Goal: Task Accomplishment & Management: Manage account settings

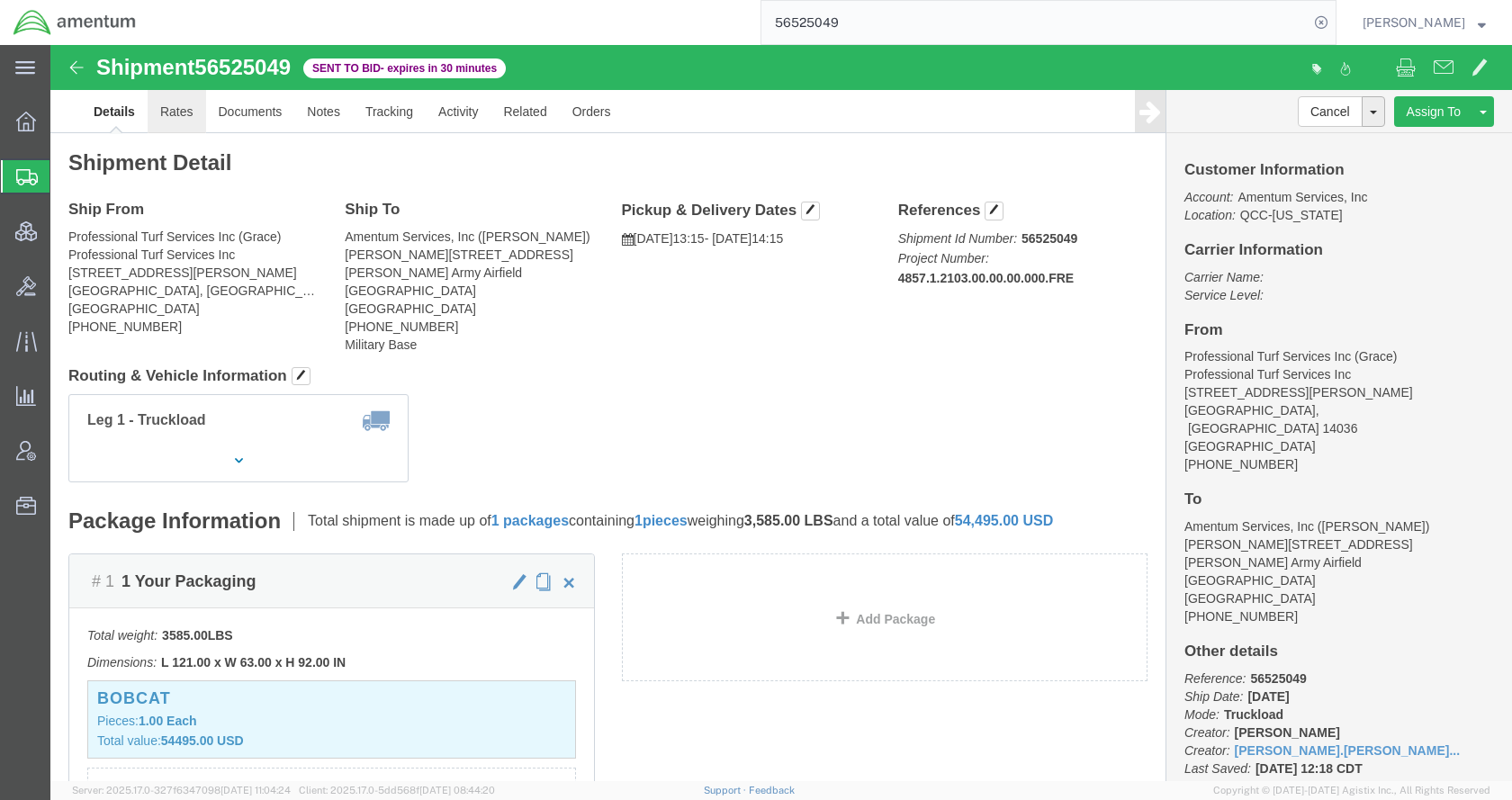
click link "Rates"
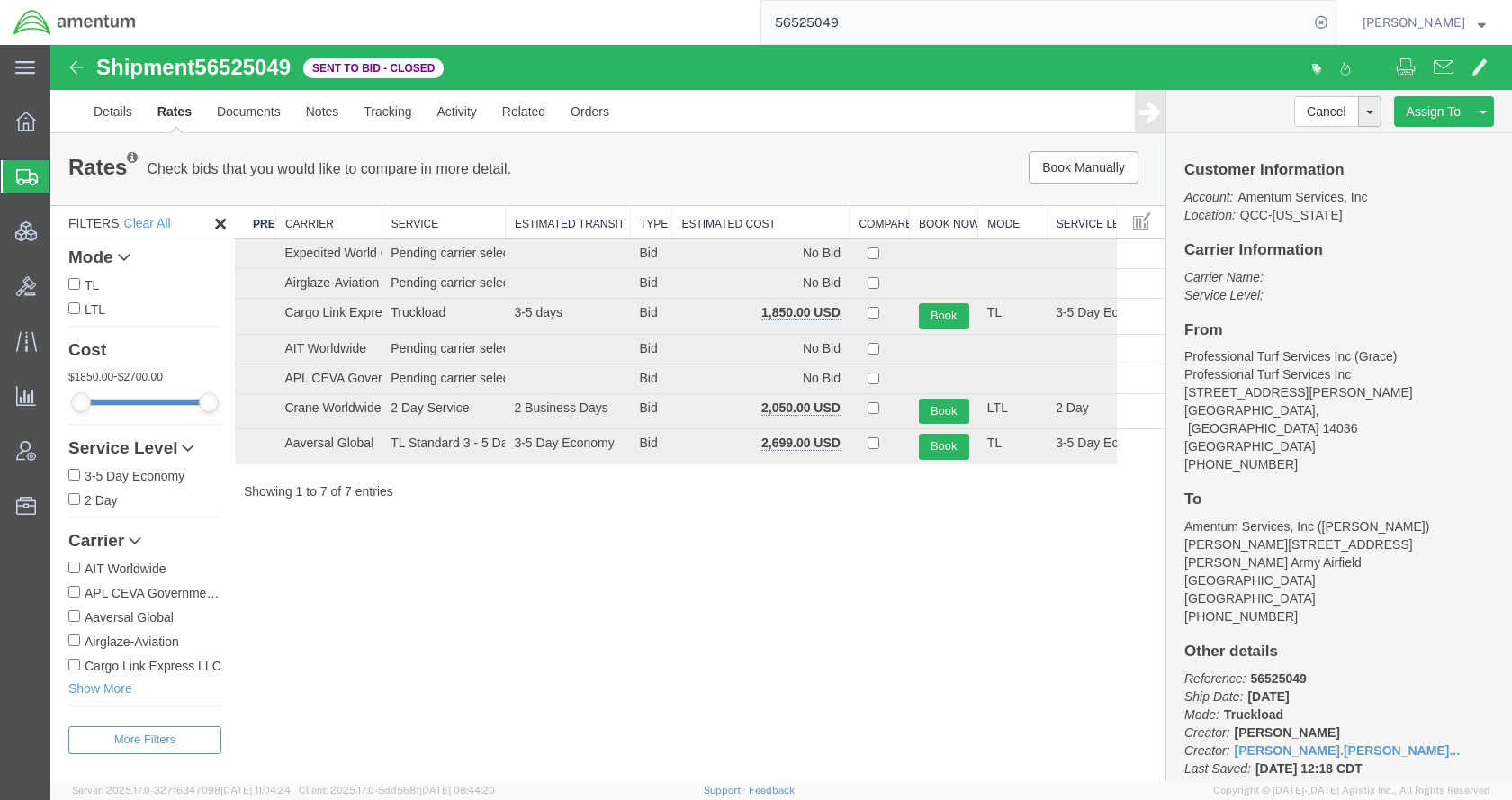
click at [747, 224] on th "Estimated Cost" at bounding box center [761, 222] width 178 height 33
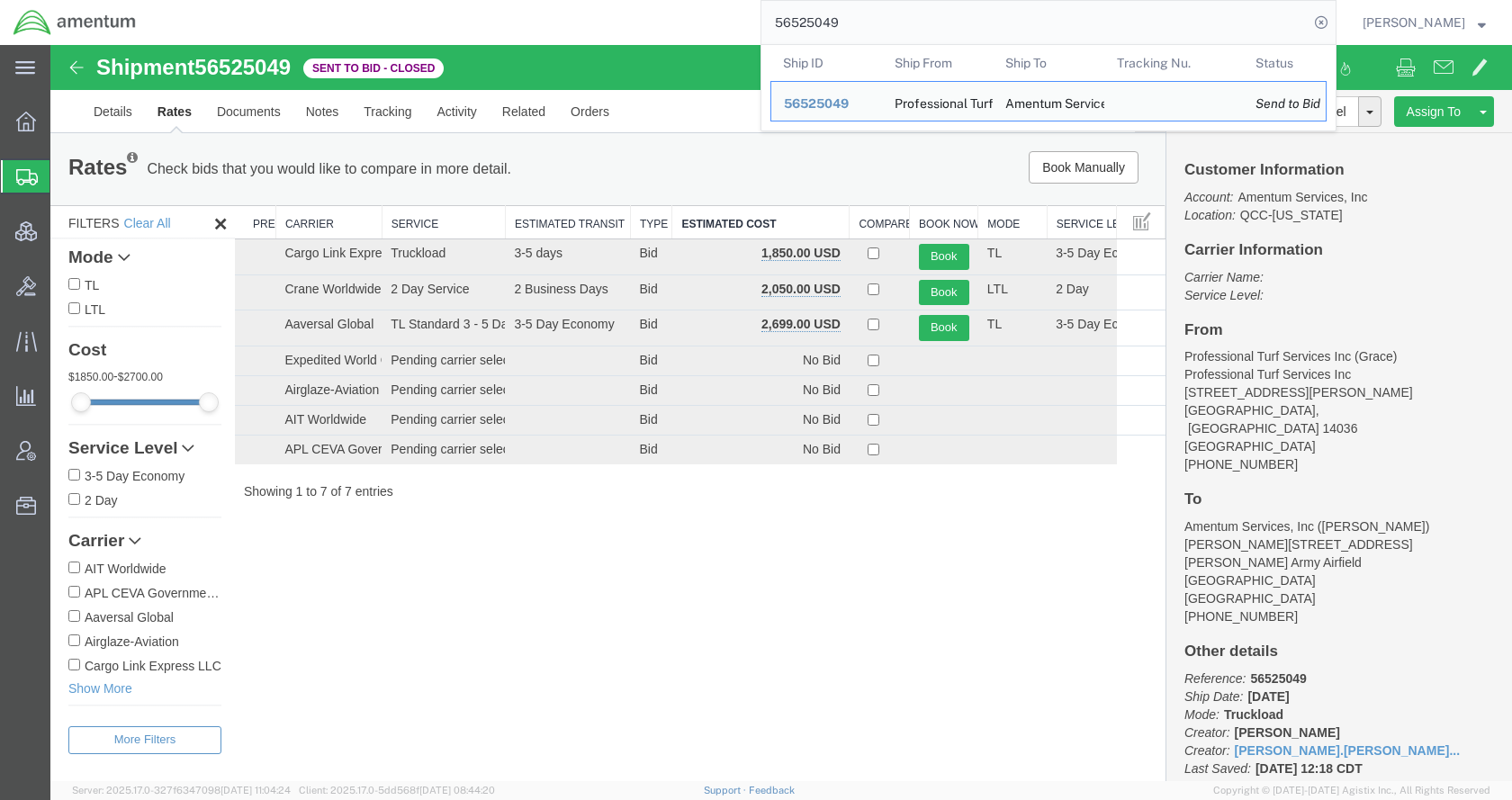
paste input "8857"
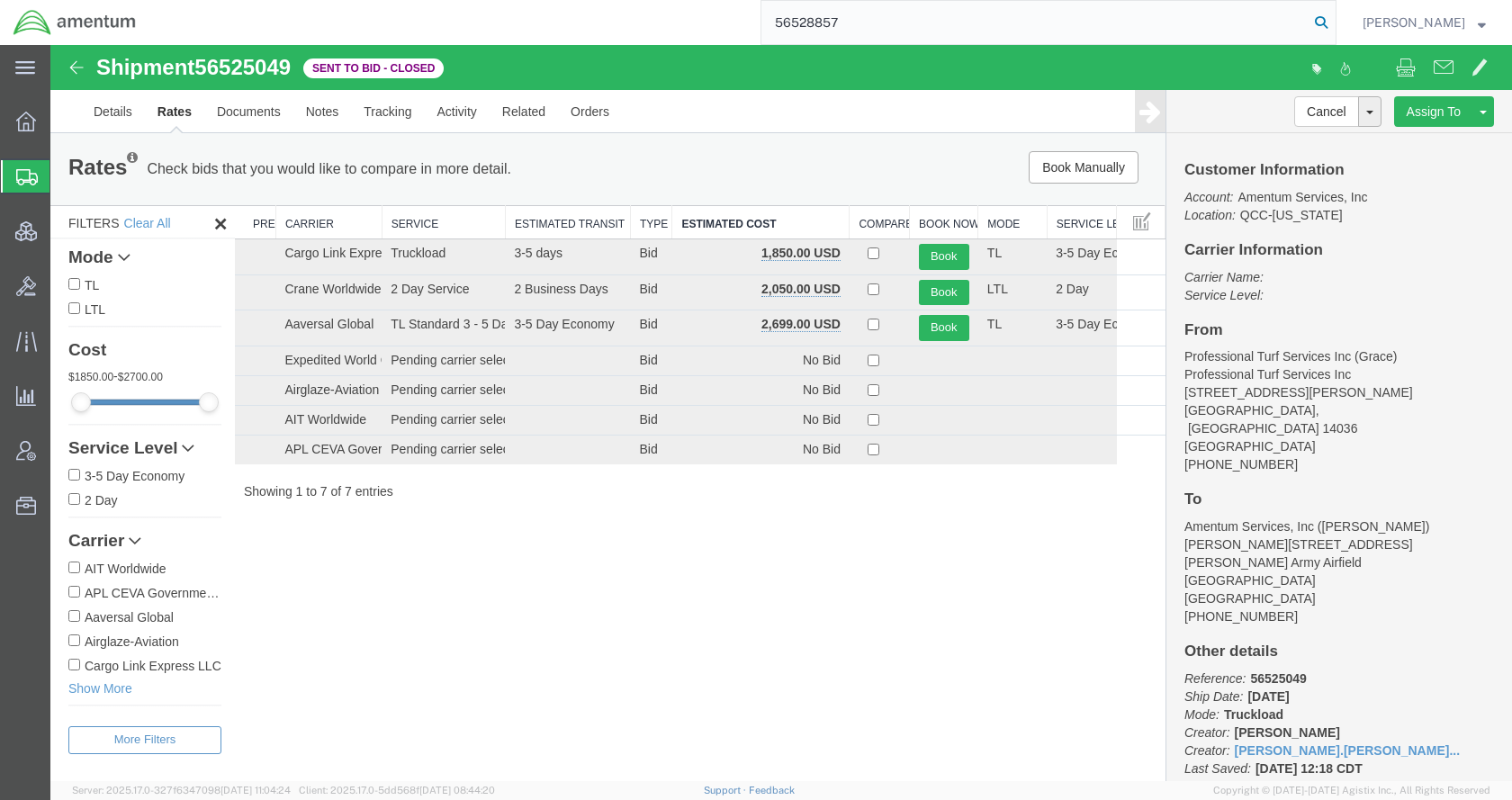
click at [1334, 23] on icon at bounding box center [1322, 22] width 25 height 25
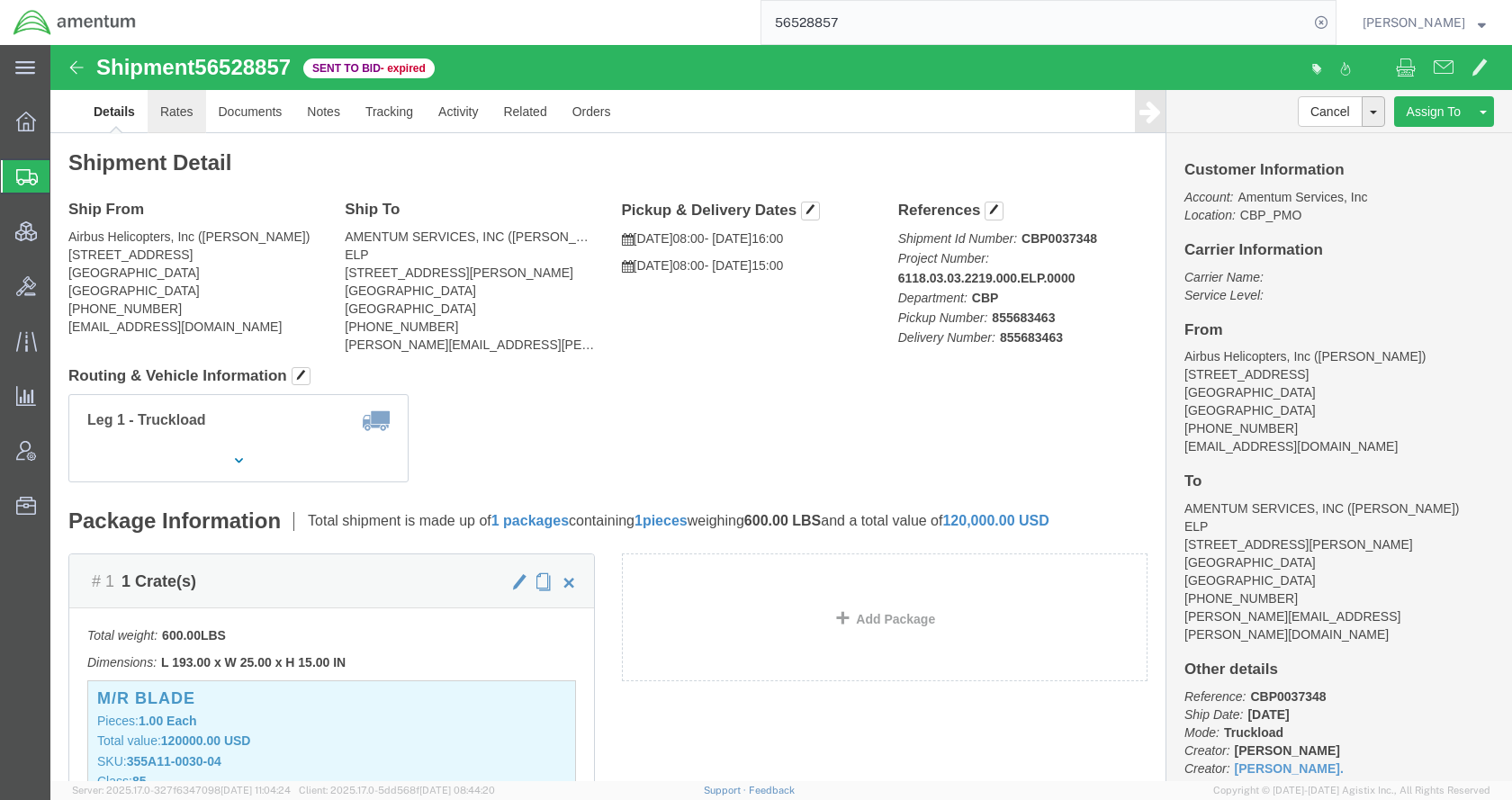
click link "Rates"
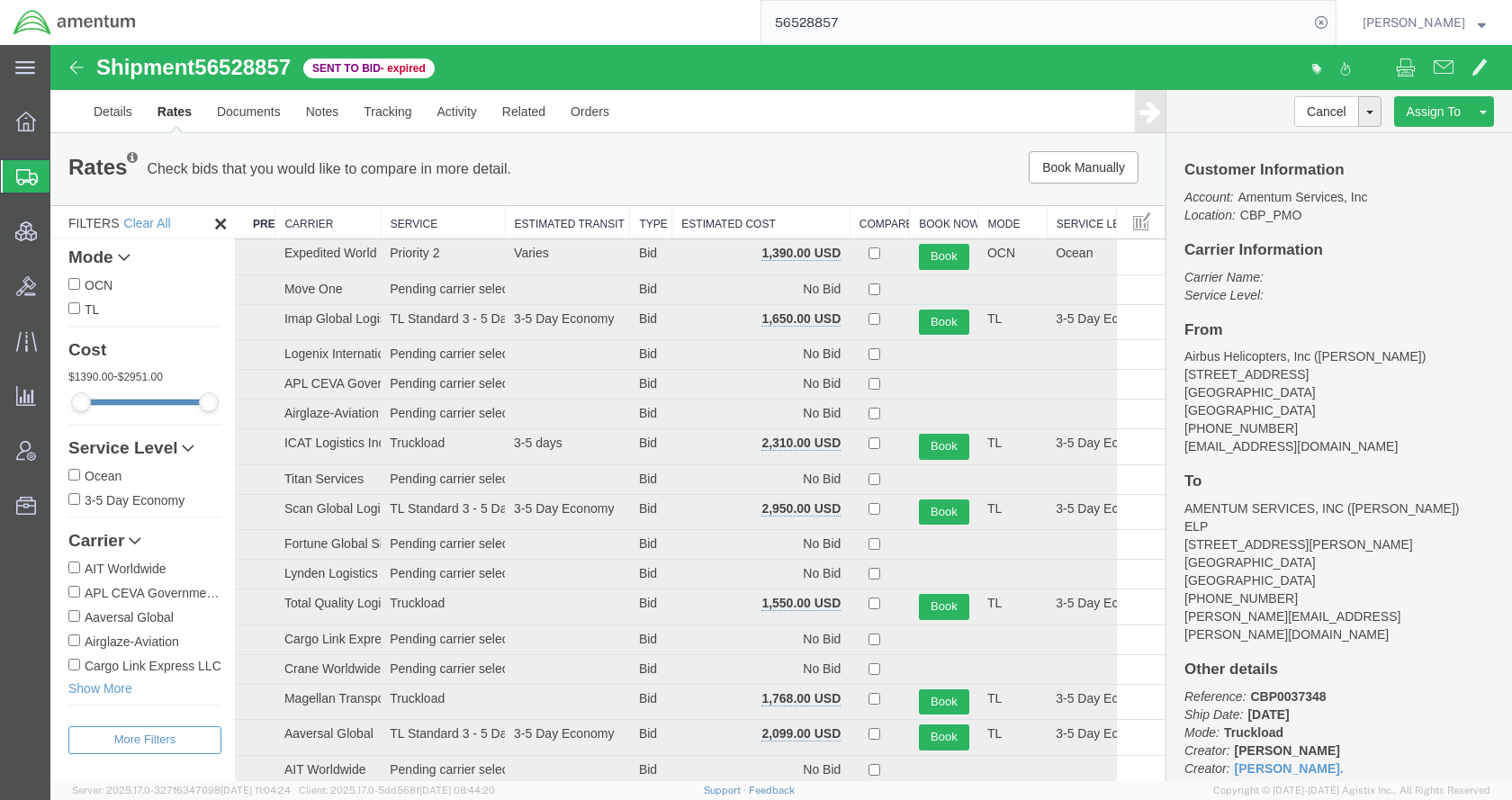
click at [761, 230] on th "Estimated Cost" at bounding box center [761, 222] width 179 height 33
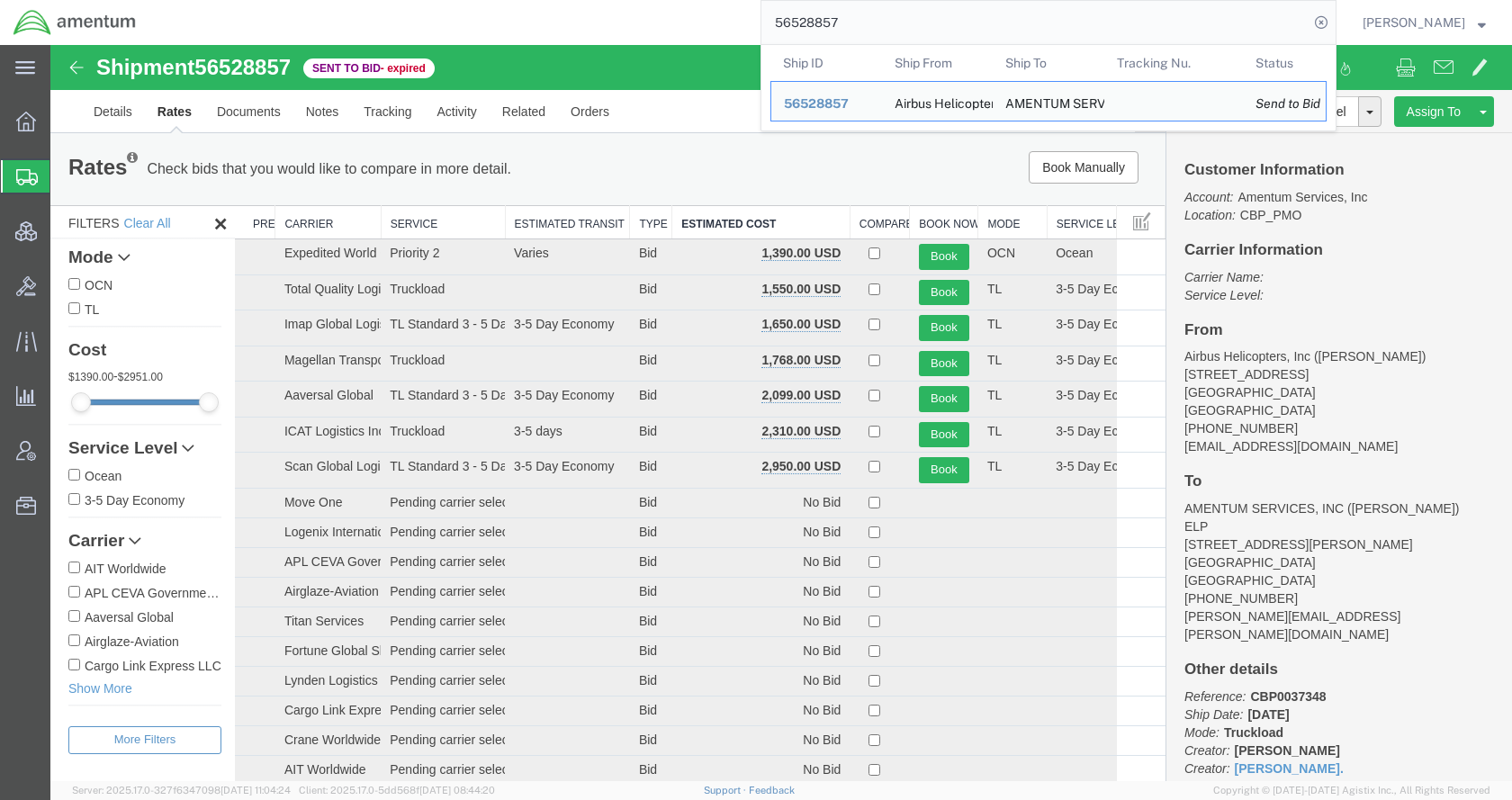
drag, startPoint x: 911, startPoint y: 31, endPoint x: 754, endPoint y: 32, distance: 157.0
click at [754, 32] on div "56528857 Ship ID Ship From Ship To Tracking Nu. Status Ship ID 56528857 Ship Fr…" at bounding box center [743, 22] width 1187 height 45
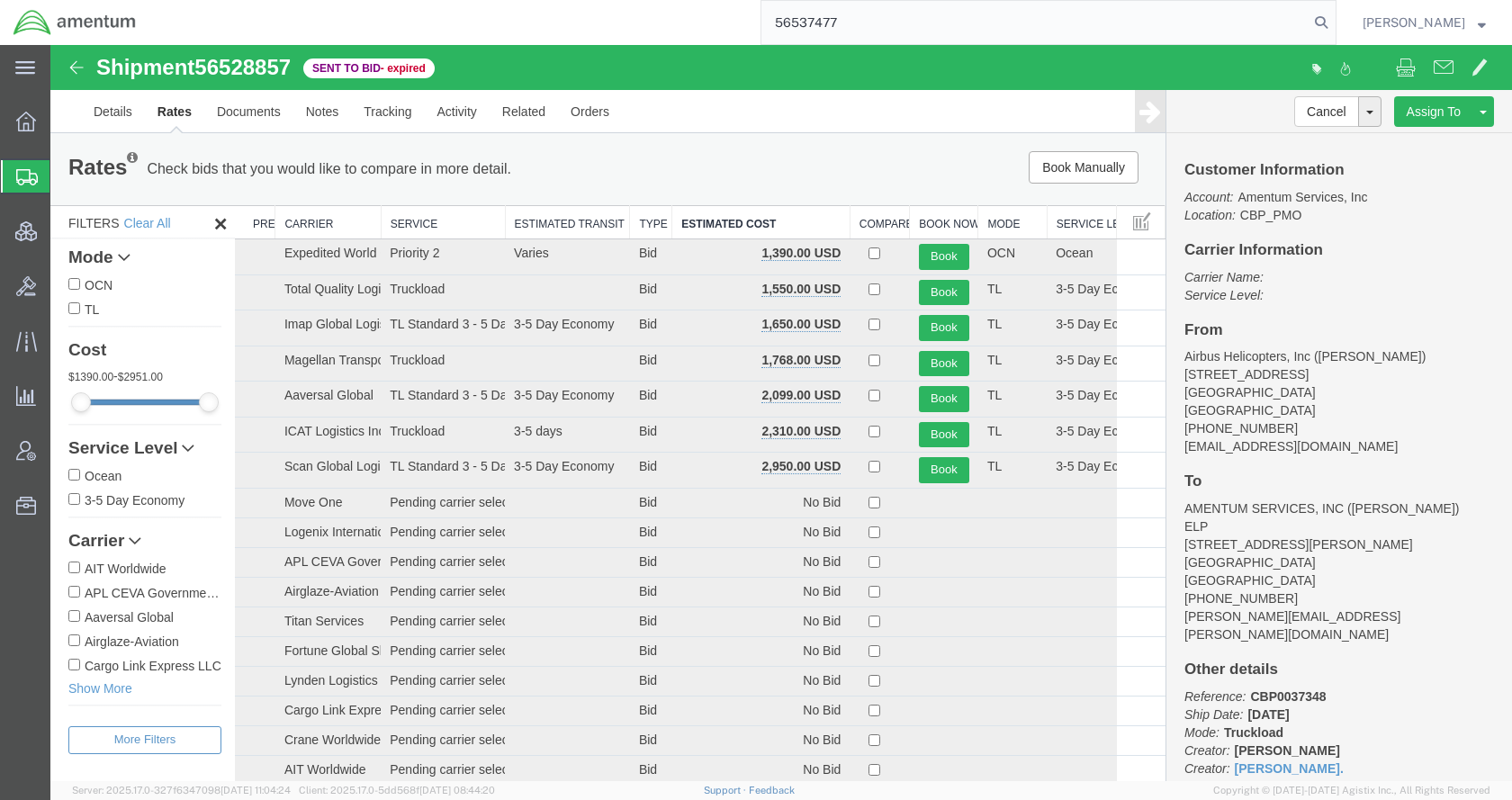
type input "56537477"
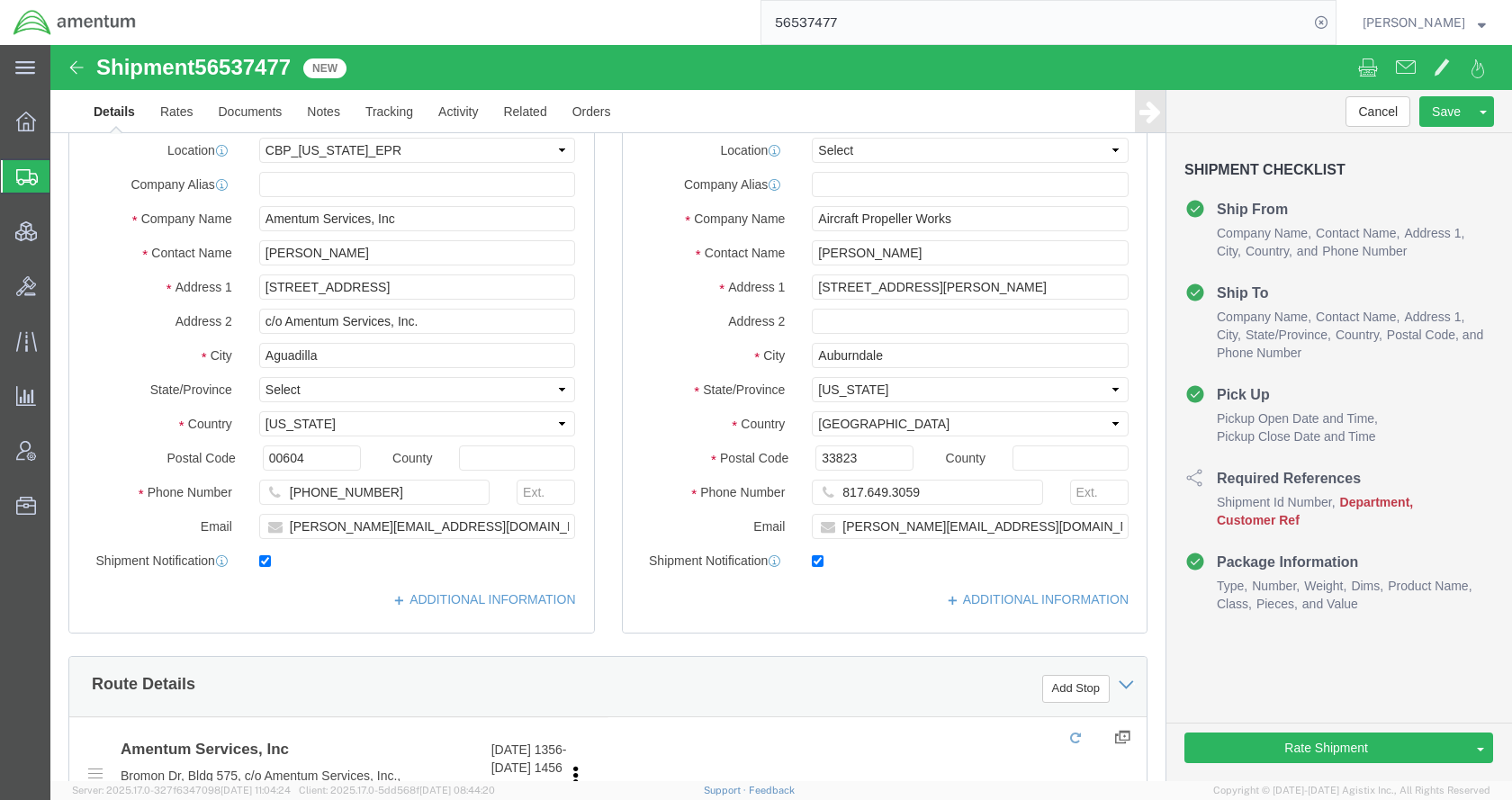
select select "49933"
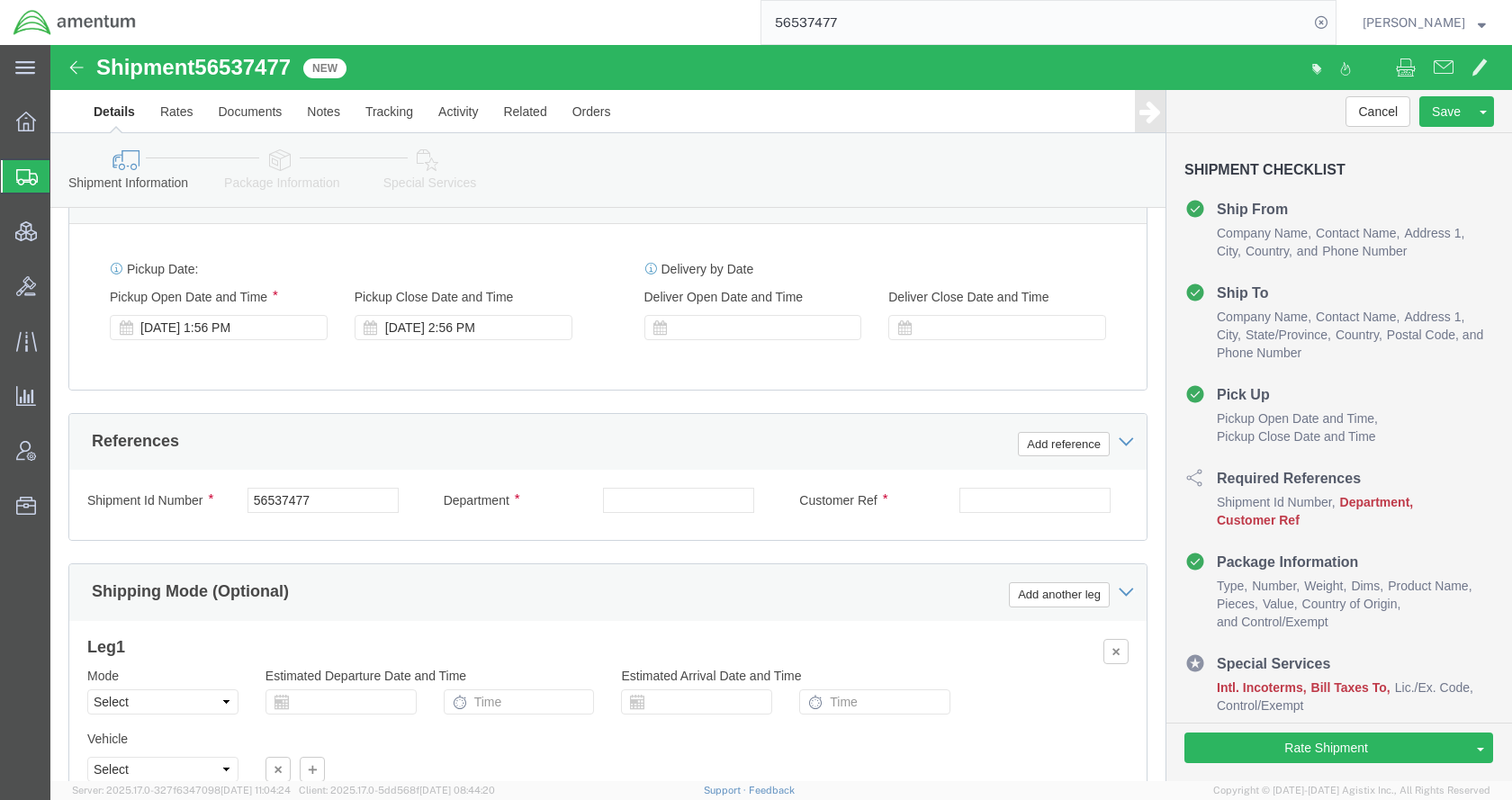
scroll to position [989, 0]
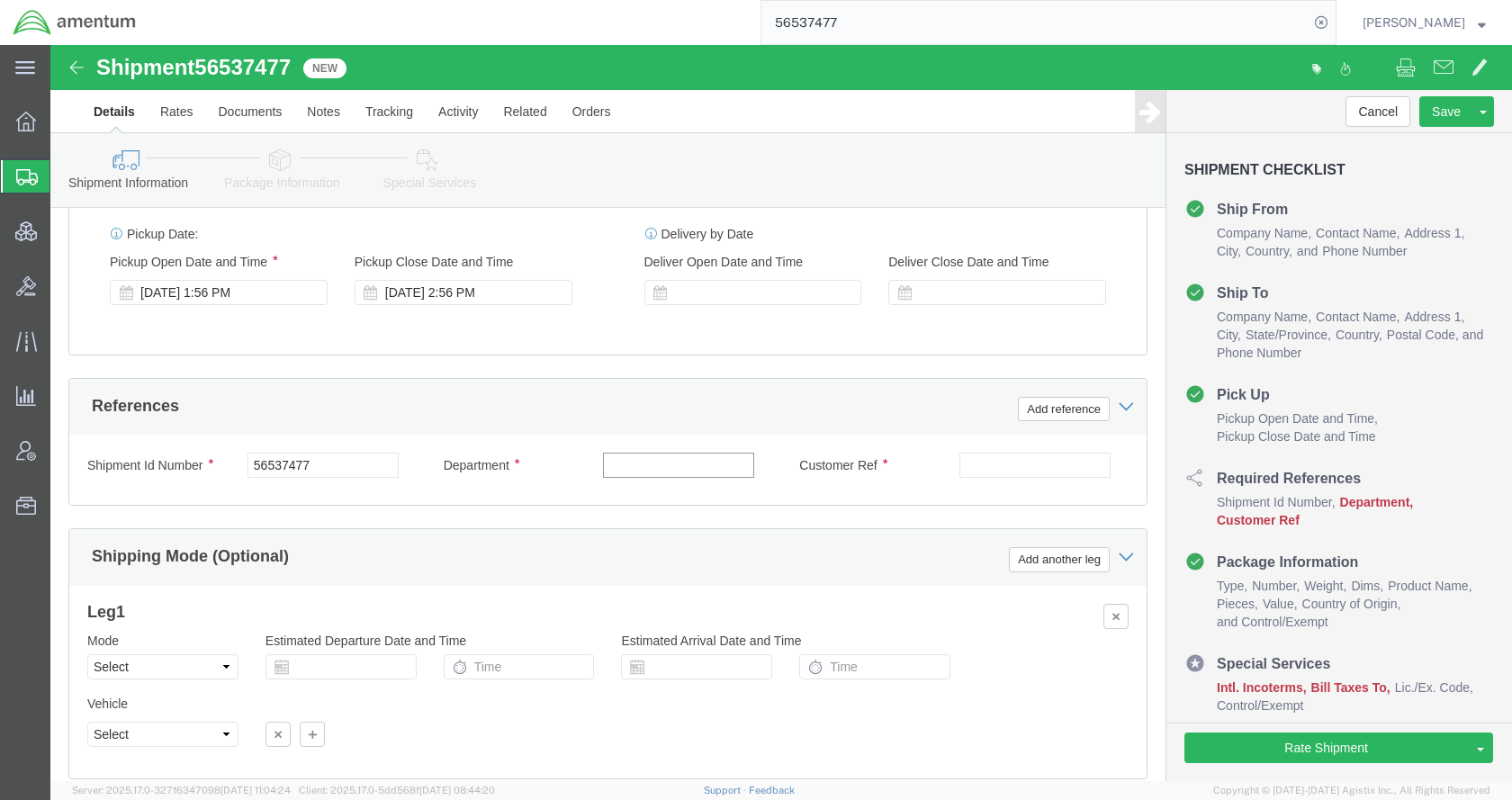
click input "text"
type input "cbp"
click input "text"
type input "56537477"
click link "Special Services"
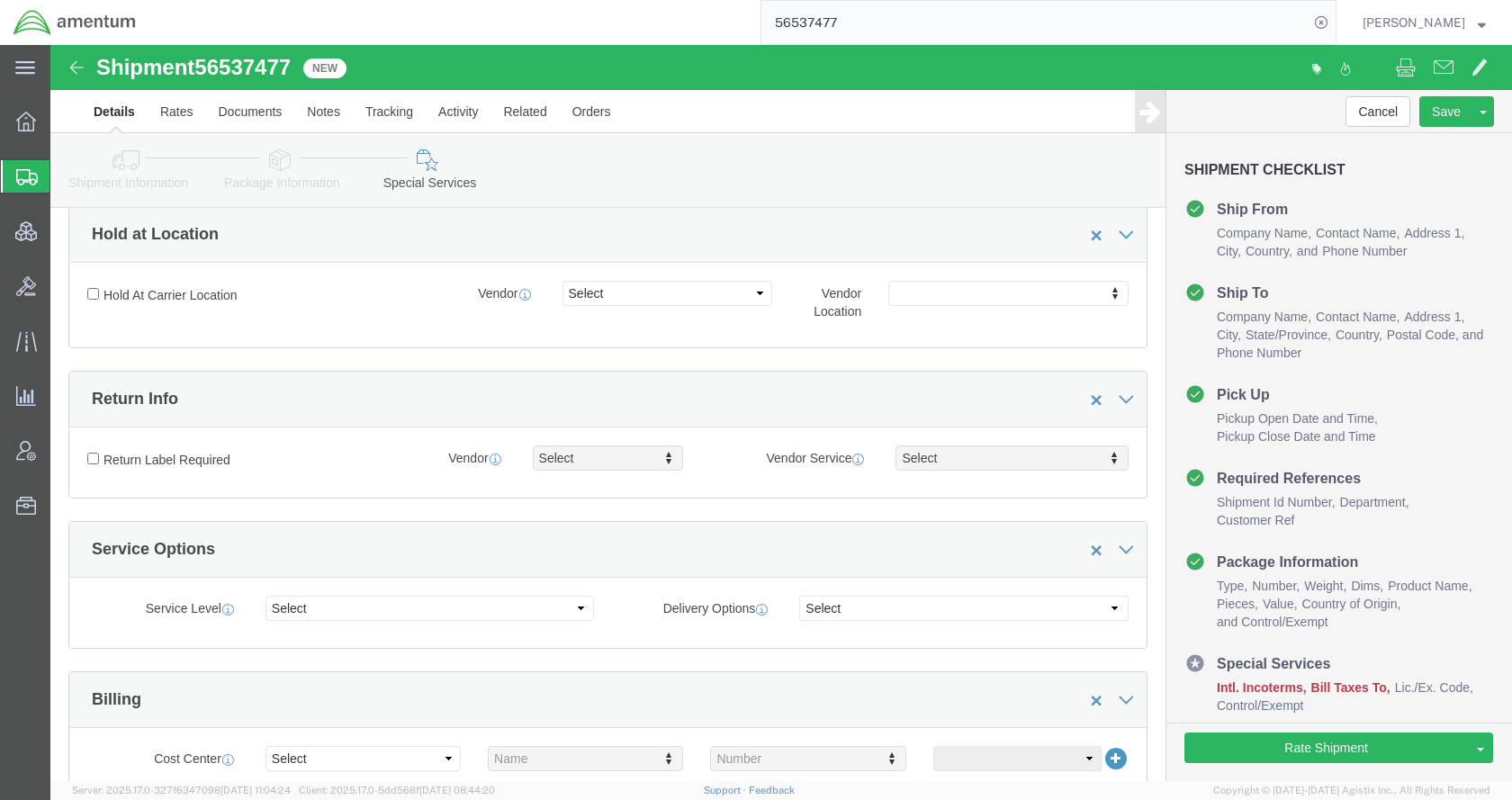
scroll to position [720, 0]
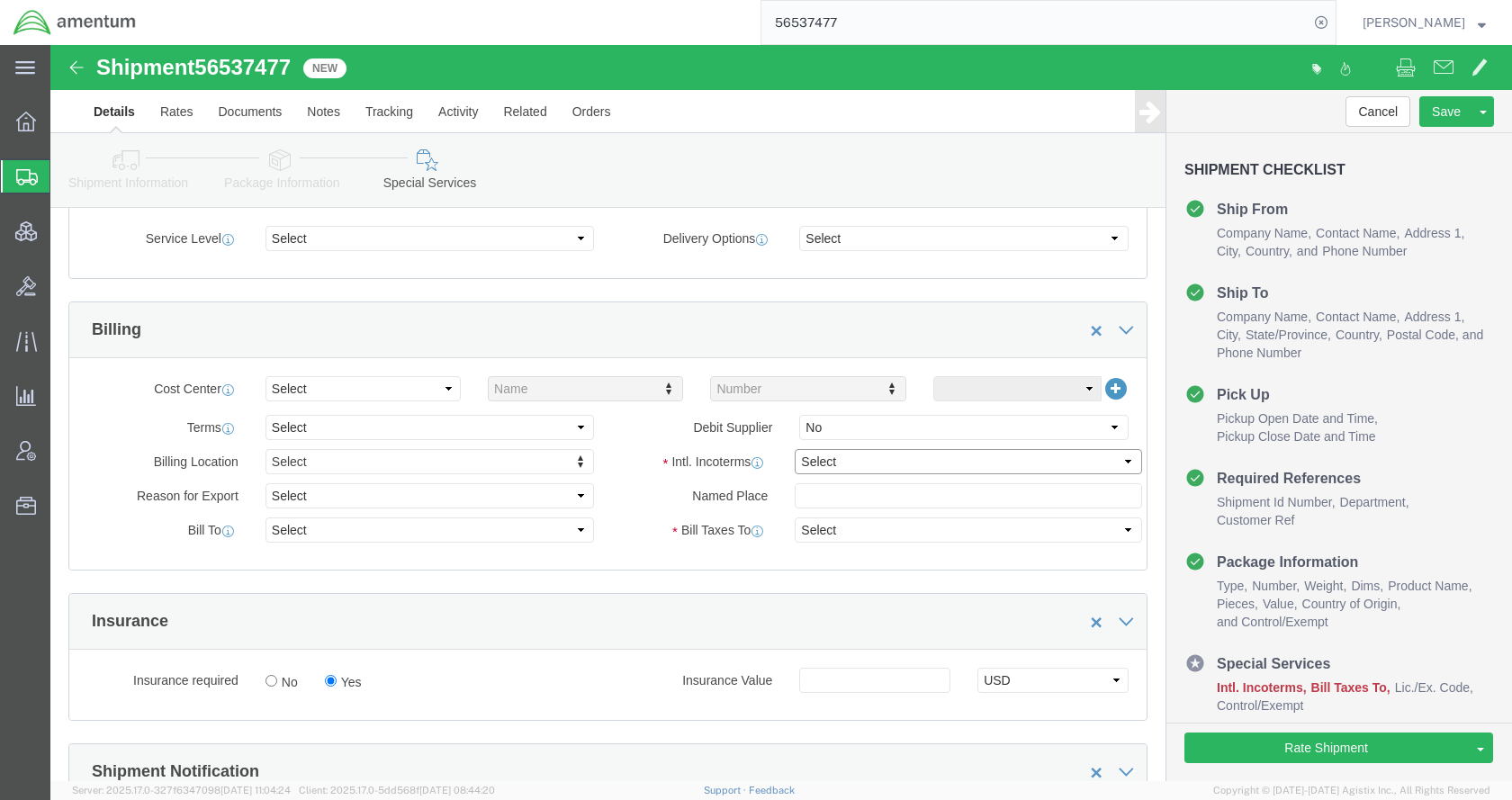
drag, startPoint x: 868, startPoint y: 420, endPoint x: 862, endPoint y: 428, distance: 10.0
click select "Select Carriage Insurance Paid Carriage Paid To Cost and Freight Cost Insurance…"
select select "DDP"
click select "Select Carriage Insurance Paid Carriage Paid To Cost and Freight Cost Insurance…"
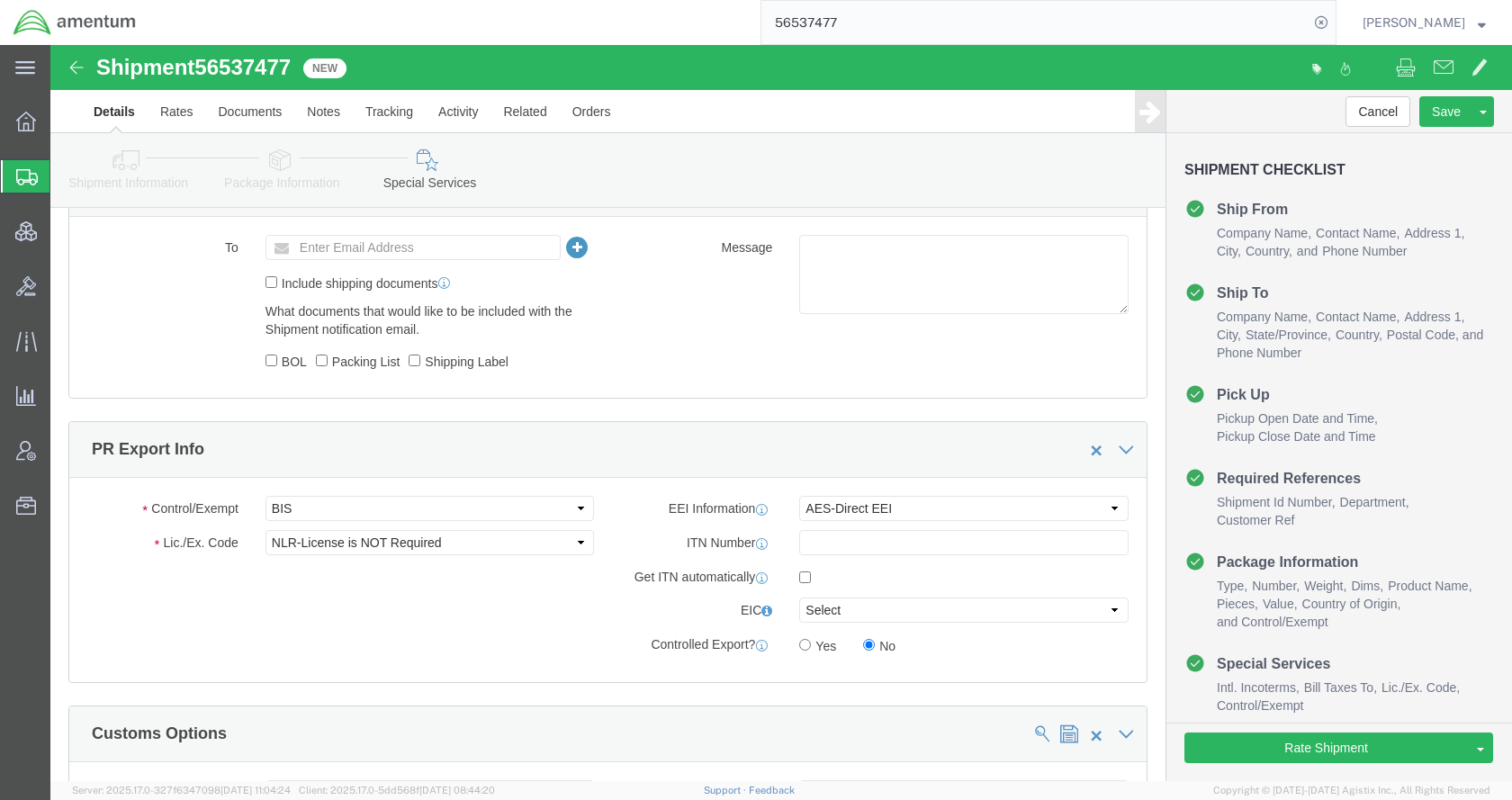
scroll to position [1349, 0]
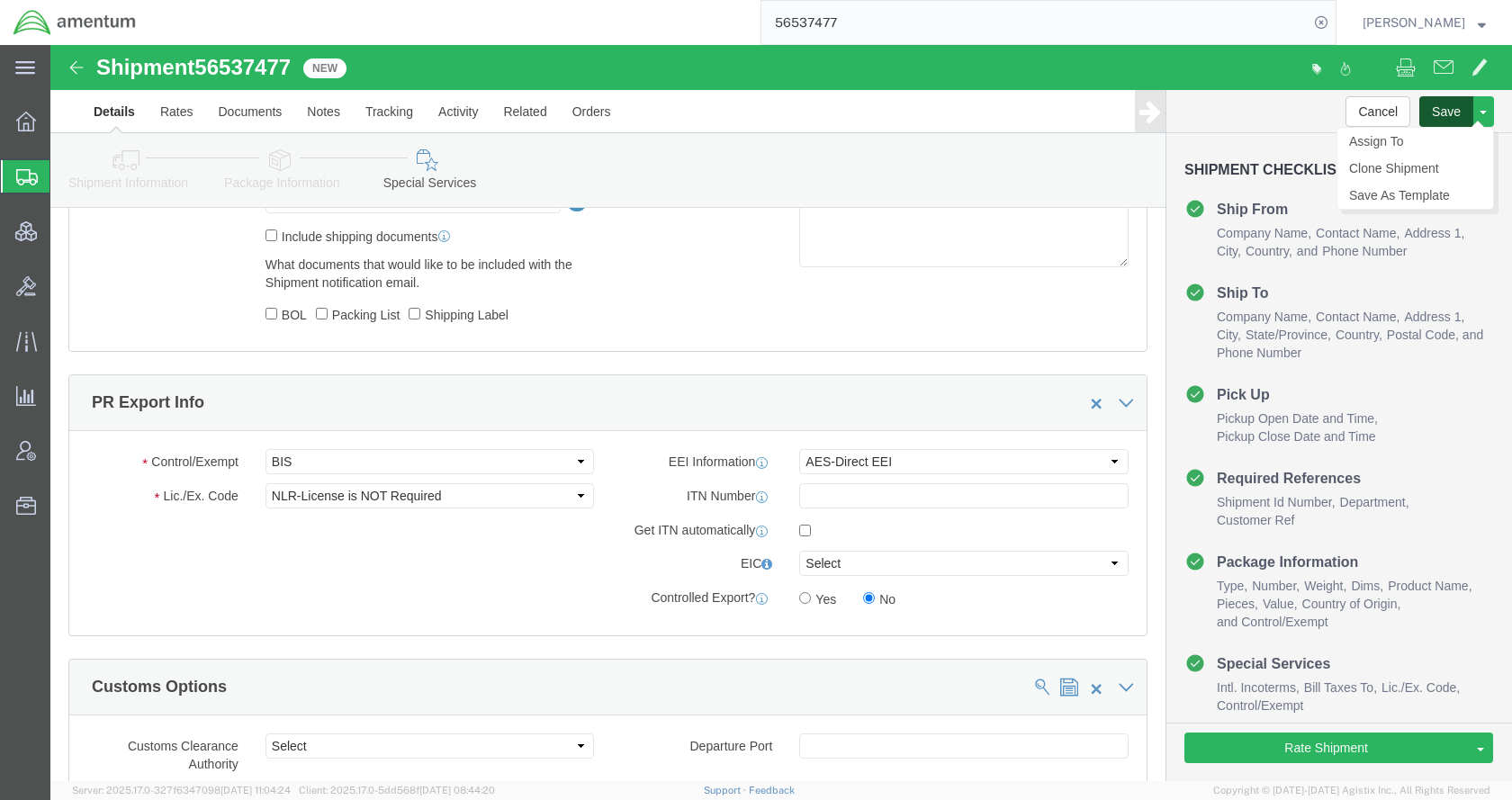
click button "Save"
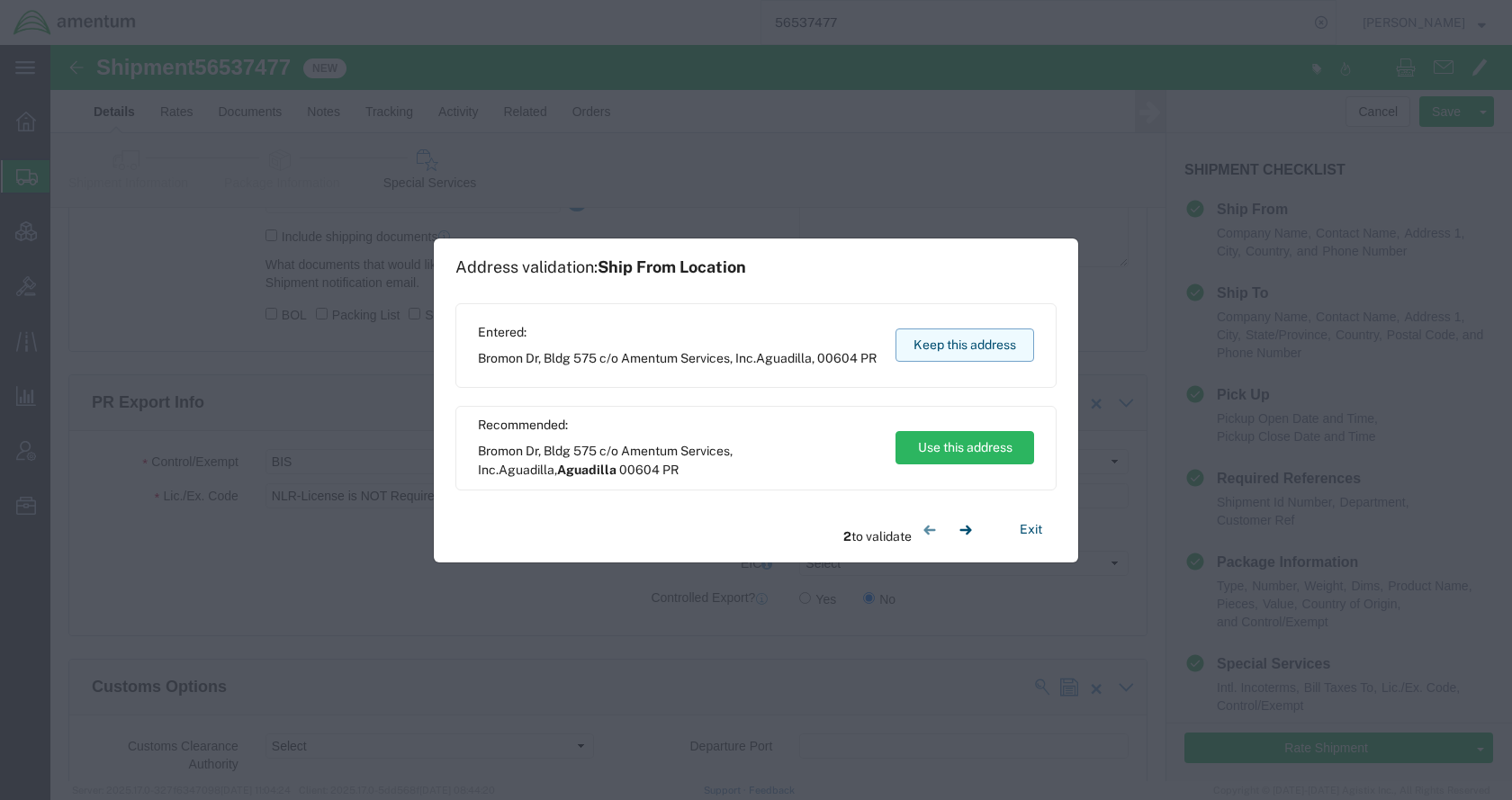
click at [919, 353] on button "Keep this address" at bounding box center [964, 345] width 139 height 33
click at [926, 347] on button "Keep this address" at bounding box center [964, 345] width 139 height 33
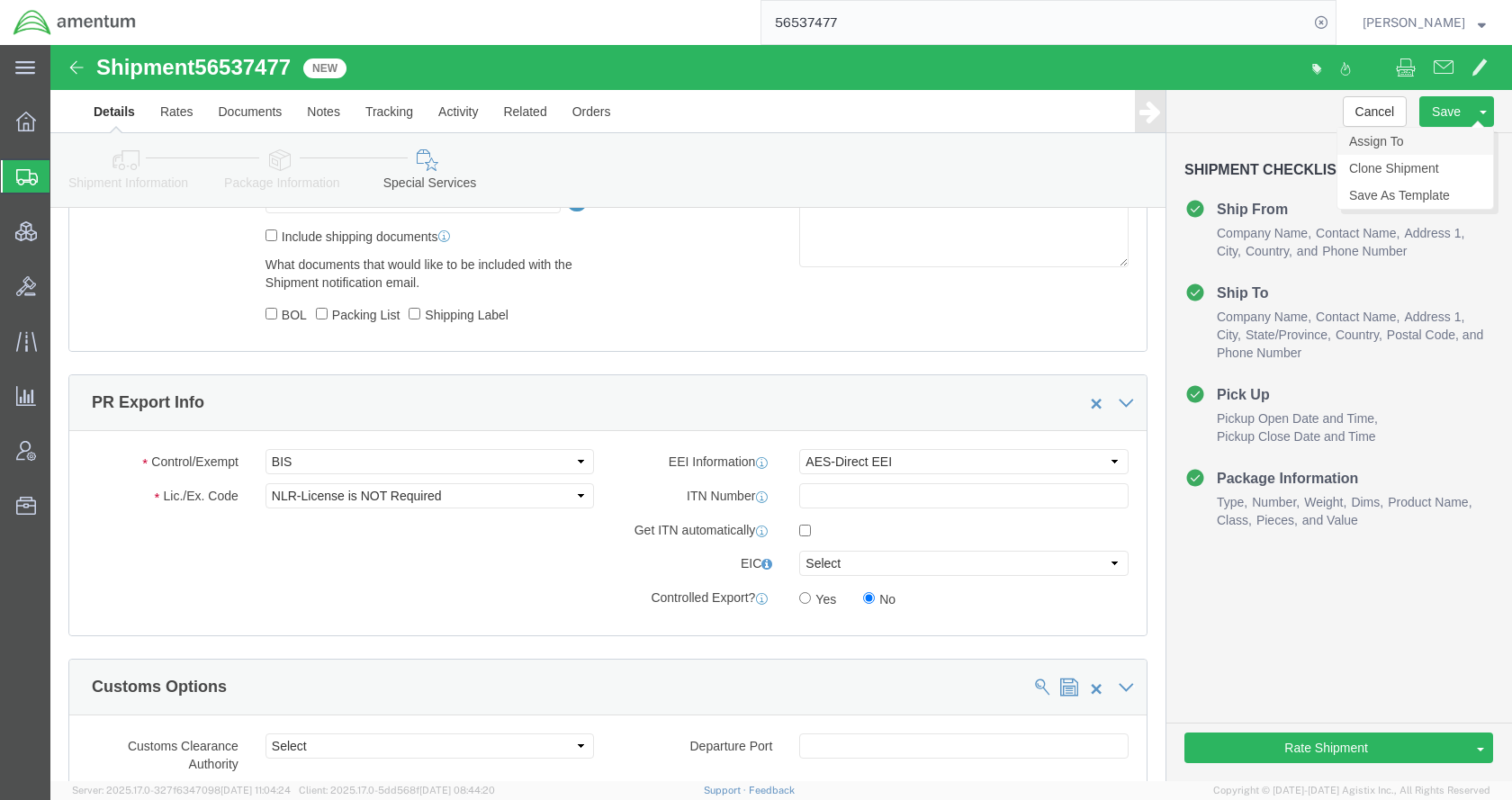
click link "Assign To"
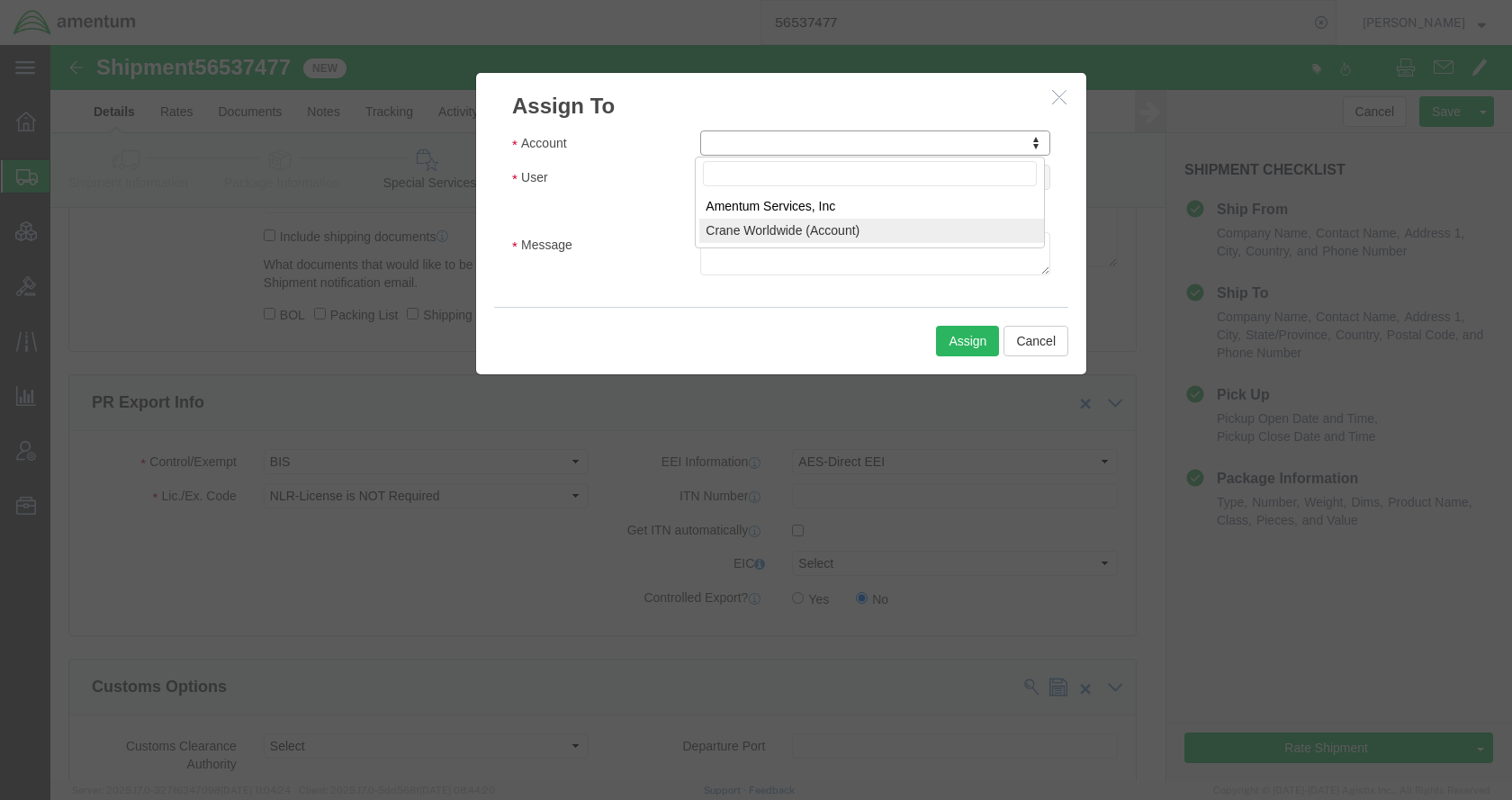
select select "107"
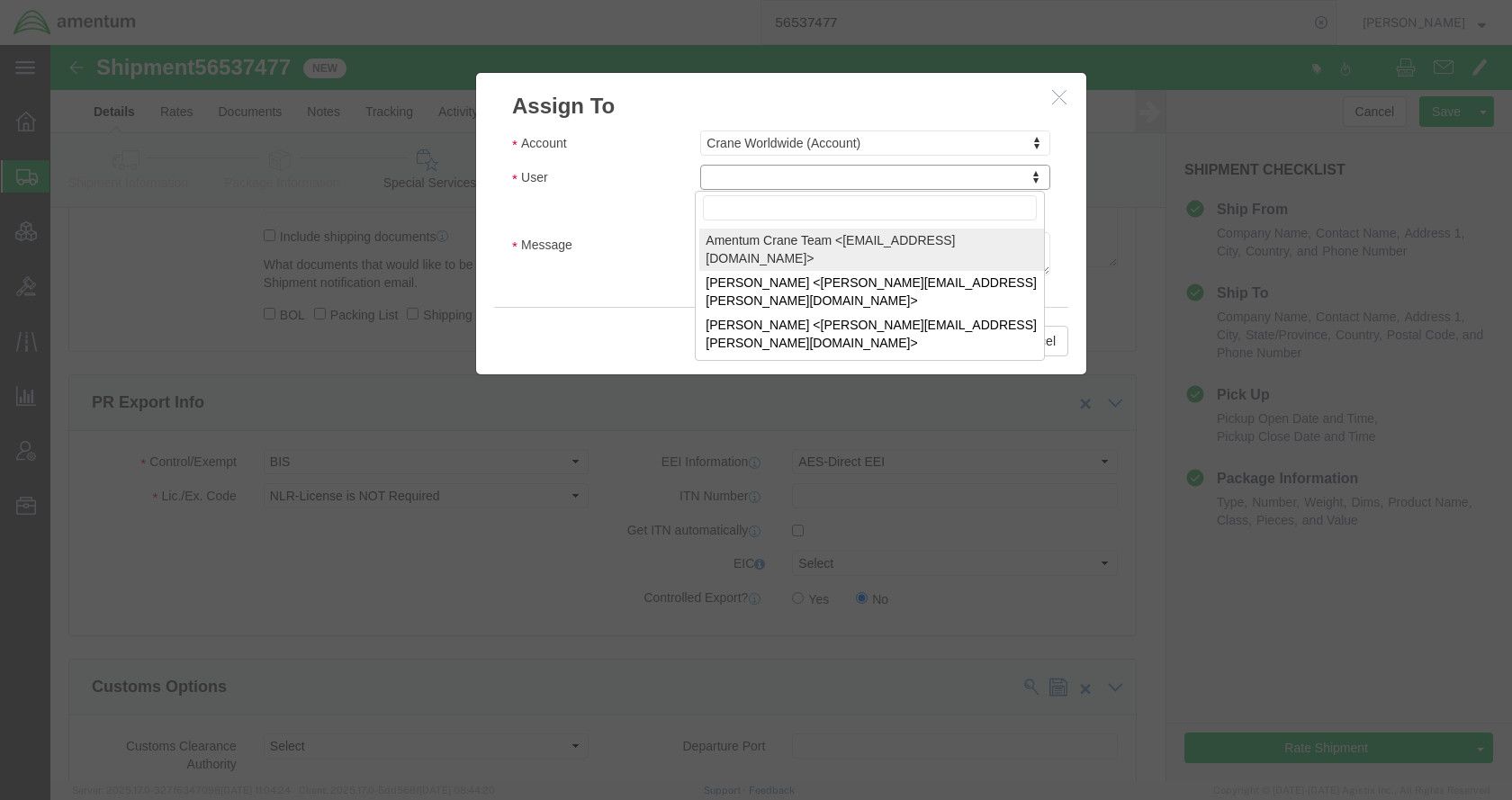
select select "134905"
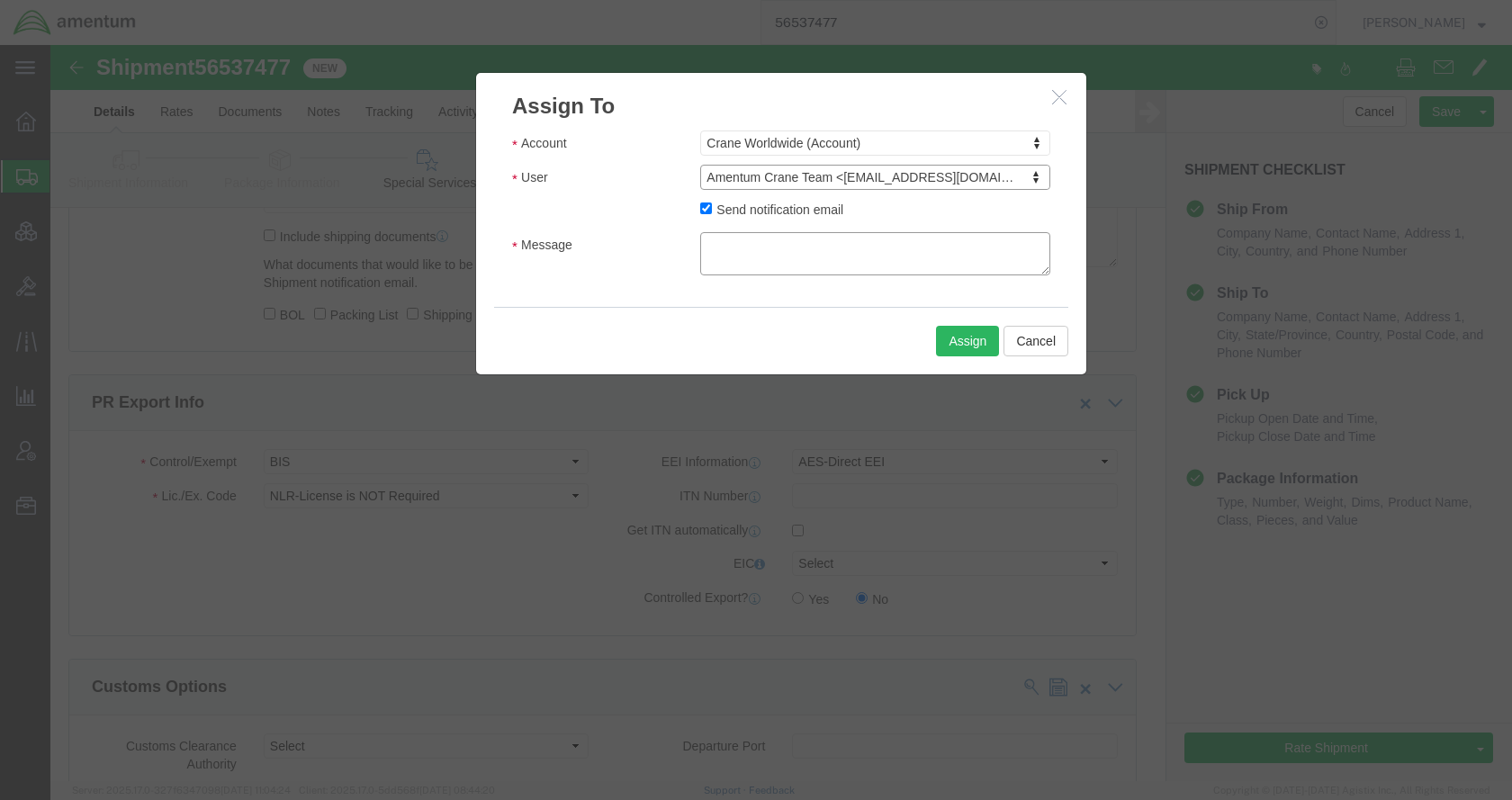
click textarea "Message"
type textarea "Please provide an EEI filing for this shipment moving via FedEx. Thank you."
click button "Assign"
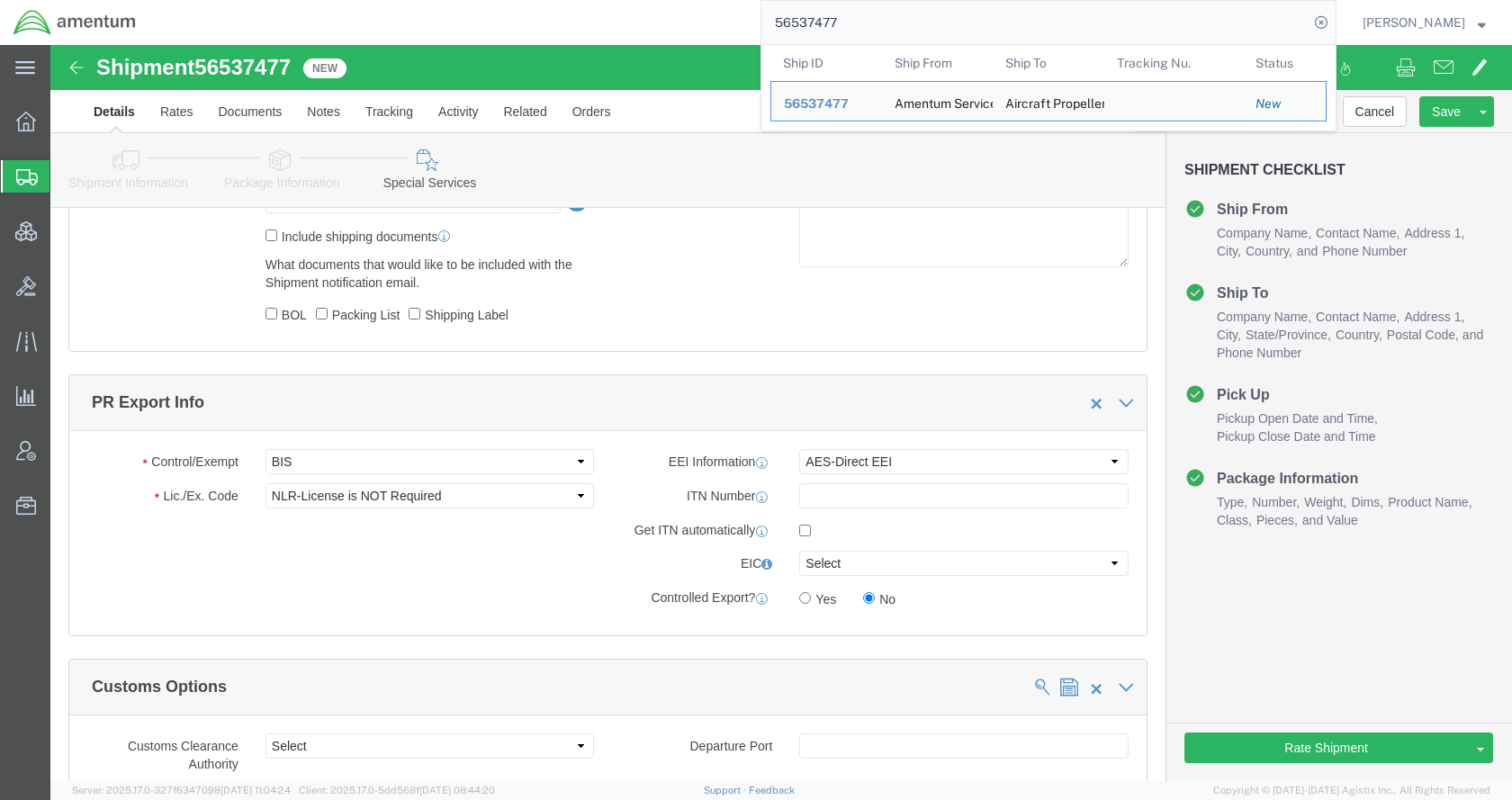
drag, startPoint x: 893, startPoint y: 32, endPoint x: 765, endPoint y: 41, distance: 128.3
click at [765, 41] on div "56537477 Ship ID Ship From Ship To Tracking Nu. Status Ship ID 56537477 Ship Fr…" at bounding box center [743, 22] width 1187 height 45
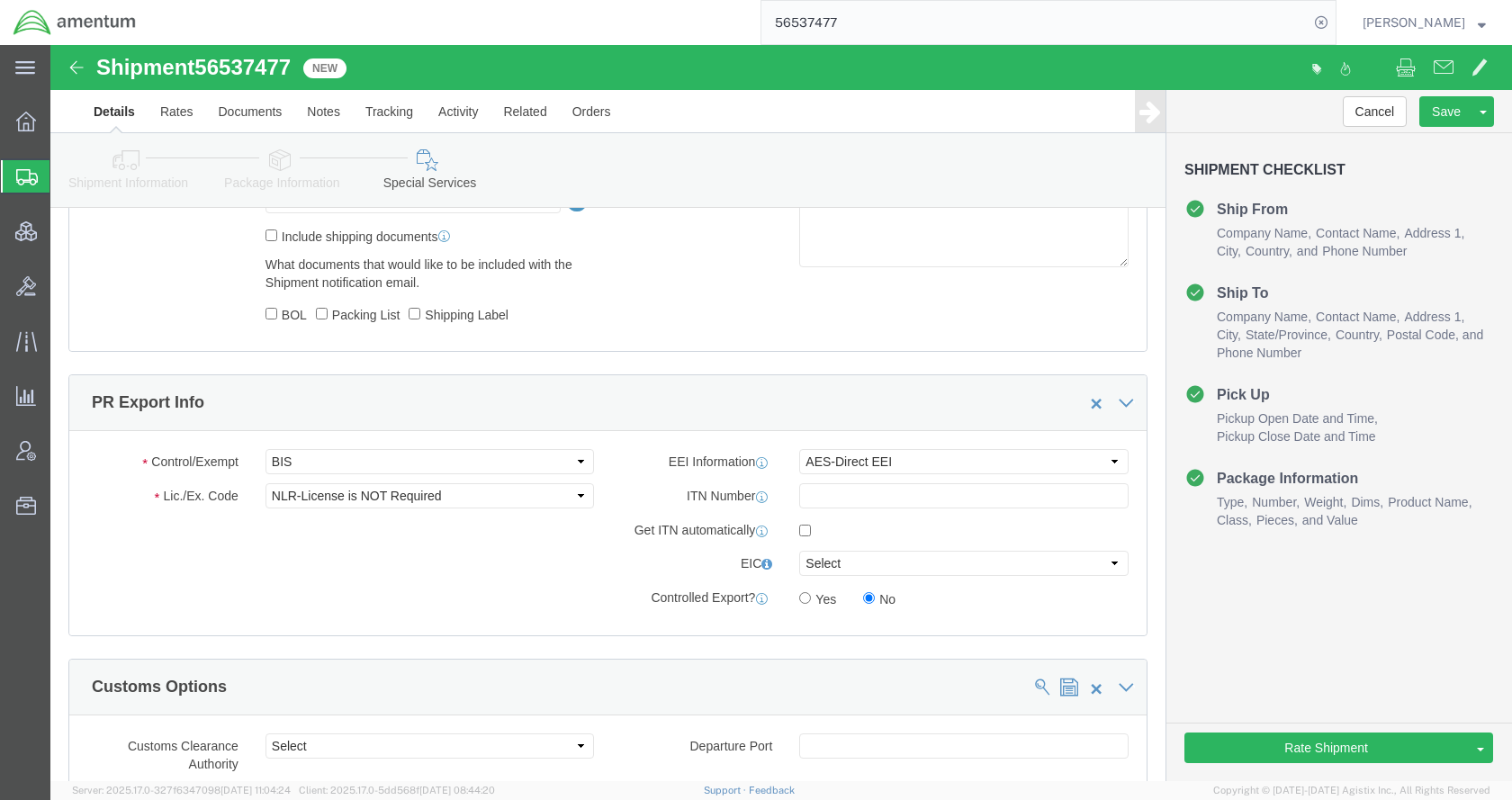
paste input "8325"
type input "56538325"
click at [1334, 23] on icon at bounding box center [1322, 22] width 25 height 25
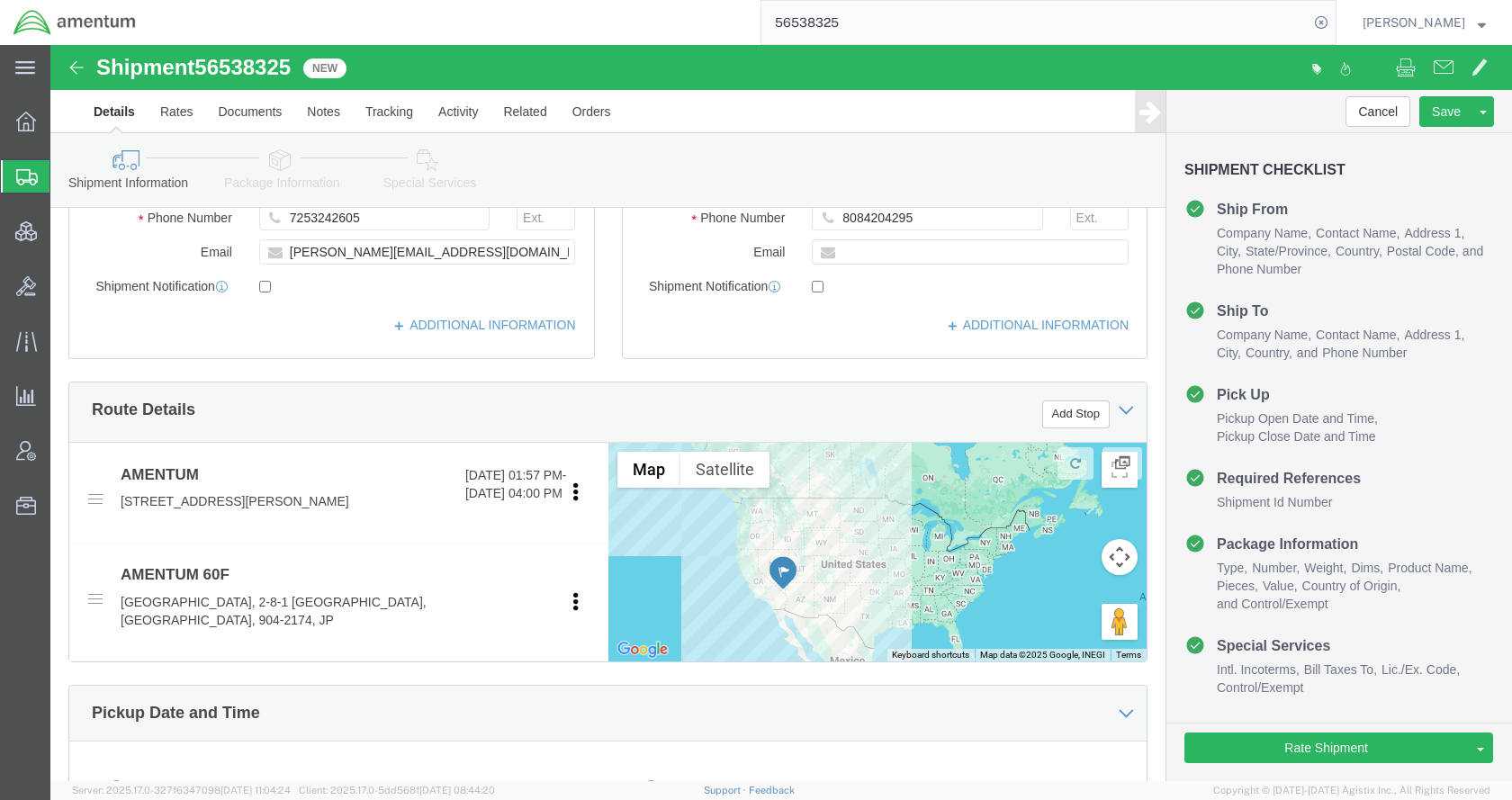
scroll to position [810, 0]
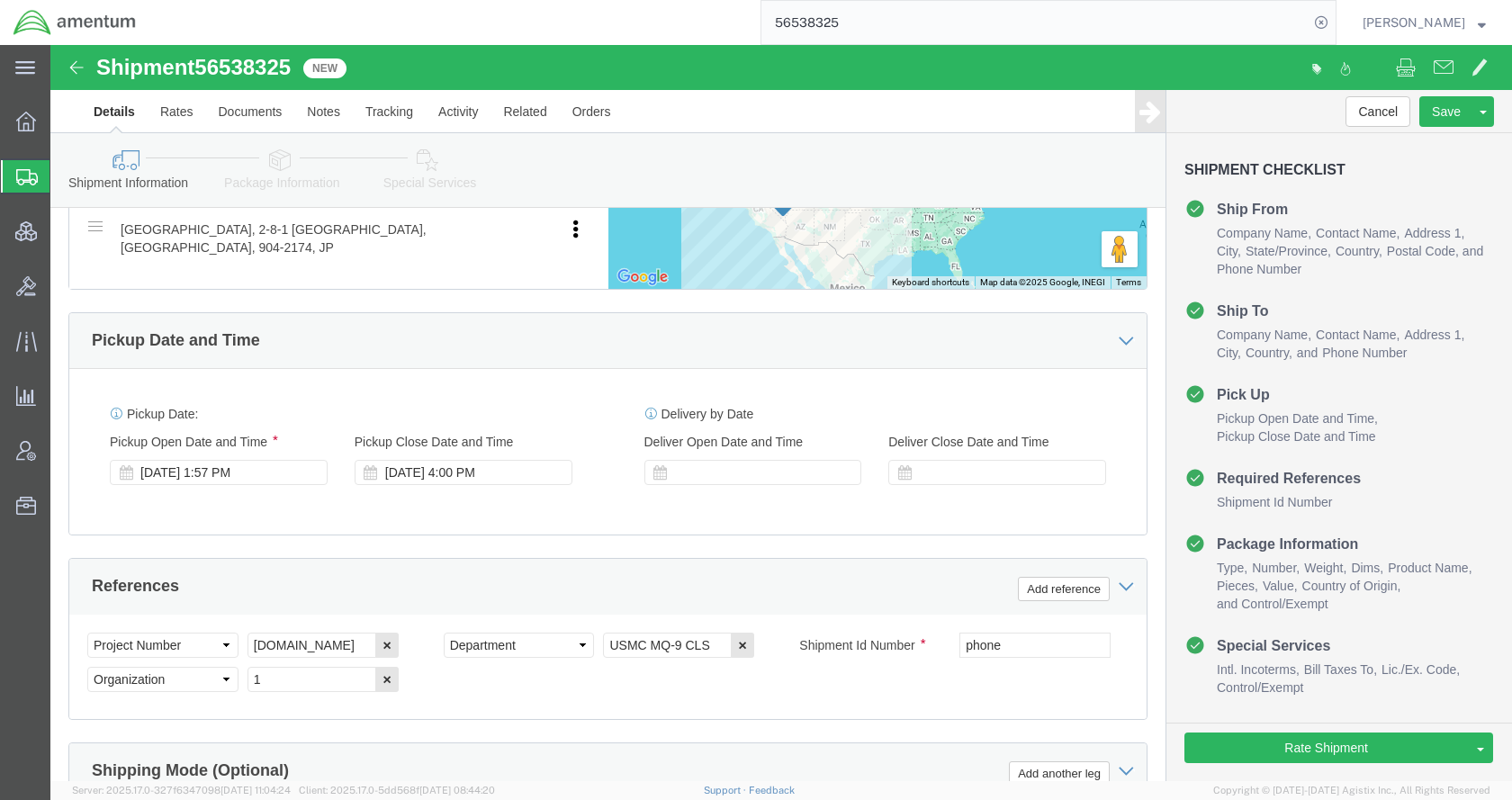
click link "Package Information"
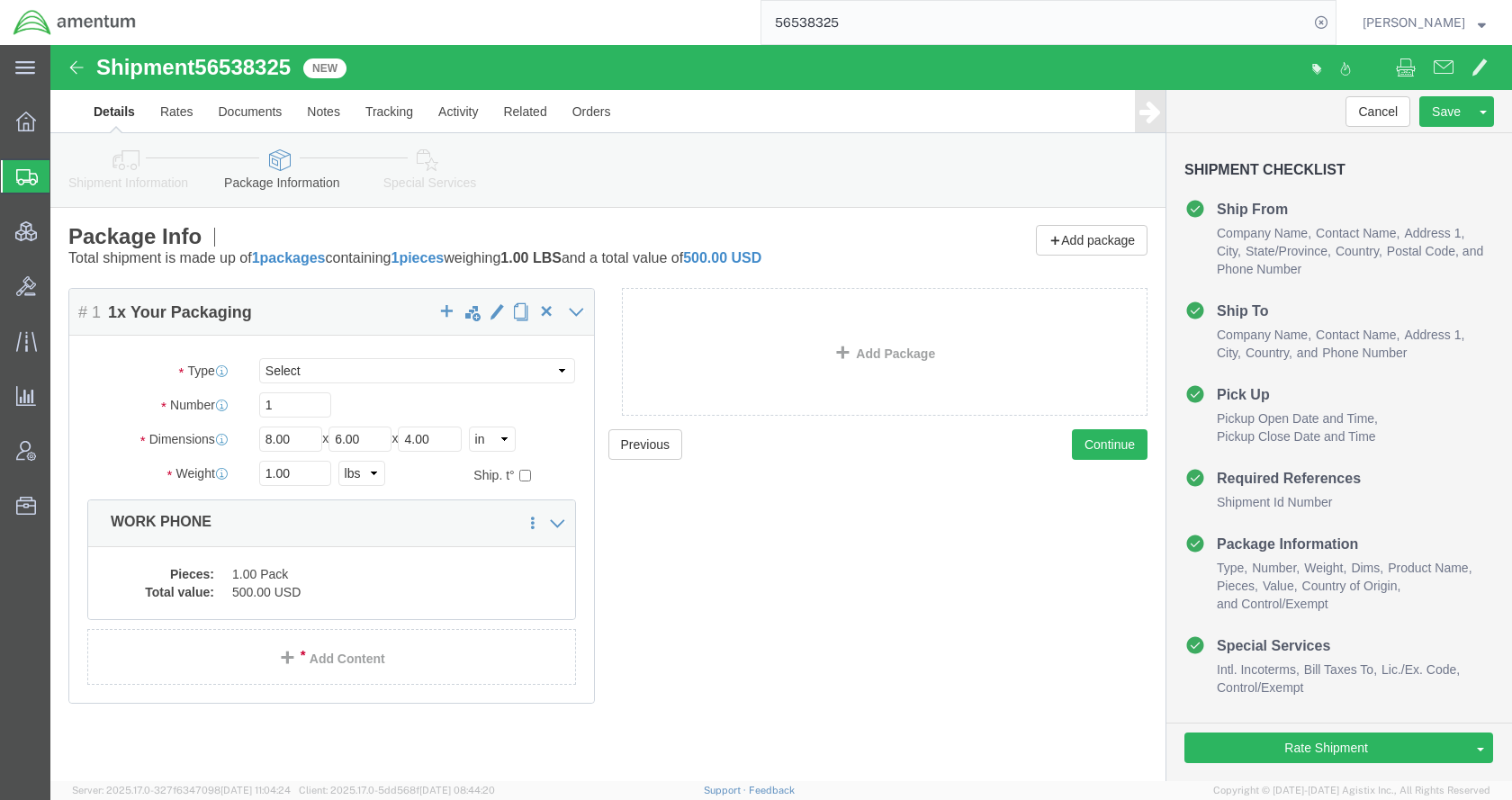
scroll to position [1, 0]
click div "Pieces: 1.00 Pack Total value: 500.00 USD"
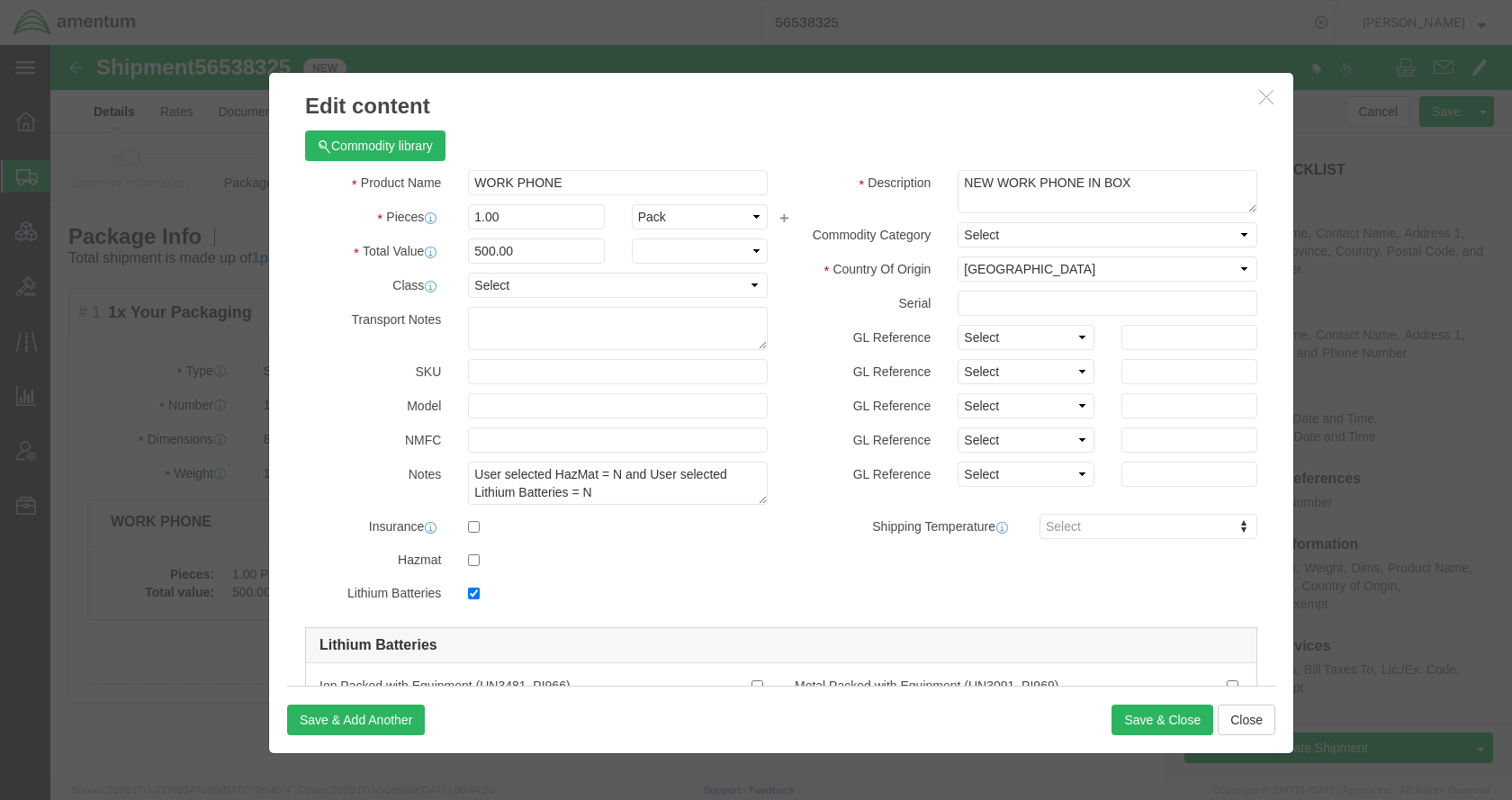
checkbox input "true"
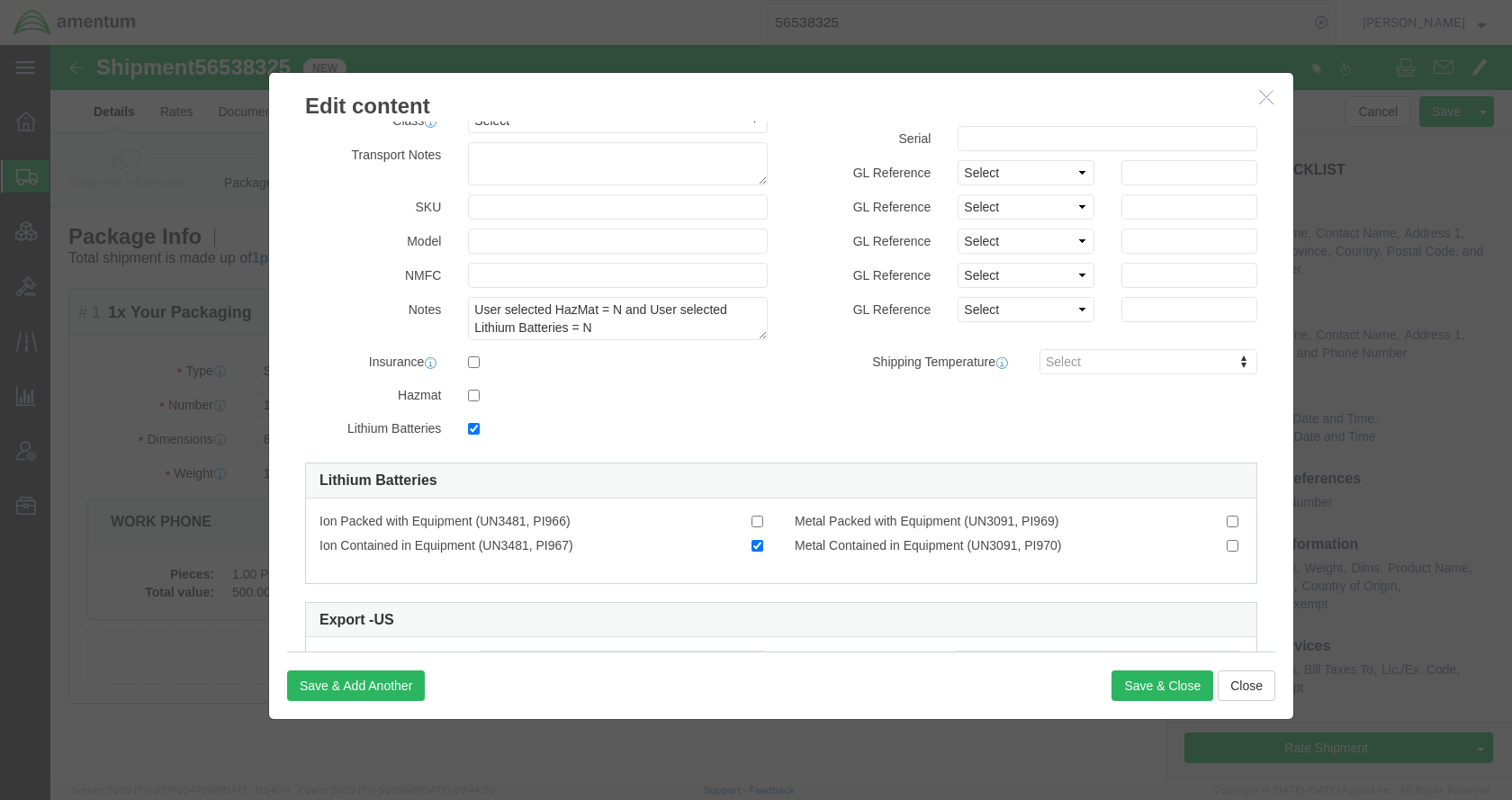
scroll to position [180, 0]
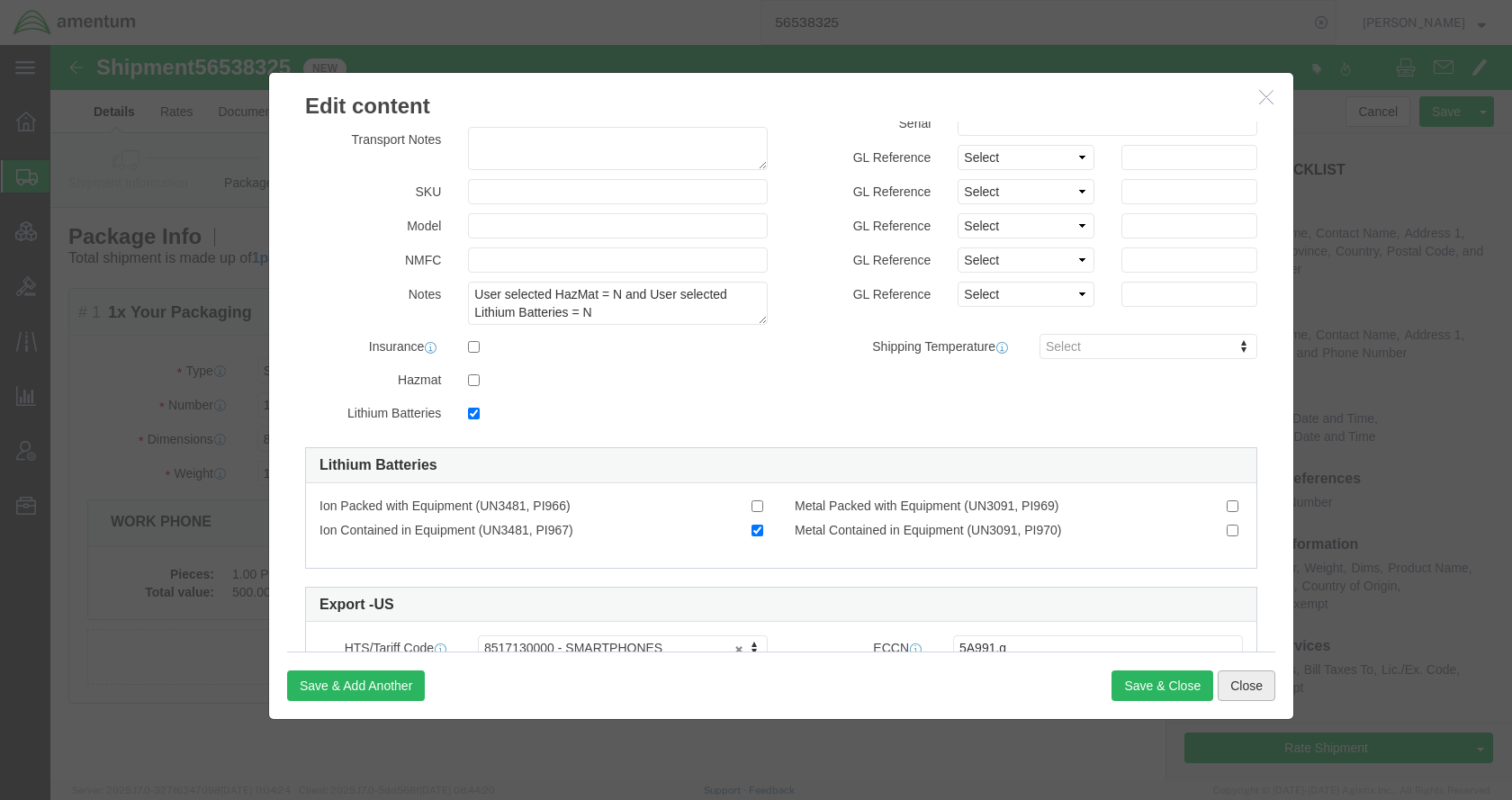
click button "Close"
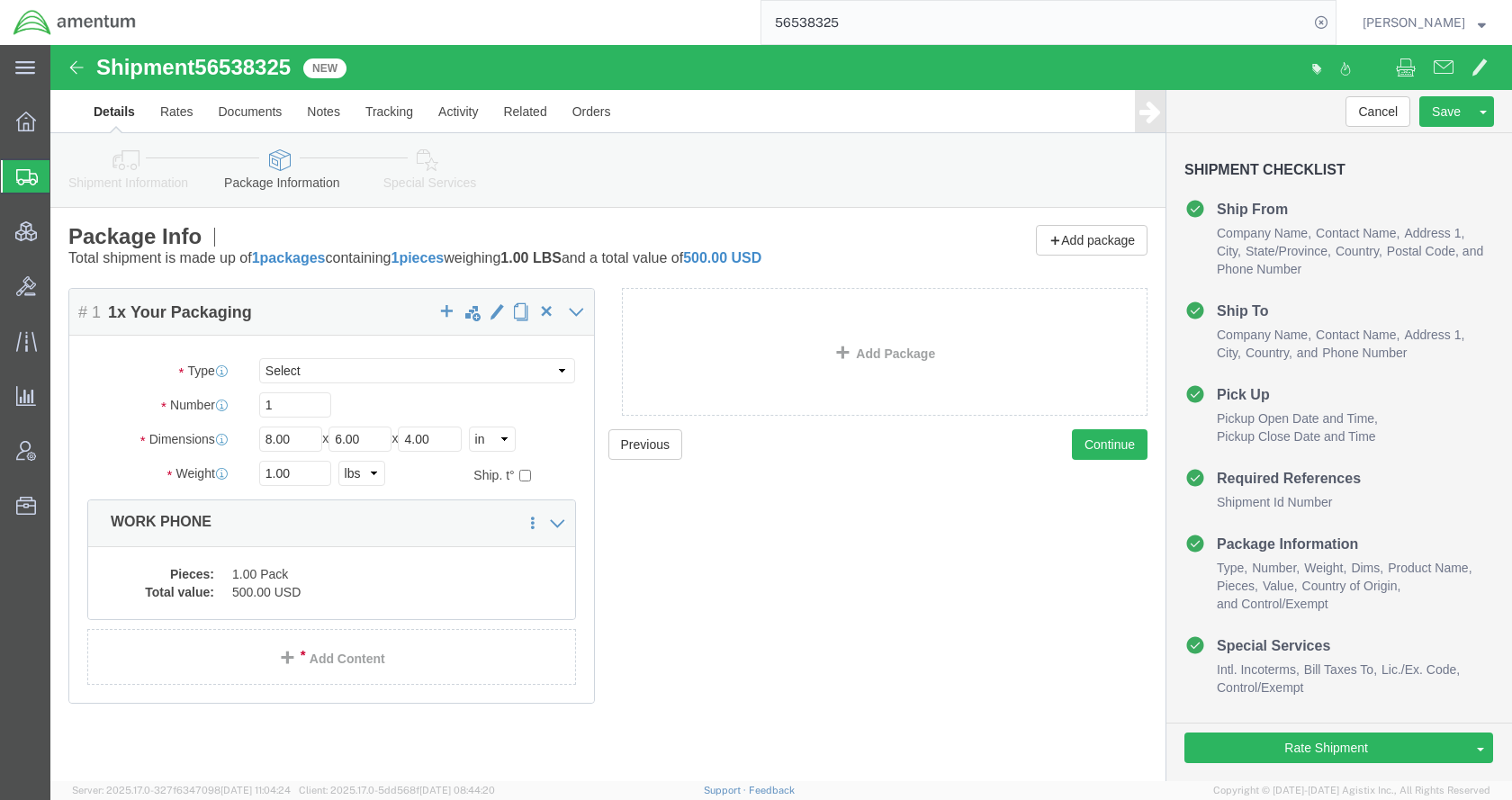
click icon
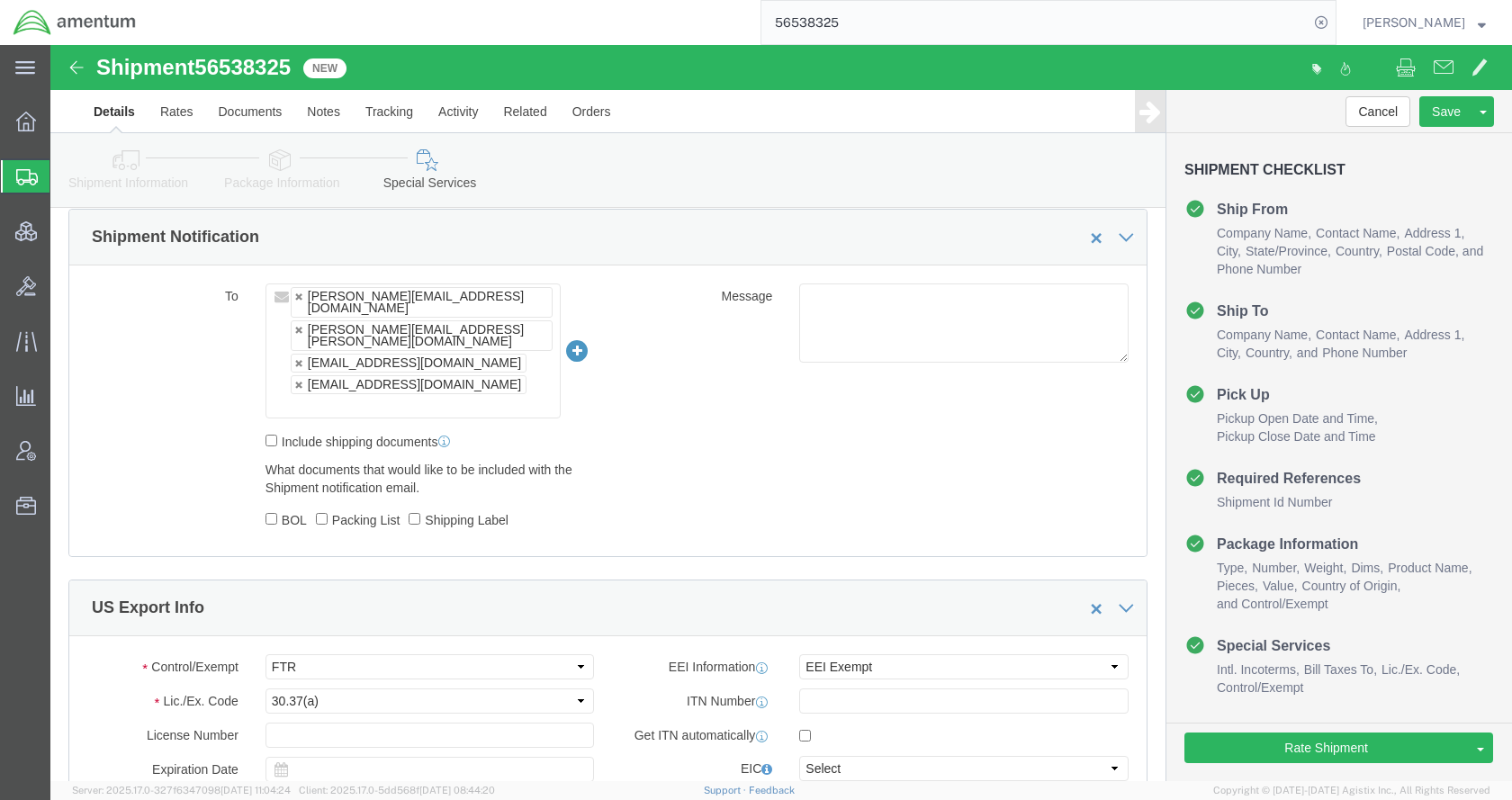
scroll to position [1350, 0]
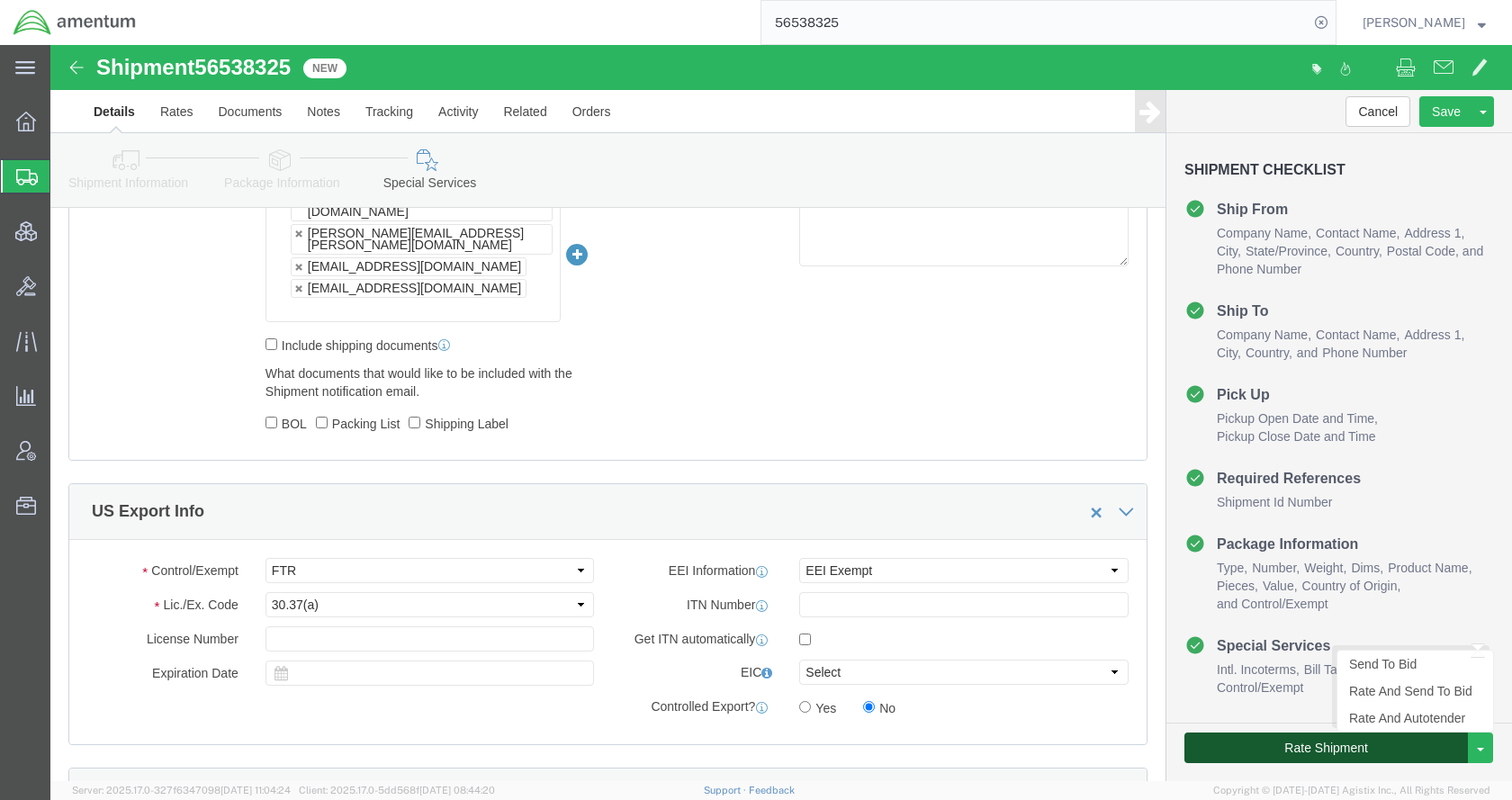
click button "Rate Shipment"
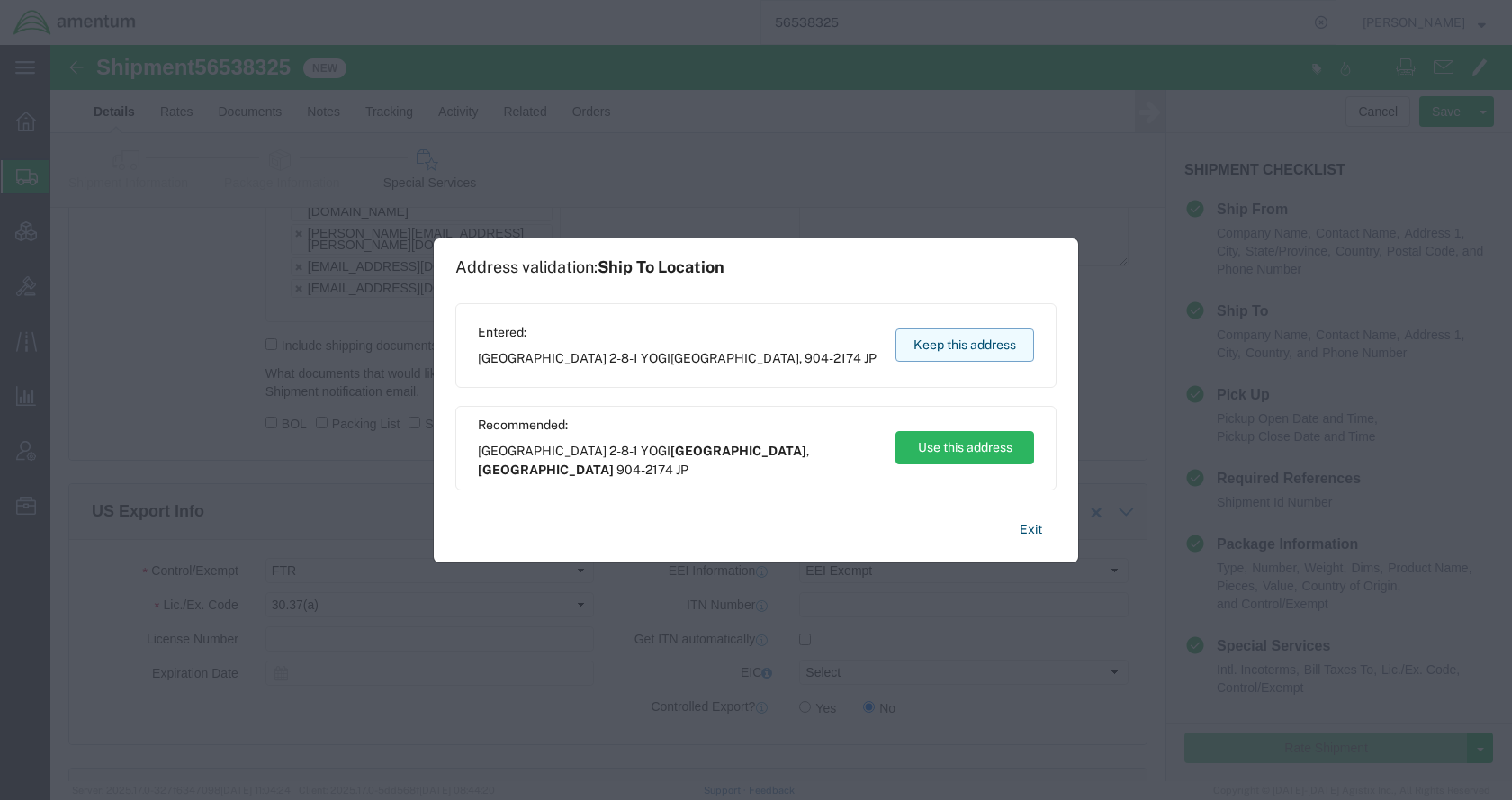
click at [967, 346] on button "Keep this address" at bounding box center [964, 345] width 139 height 33
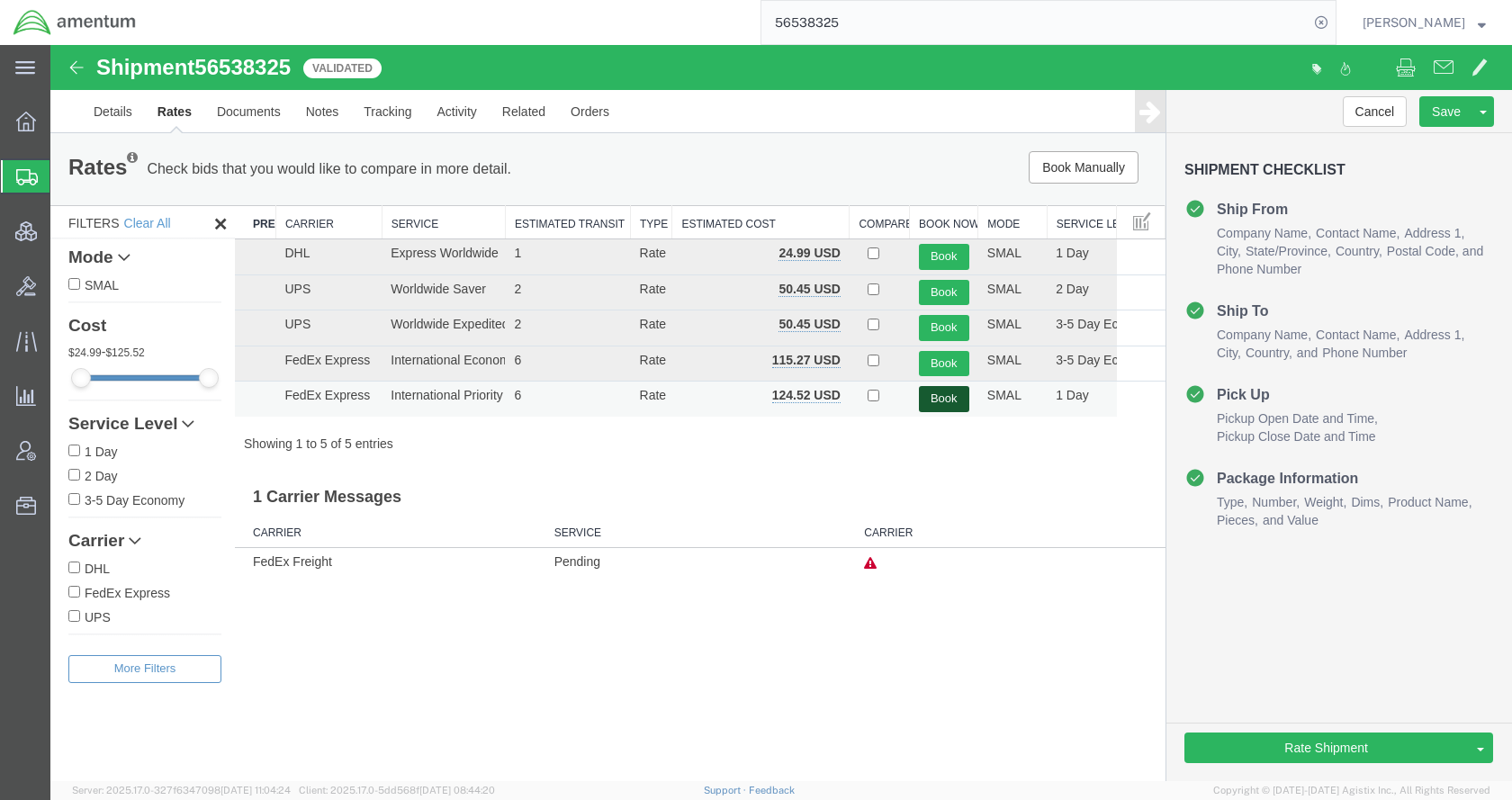
click at [929, 401] on button "Book" at bounding box center [944, 399] width 51 height 26
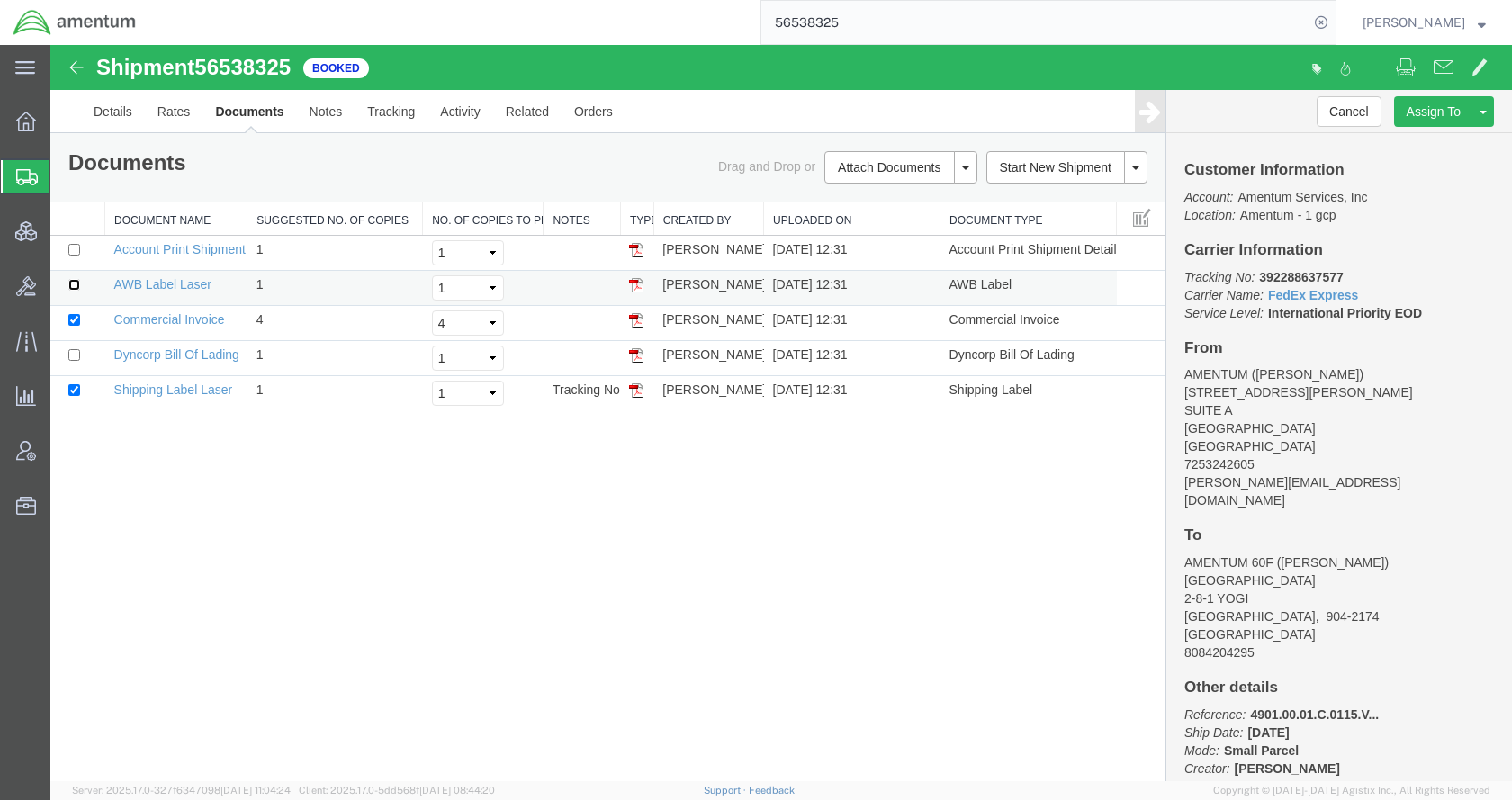
click at [73, 283] on input "checkbox" at bounding box center [74, 285] width 12 height 12
checkbox input "true"
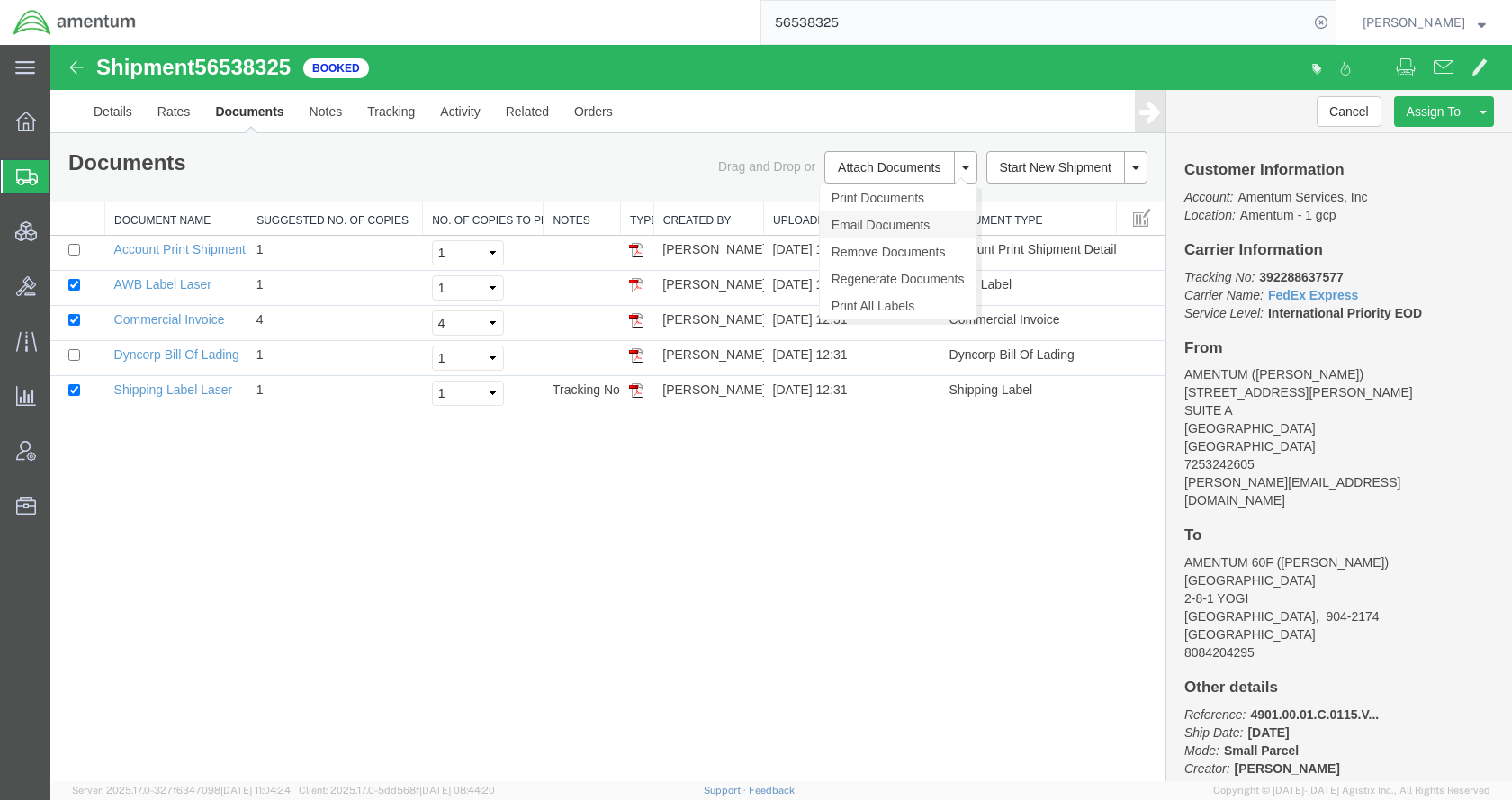
click at [869, 220] on link "Email Documents" at bounding box center [898, 225] width 156 height 27
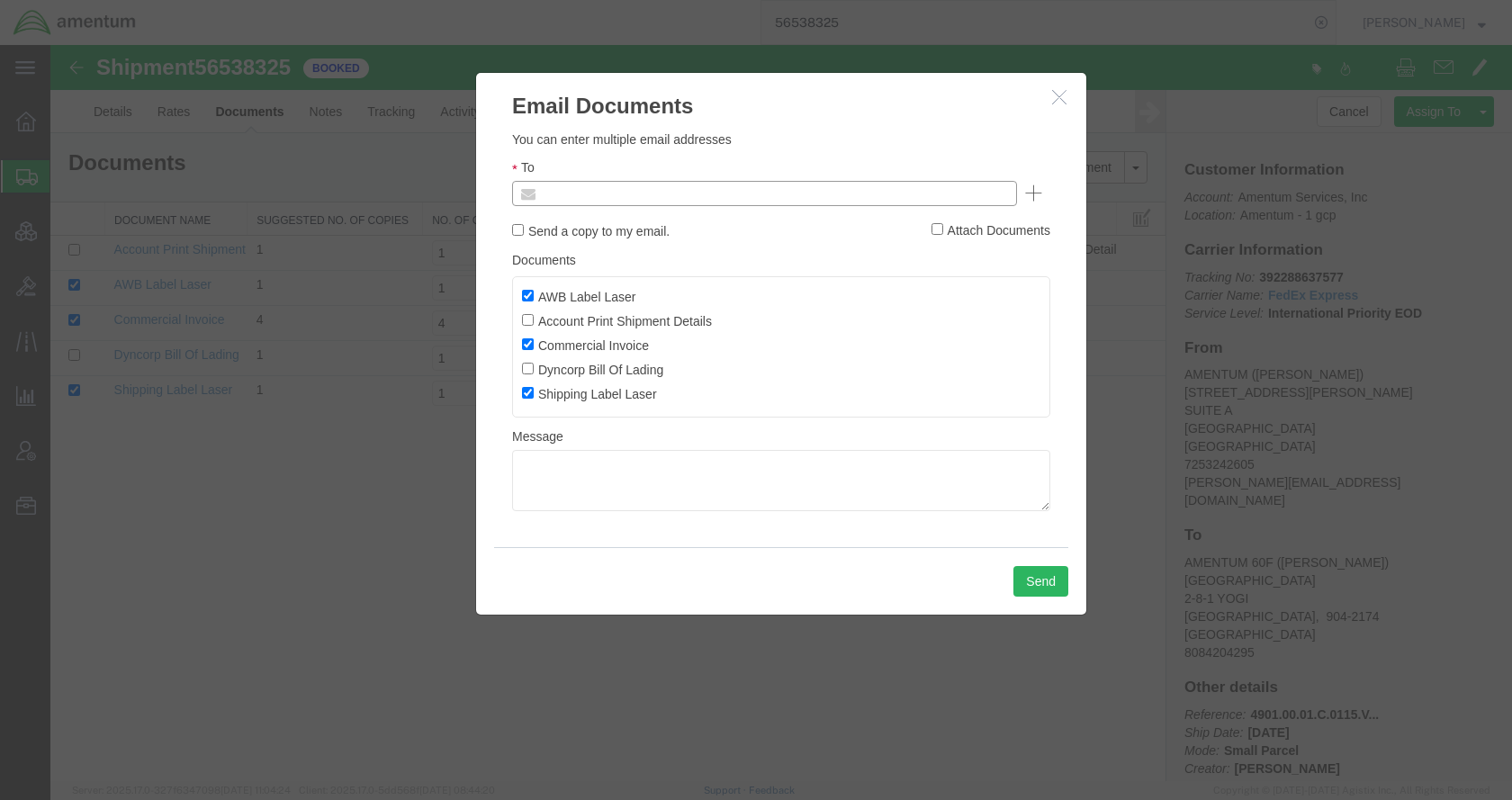
click at [700, 193] on input "text" at bounding box center [642, 193] width 211 height 23
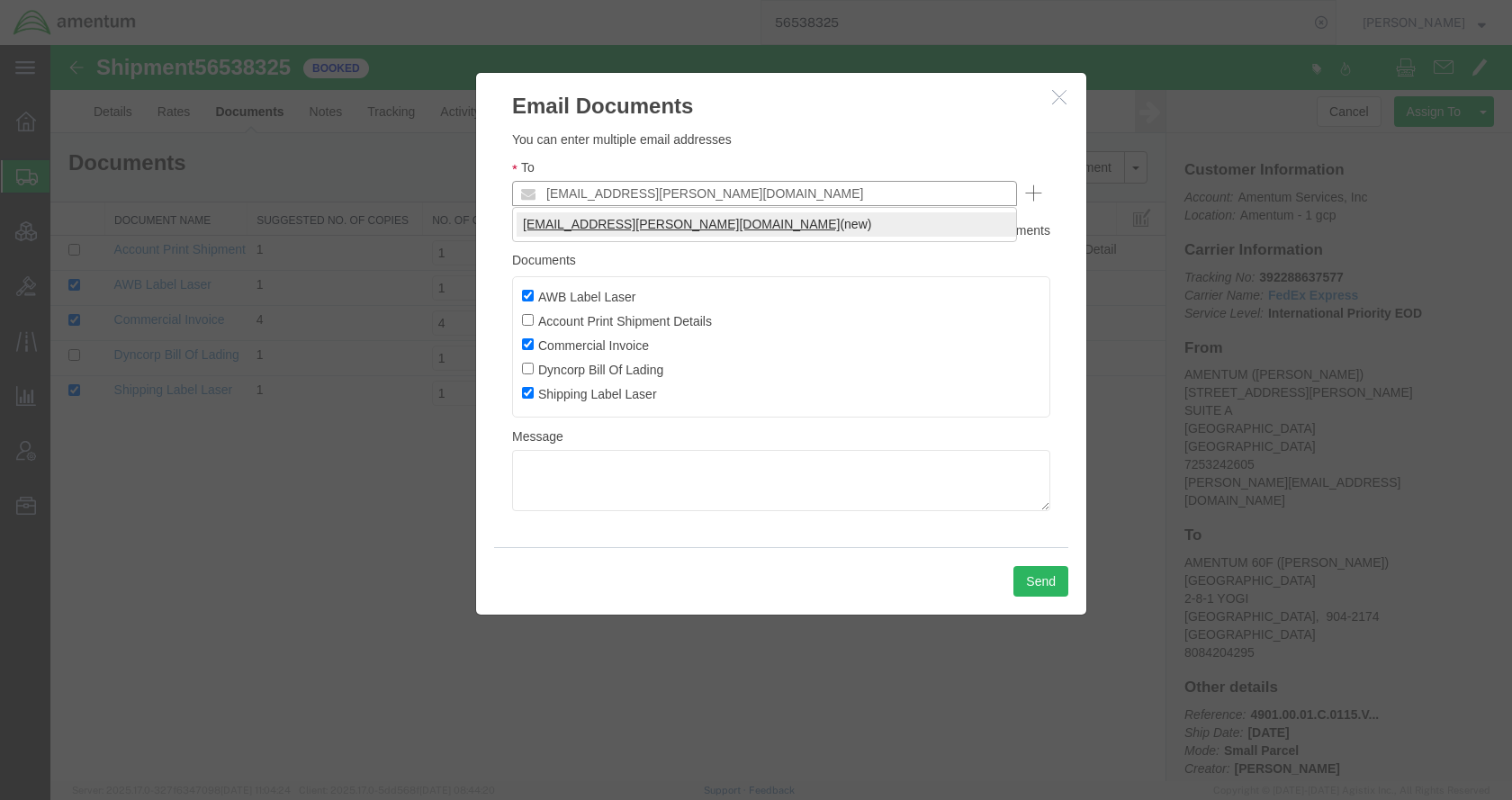
type input "[EMAIL_ADDRESS][PERSON_NAME][DOMAIN_NAME]"
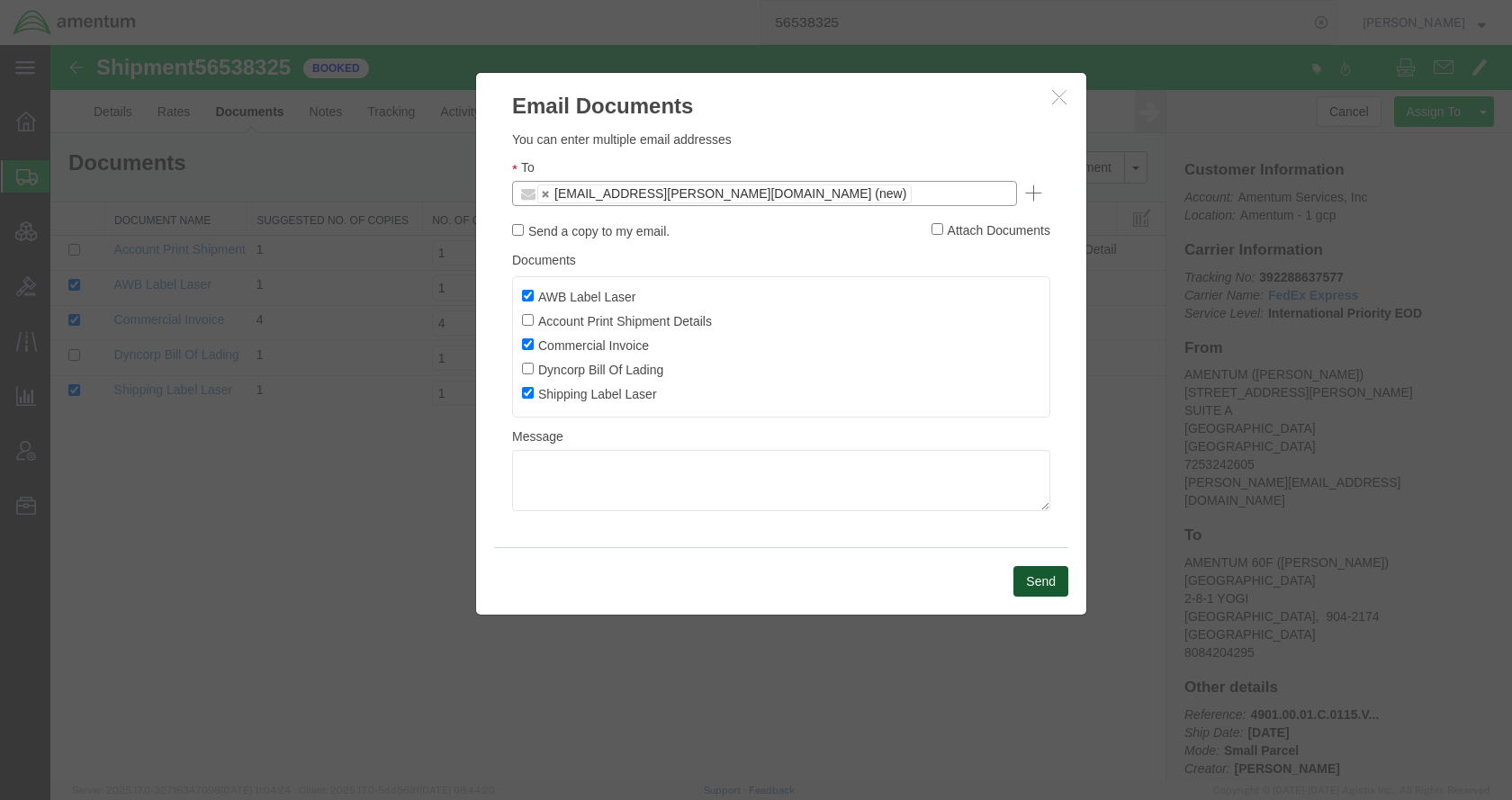
click at [1049, 566] on button "Send" at bounding box center [1041, 580] width 55 height 30
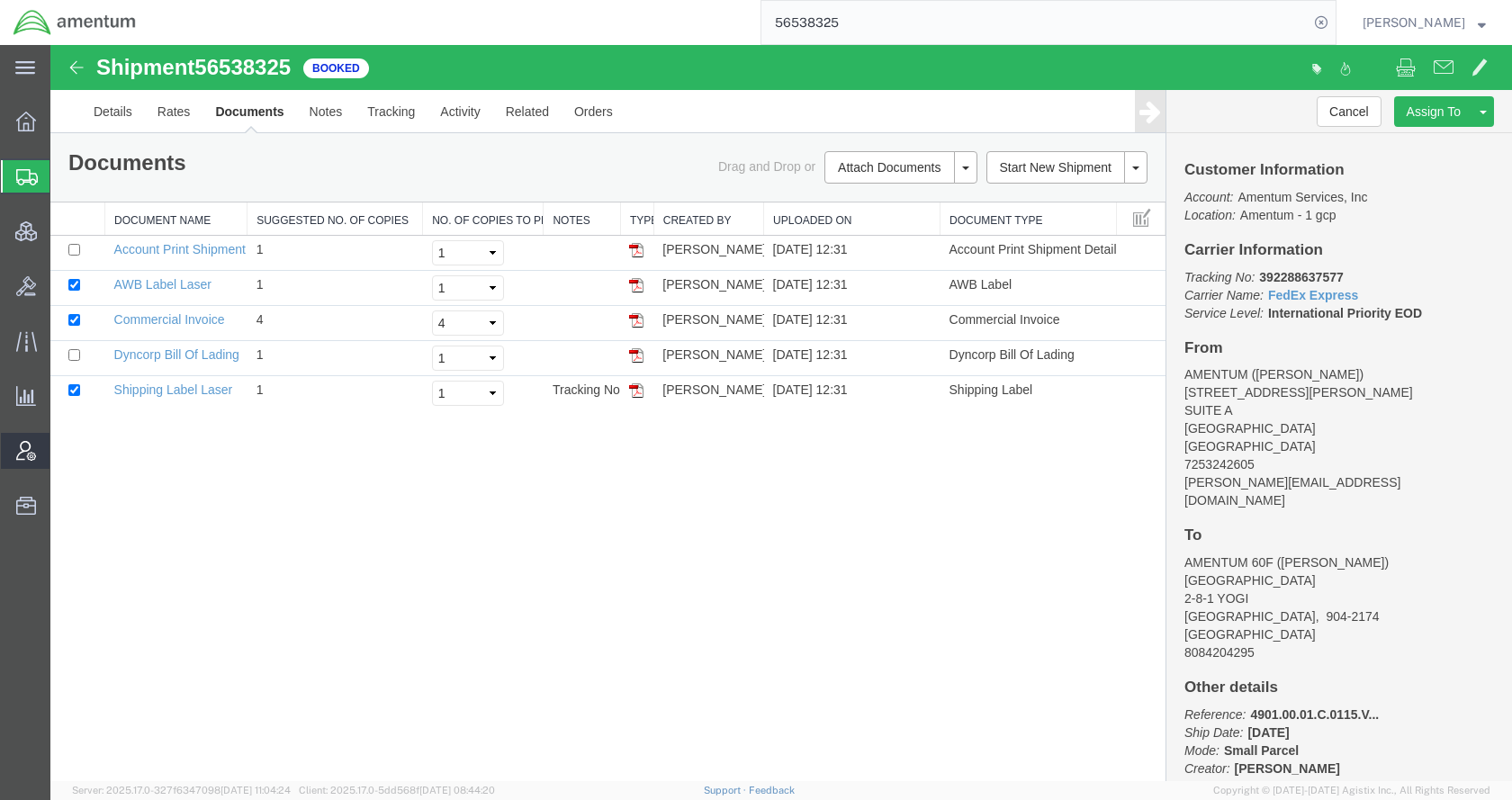
click at [62, 449] on span "Account Admin" at bounding box center [56, 451] width 13 height 36
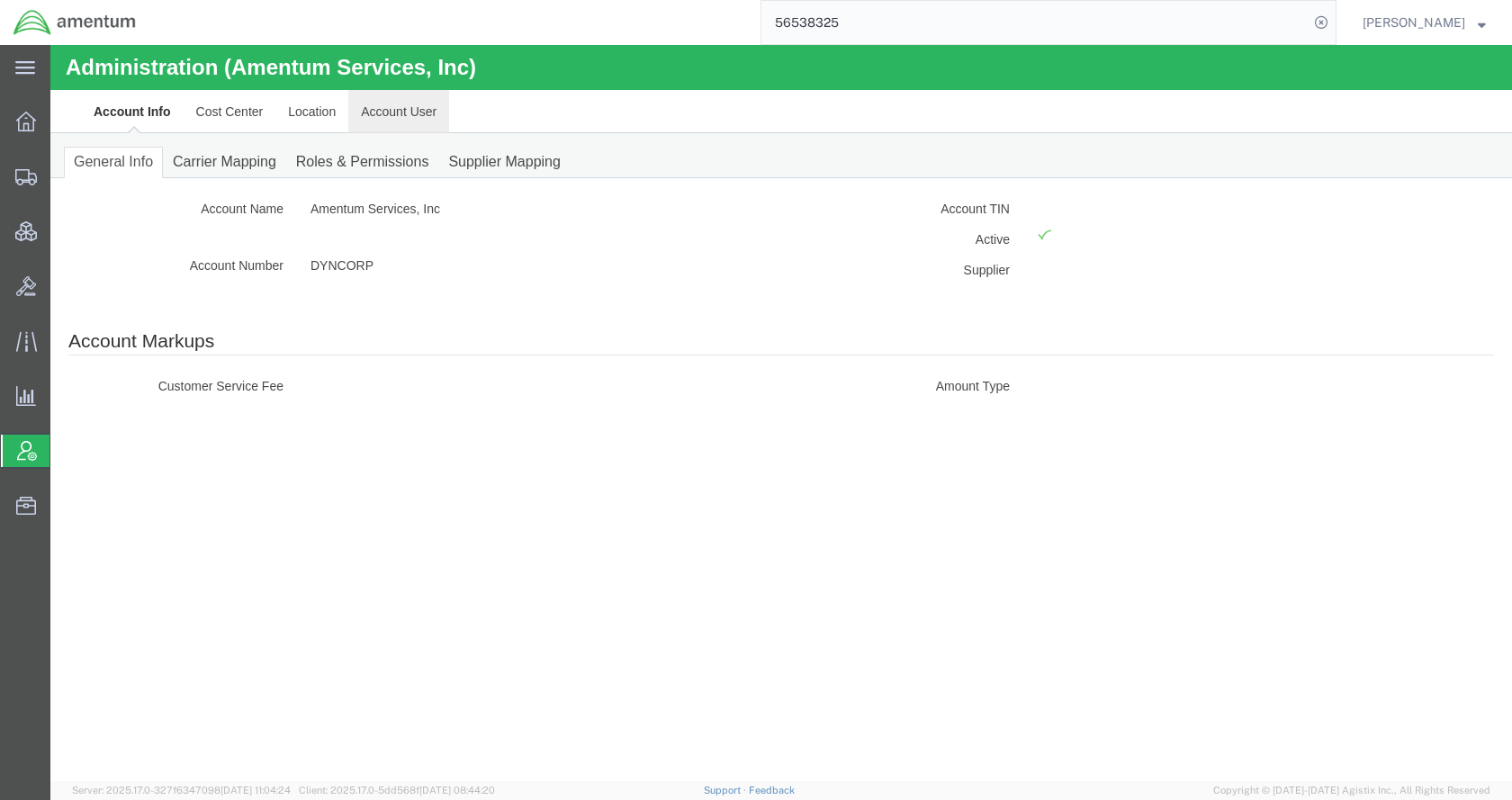
click at [411, 111] on link "Account User" at bounding box center [398, 111] width 101 height 43
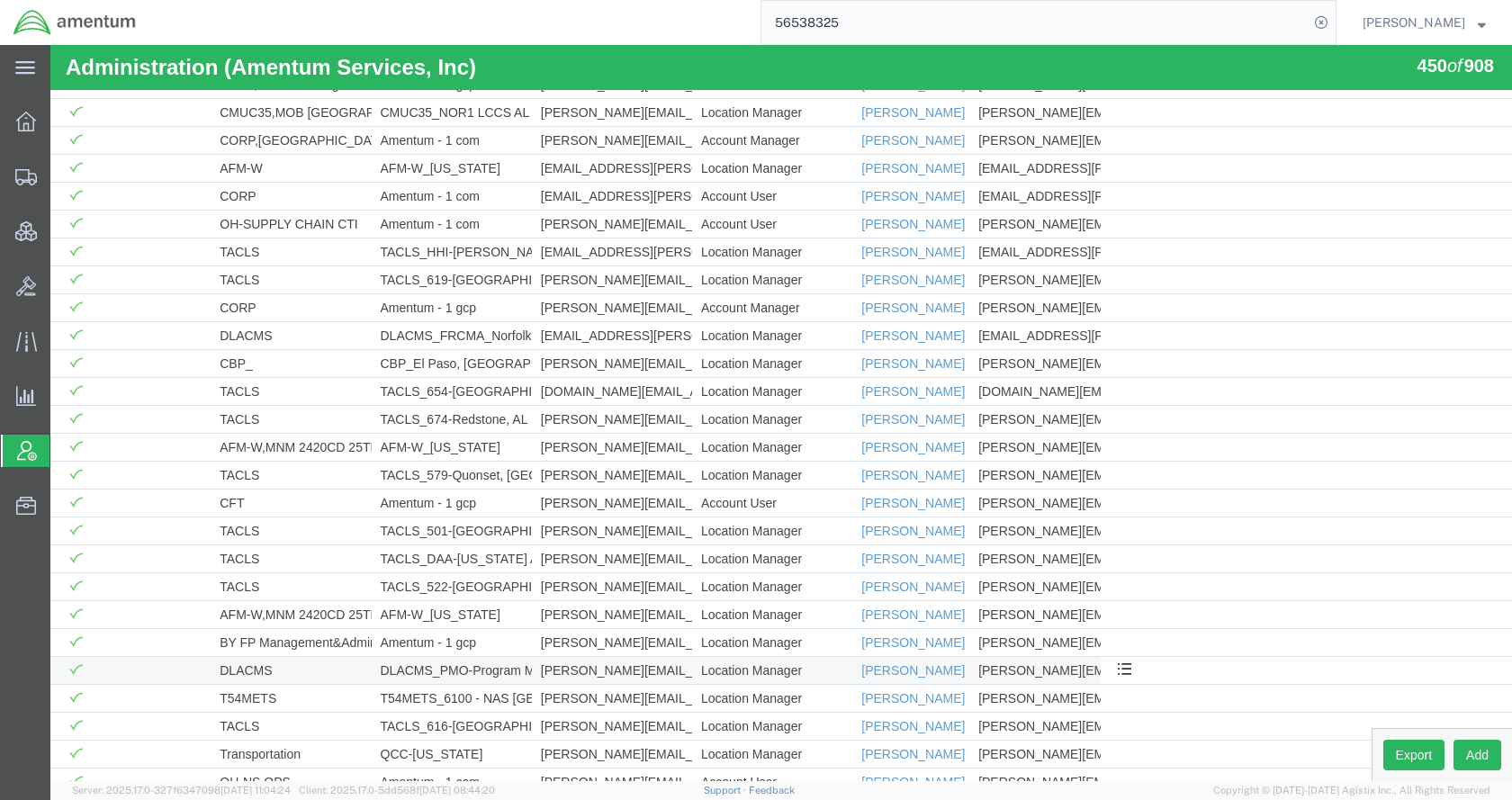
scroll to position [9951, 0]
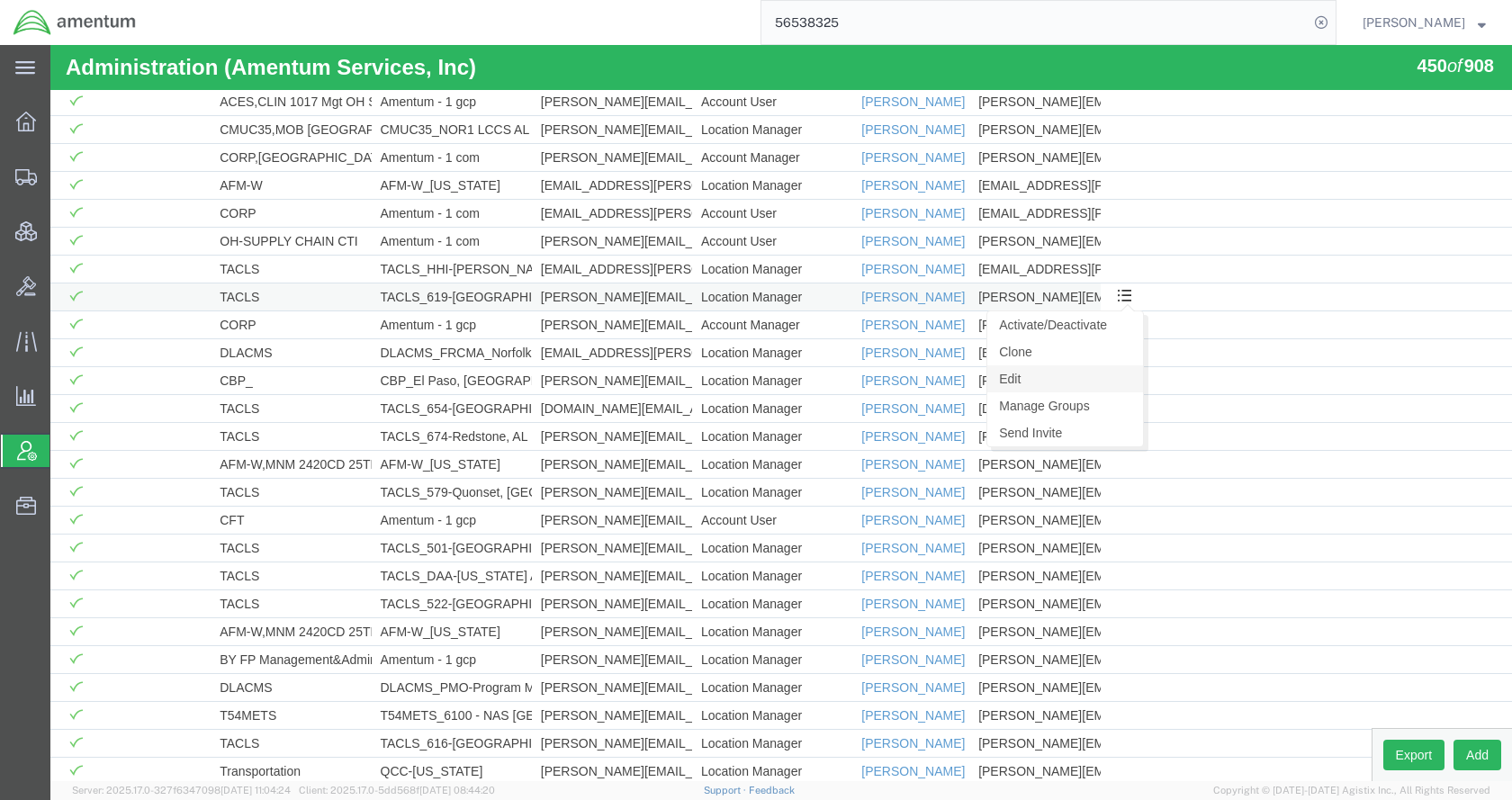
click at [1075, 372] on link "Edit" at bounding box center [1066, 379] width 156 height 27
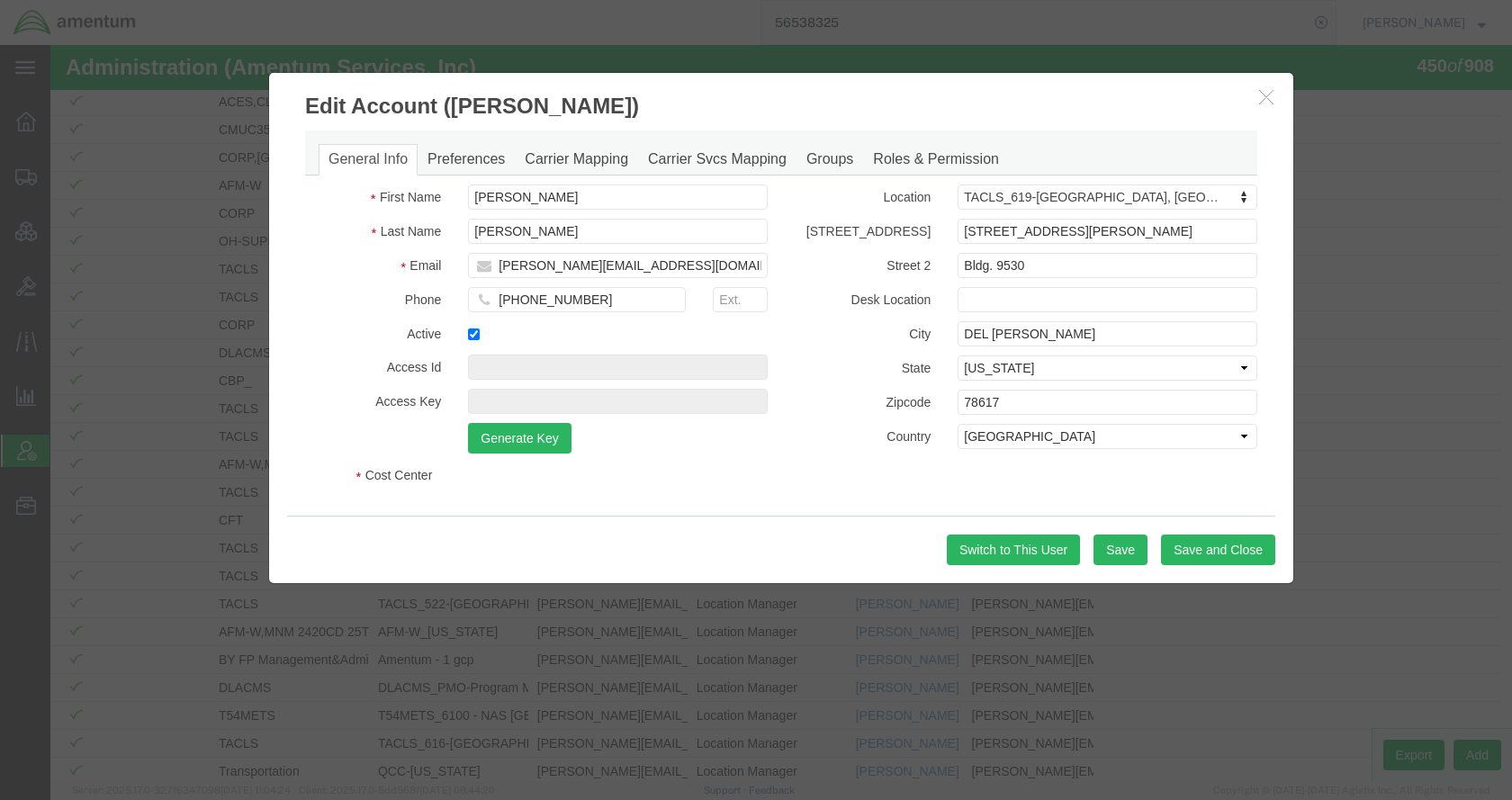
select select "DEPARTMENT"
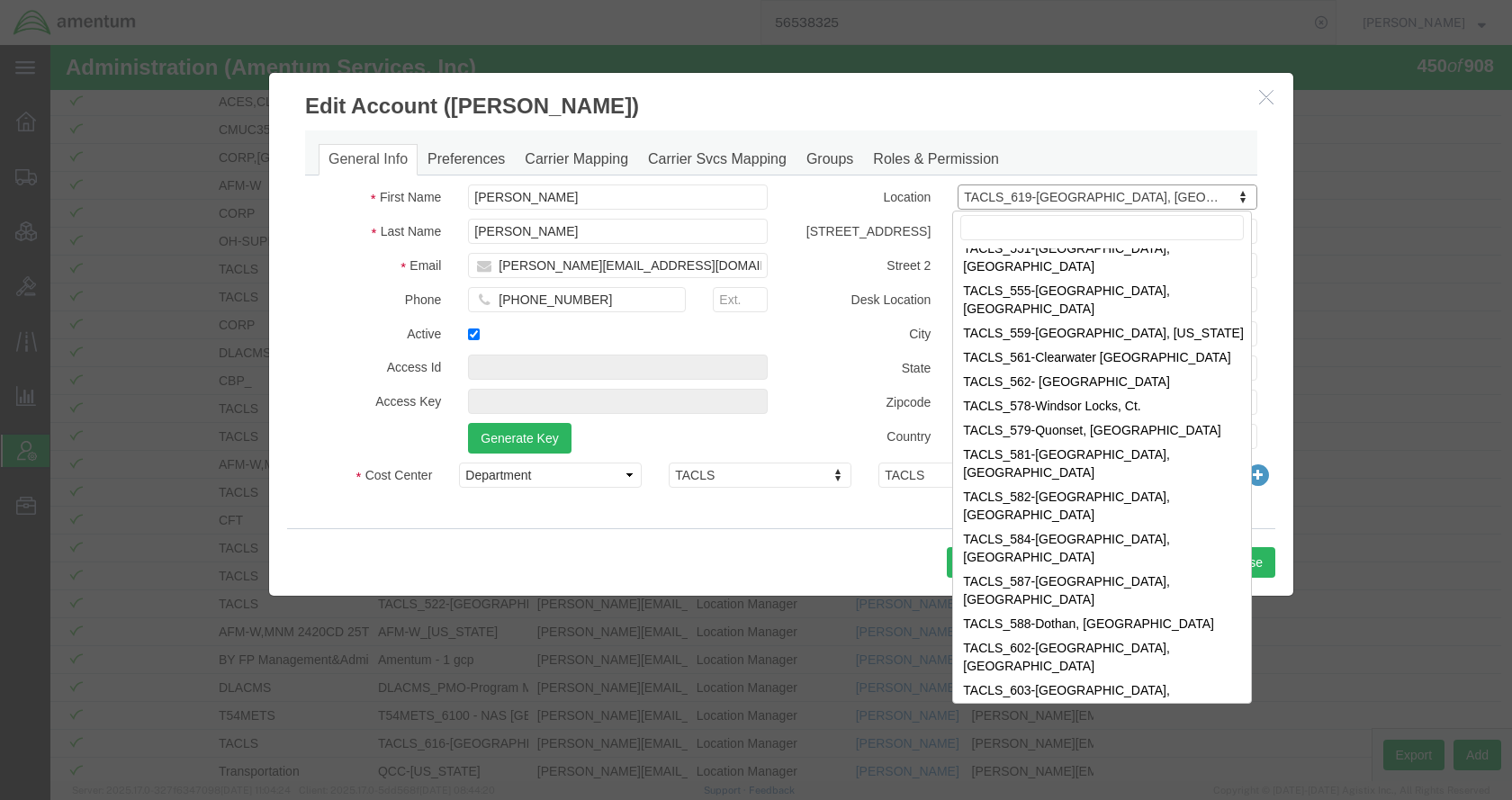
scroll to position [6587, 0]
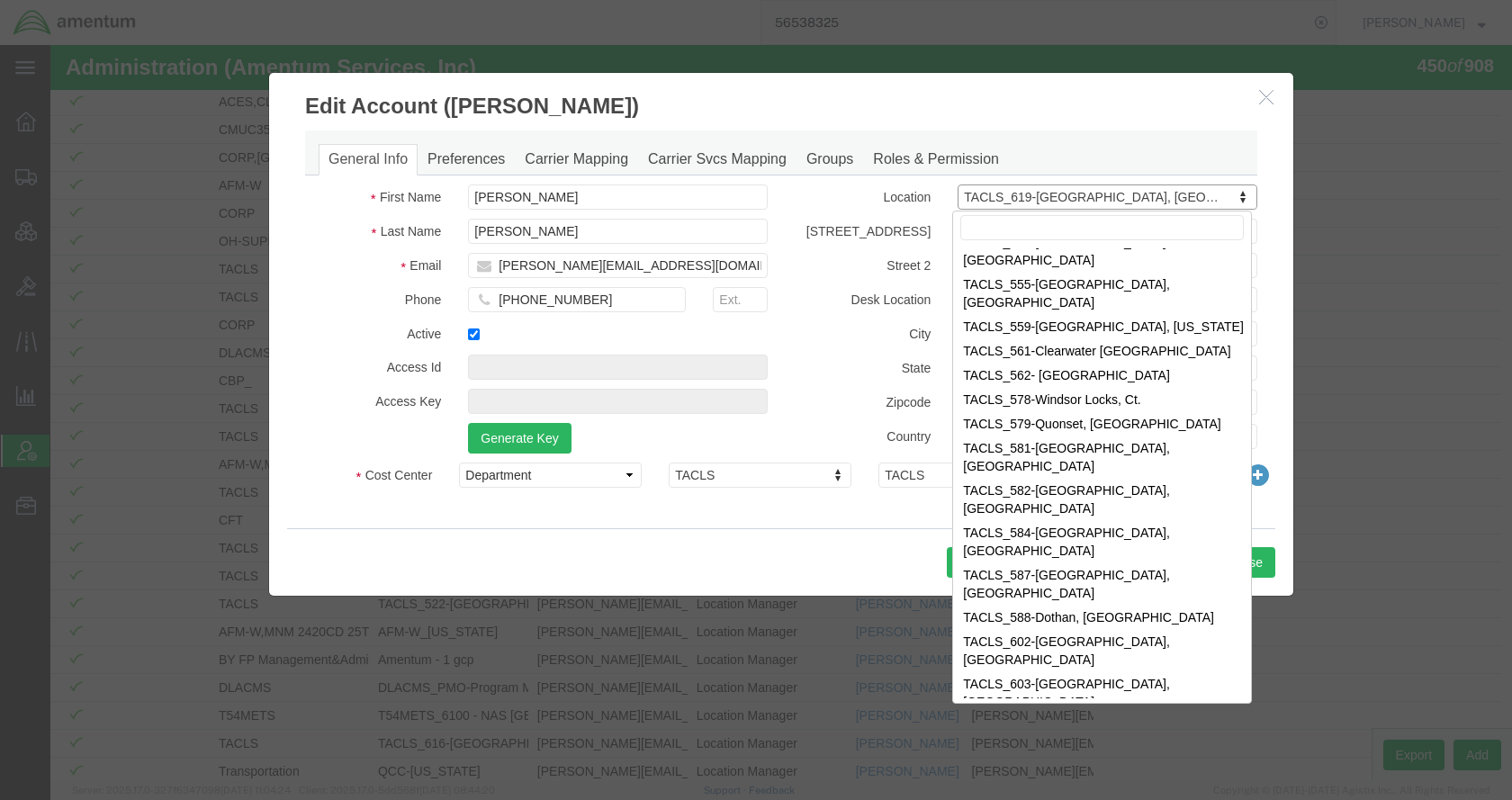
select select "{"locationId":"42726","street1":"[STREET_ADDRESS][PERSON_NAME]","street2":"Bldg…"
type input "[STREET_ADDRESS][PERSON_NAME]"
type input "Bldg 720"
type input "[GEOGRAPHIC_DATA]"
select select "TN"
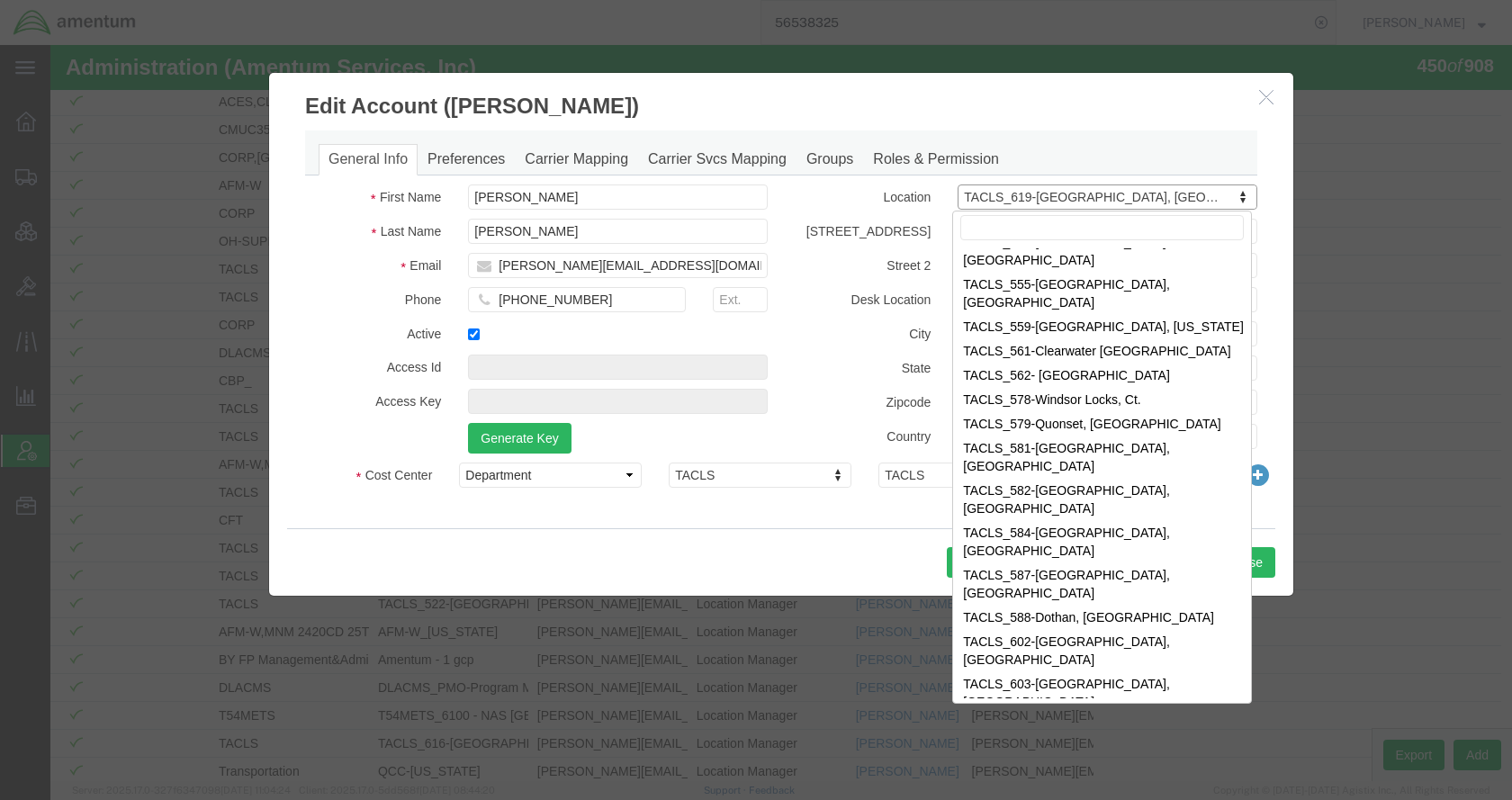
type input "37217"
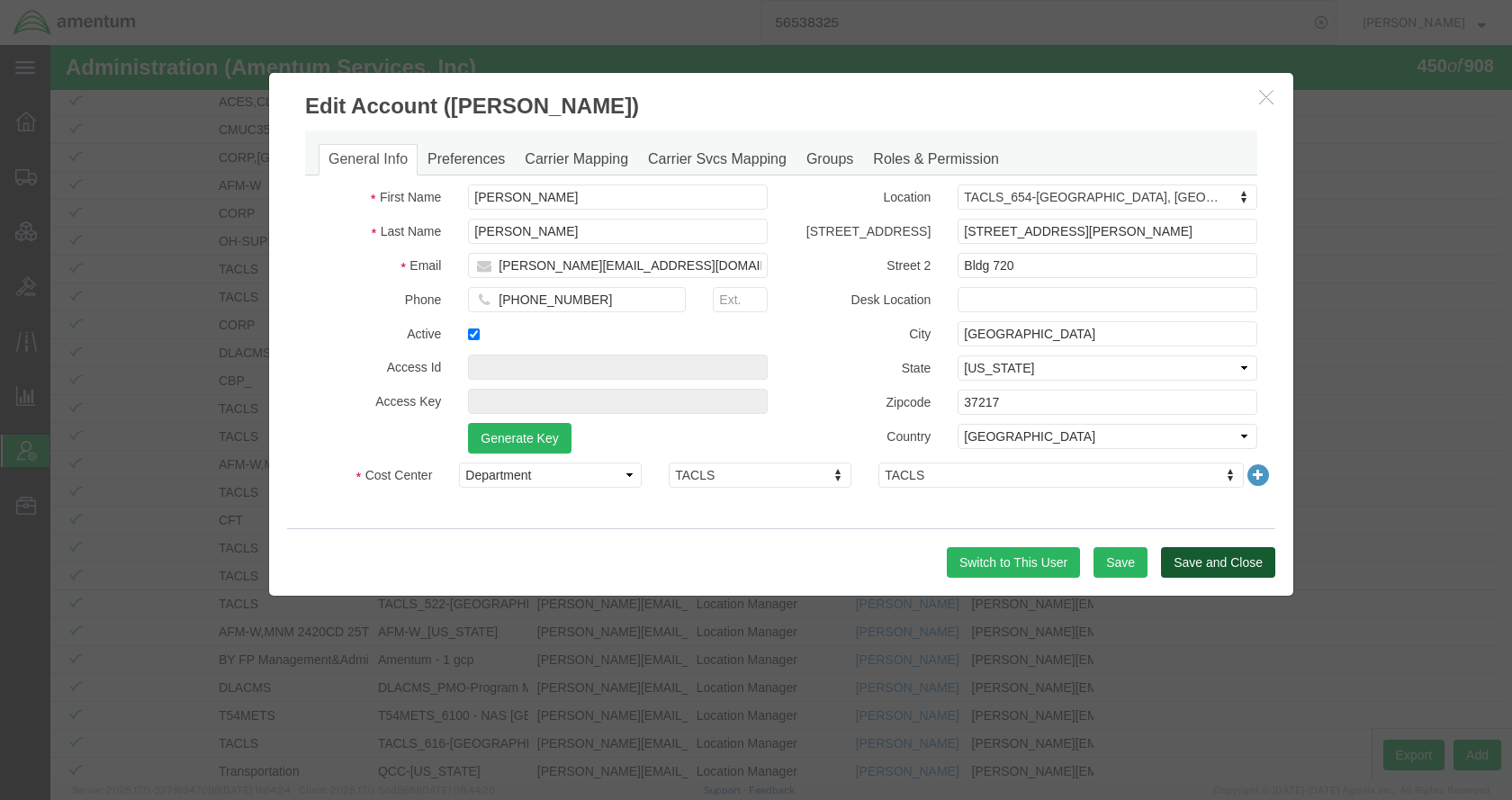
click at [1207, 556] on button "Save and Close" at bounding box center [1217, 562] width 114 height 30
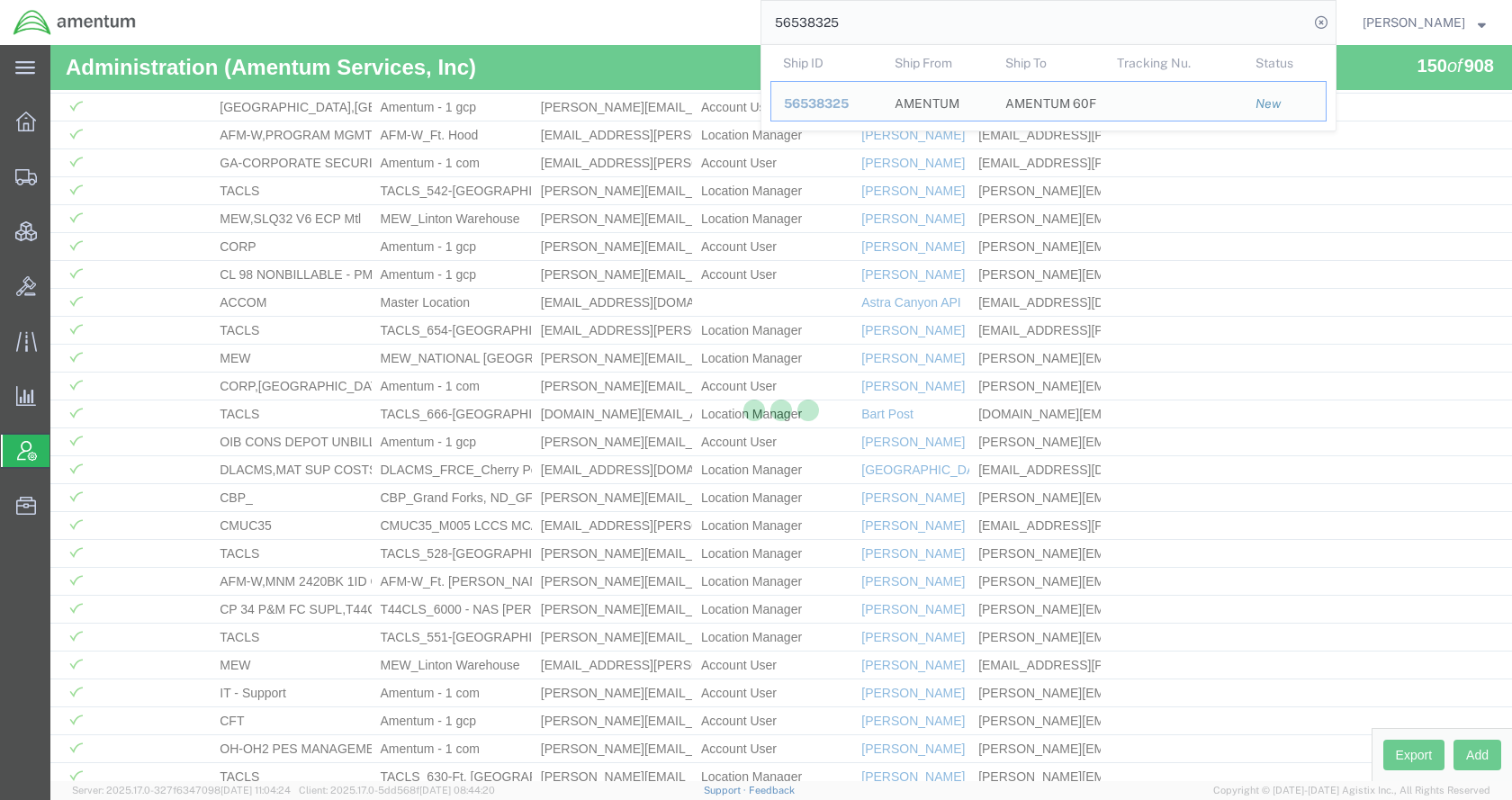
scroll to position [3700, 0]
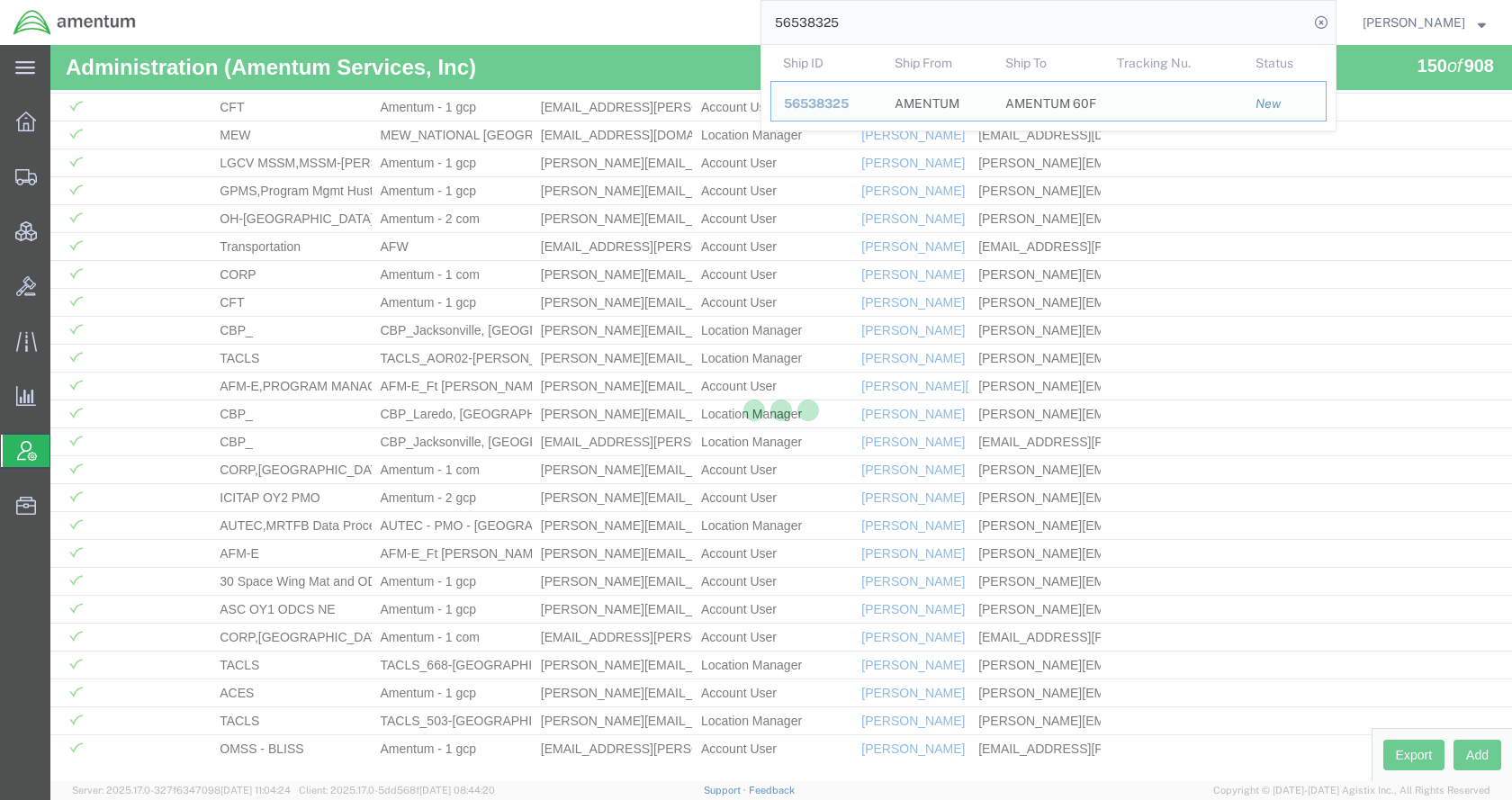
click at [776, 33] on div "56538325 Ship ID Ship From Ship To Tracking Nu. Status Ship ID 56538325 Ship Fr…" at bounding box center [743, 22] width 1187 height 45
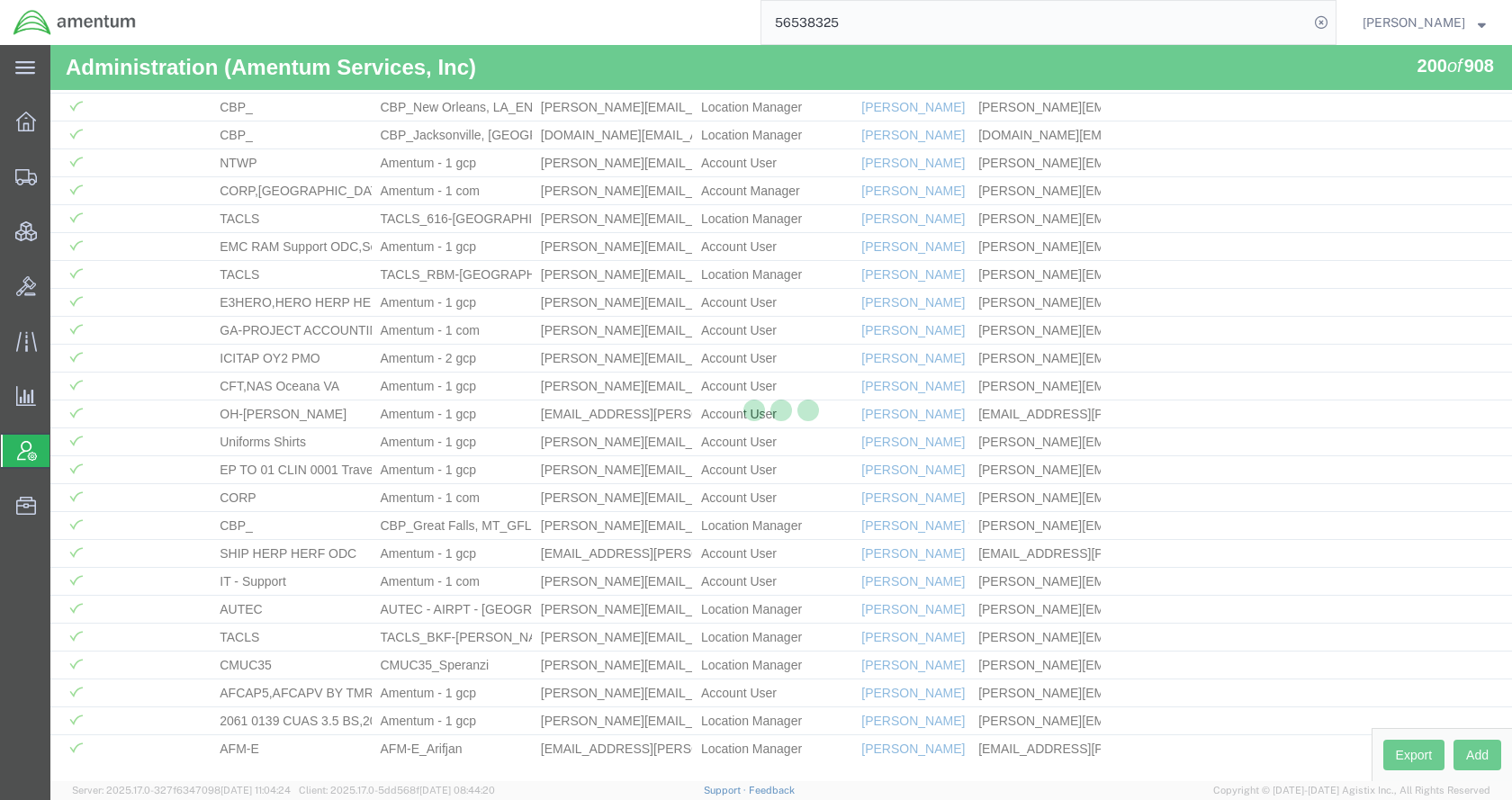
paste input "9694"
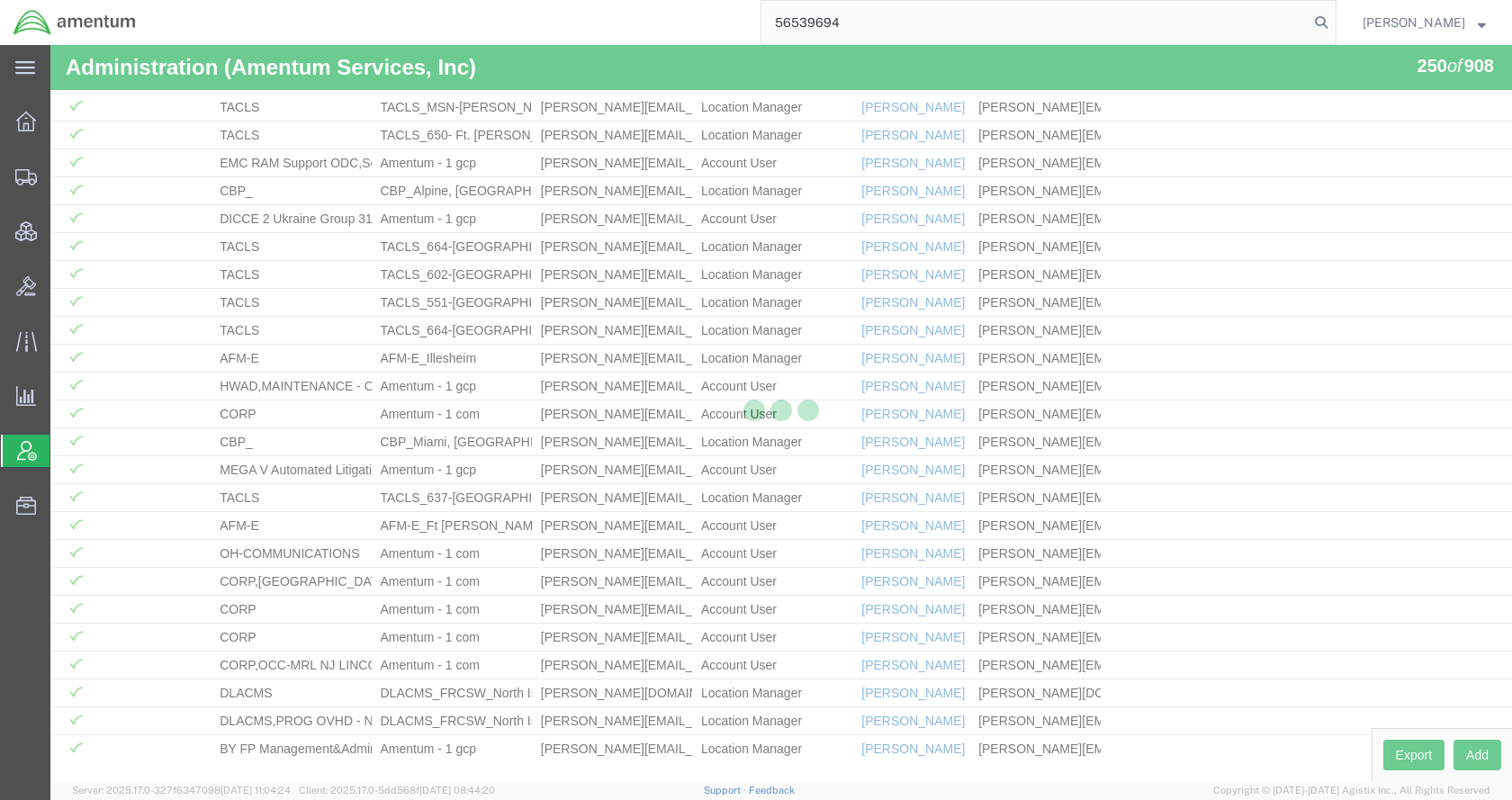
click at [1334, 19] on icon at bounding box center [1322, 22] width 25 height 25
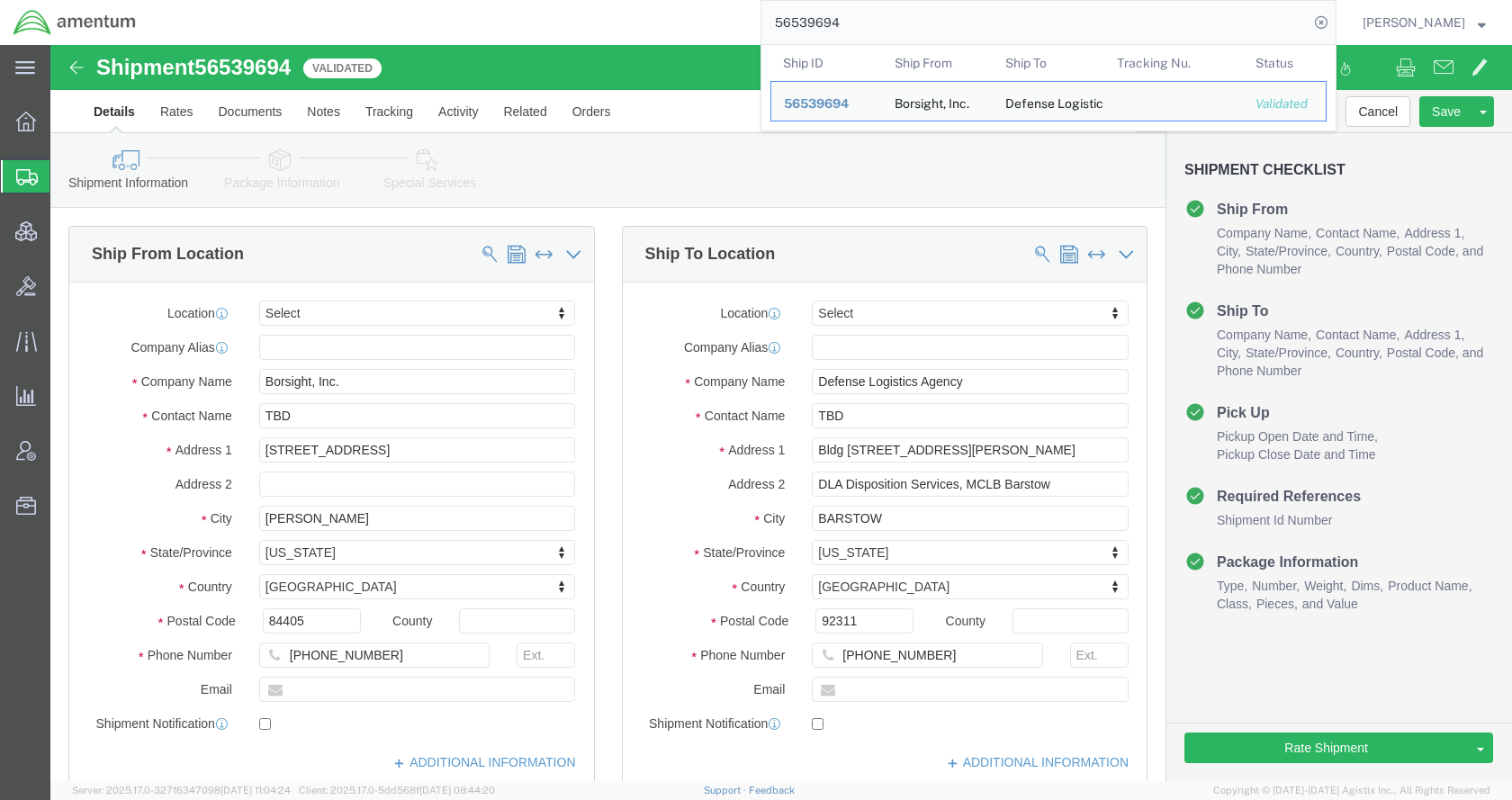
click icon
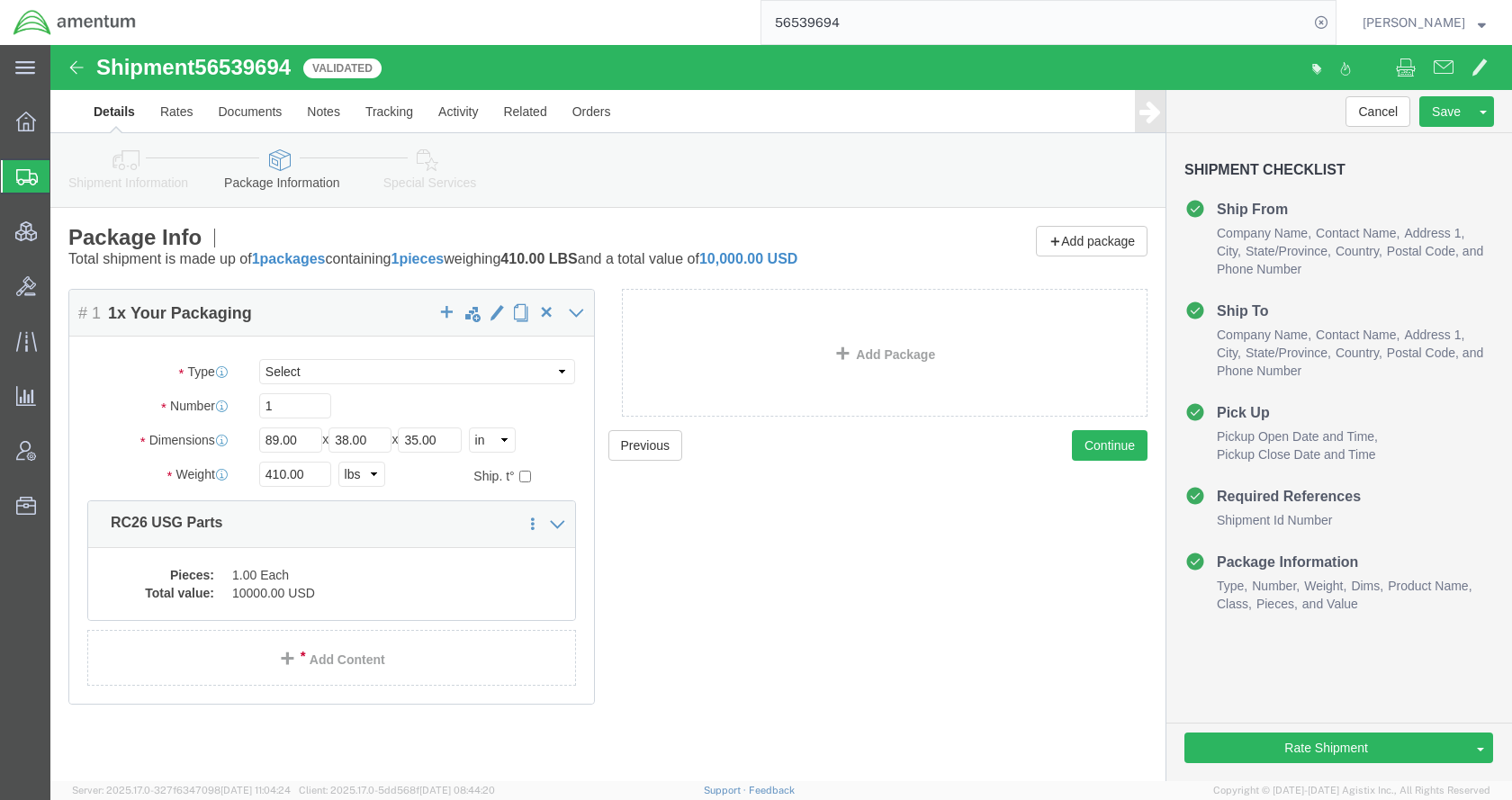
click icon
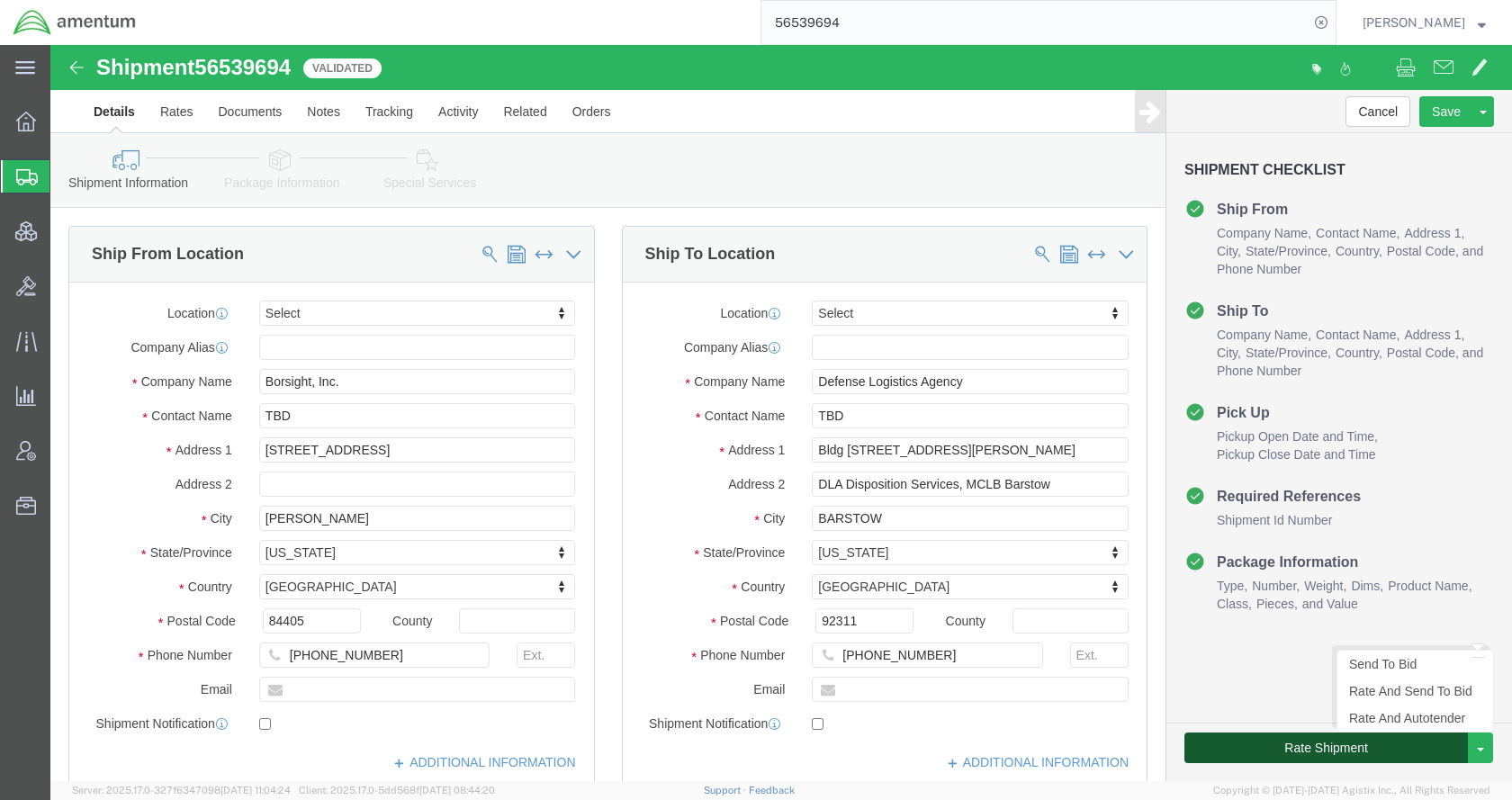
click button "Rate Shipment"
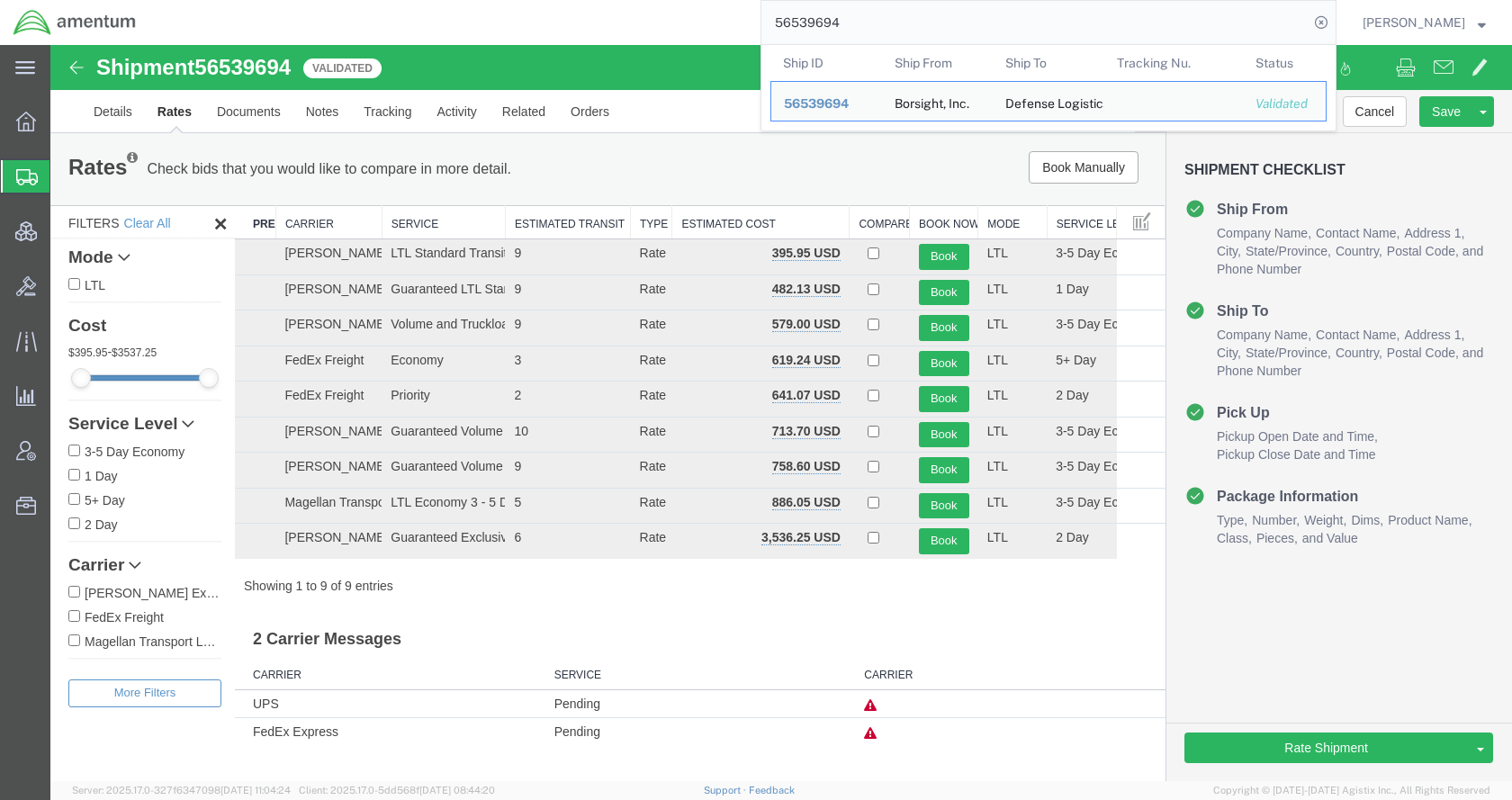
drag, startPoint x: 917, startPoint y: 28, endPoint x: 768, endPoint y: 34, distance: 149.1
click at [768, 34] on div "56539694 Ship ID Ship From Ship To Tracking Nu. Status Ship ID 56539694 Ship Fr…" at bounding box center [743, 22] width 1187 height 45
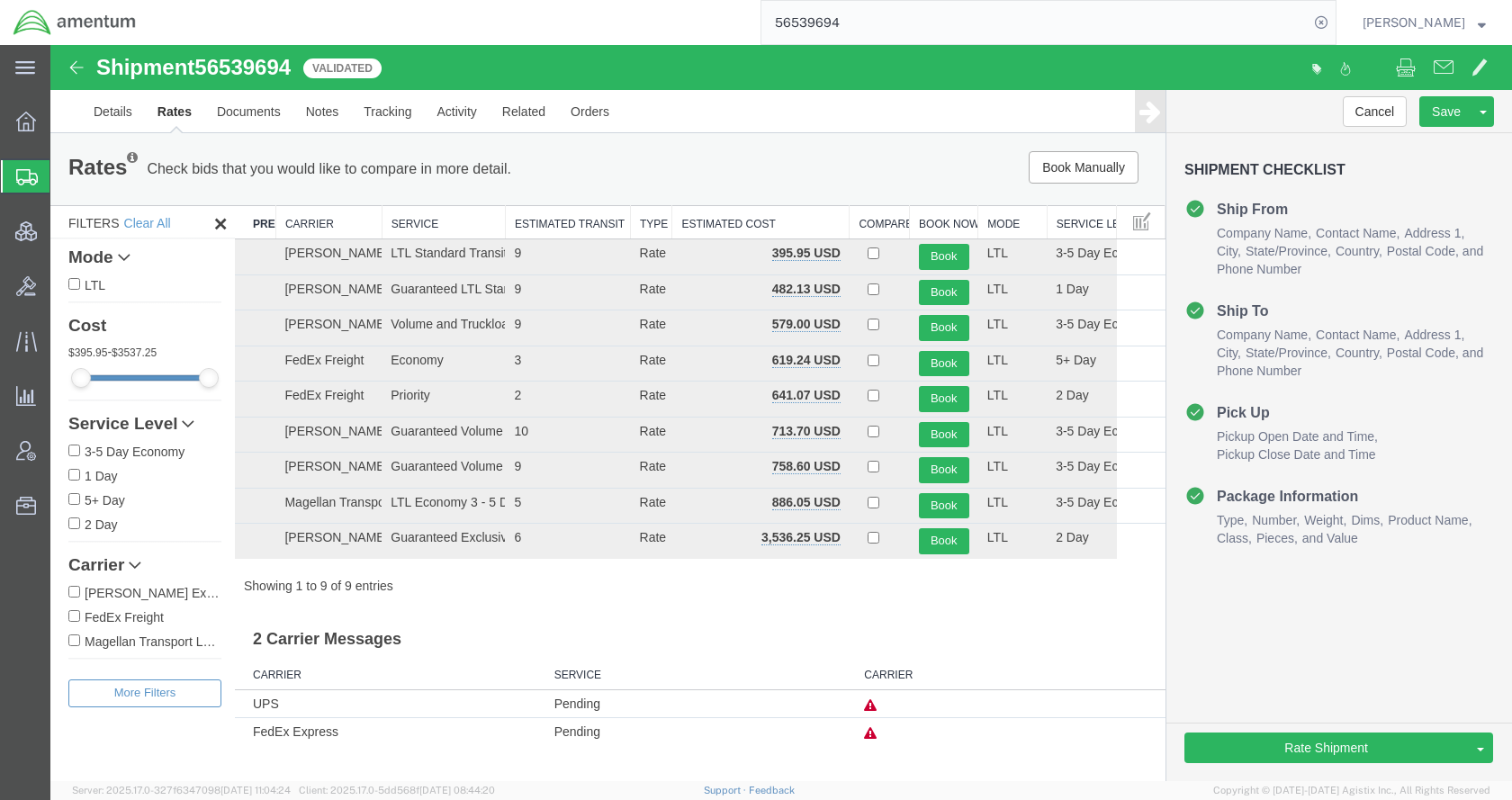
paste input "25049"
click at [1334, 25] on icon at bounding box center [1322, 22] width 25 height 25
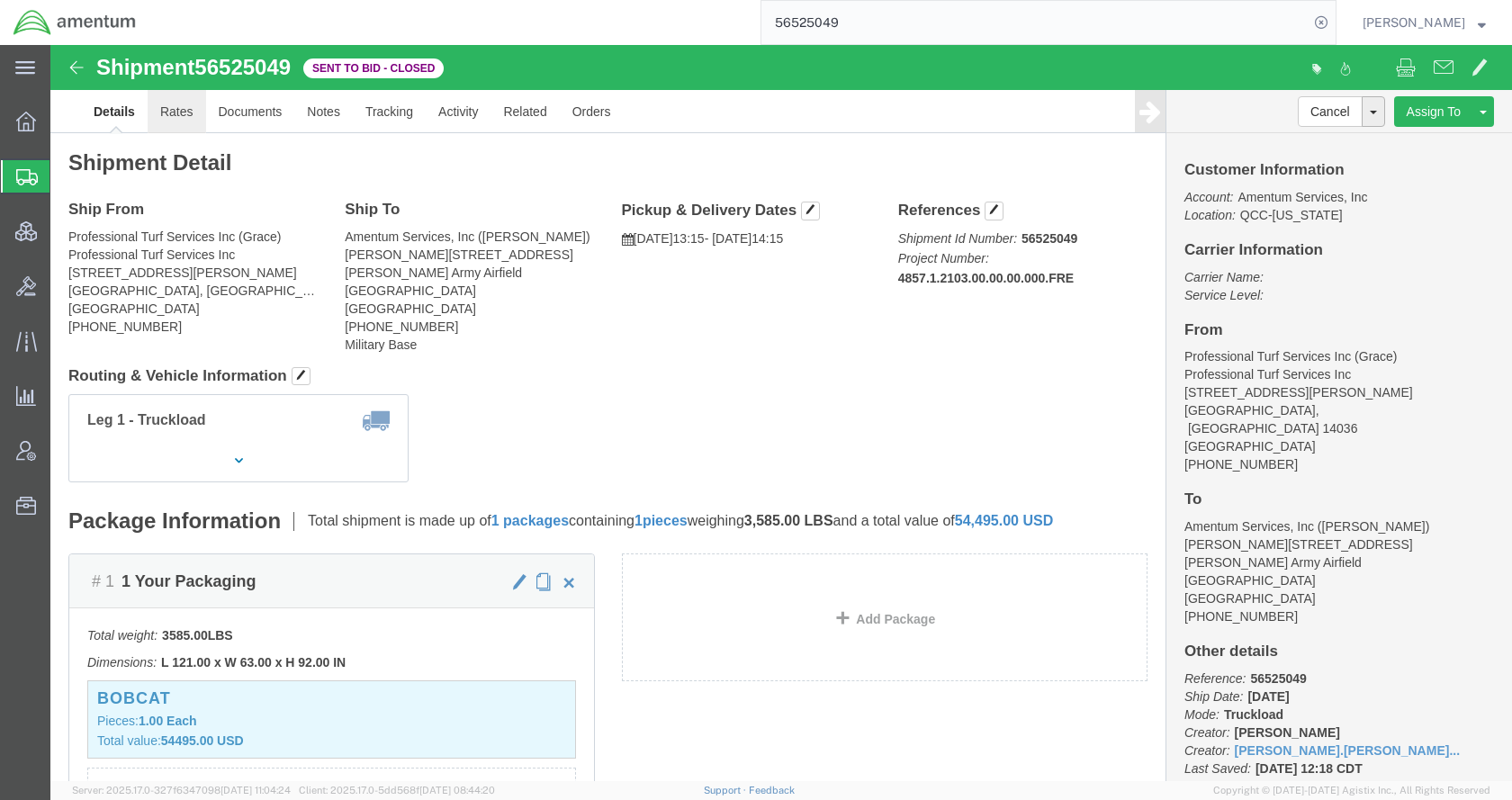
click link "Rates"
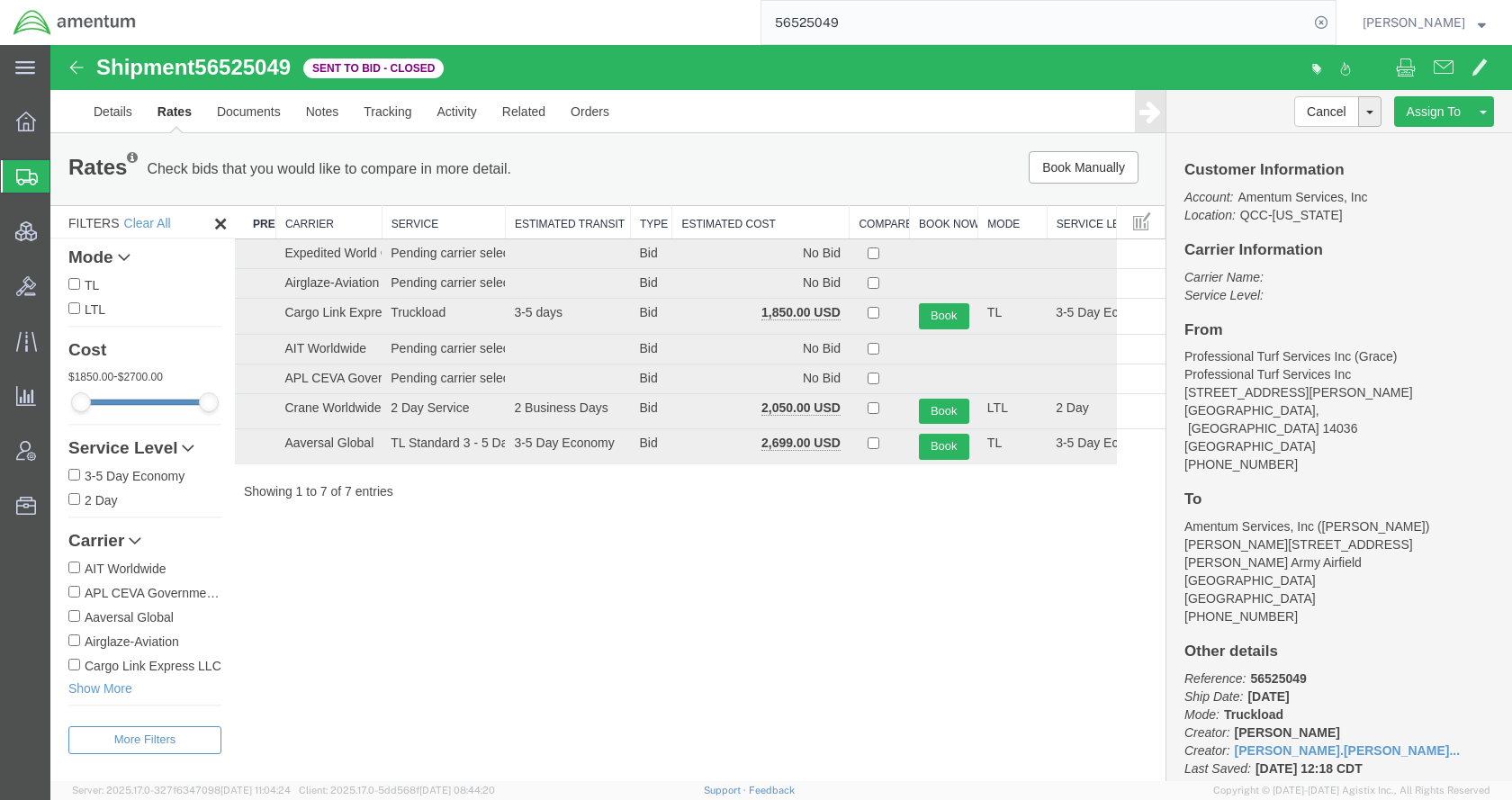
click at [732, 220] on th "Estimated Cost" at bounding box center [761, 222] width 178 height 33
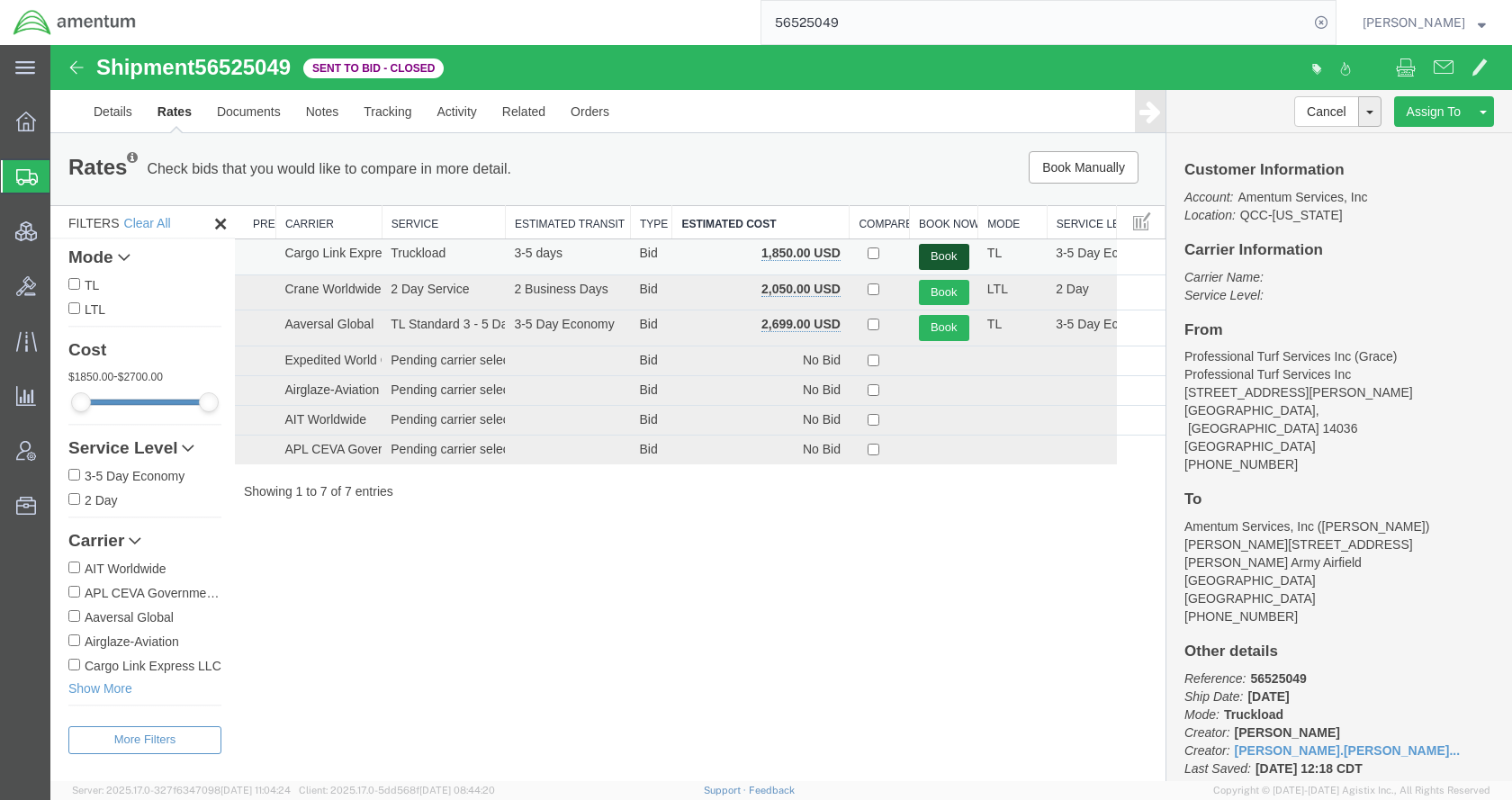
click at [932, 253] on button "Book" at bounding box center [944, 257] width 51 height 26
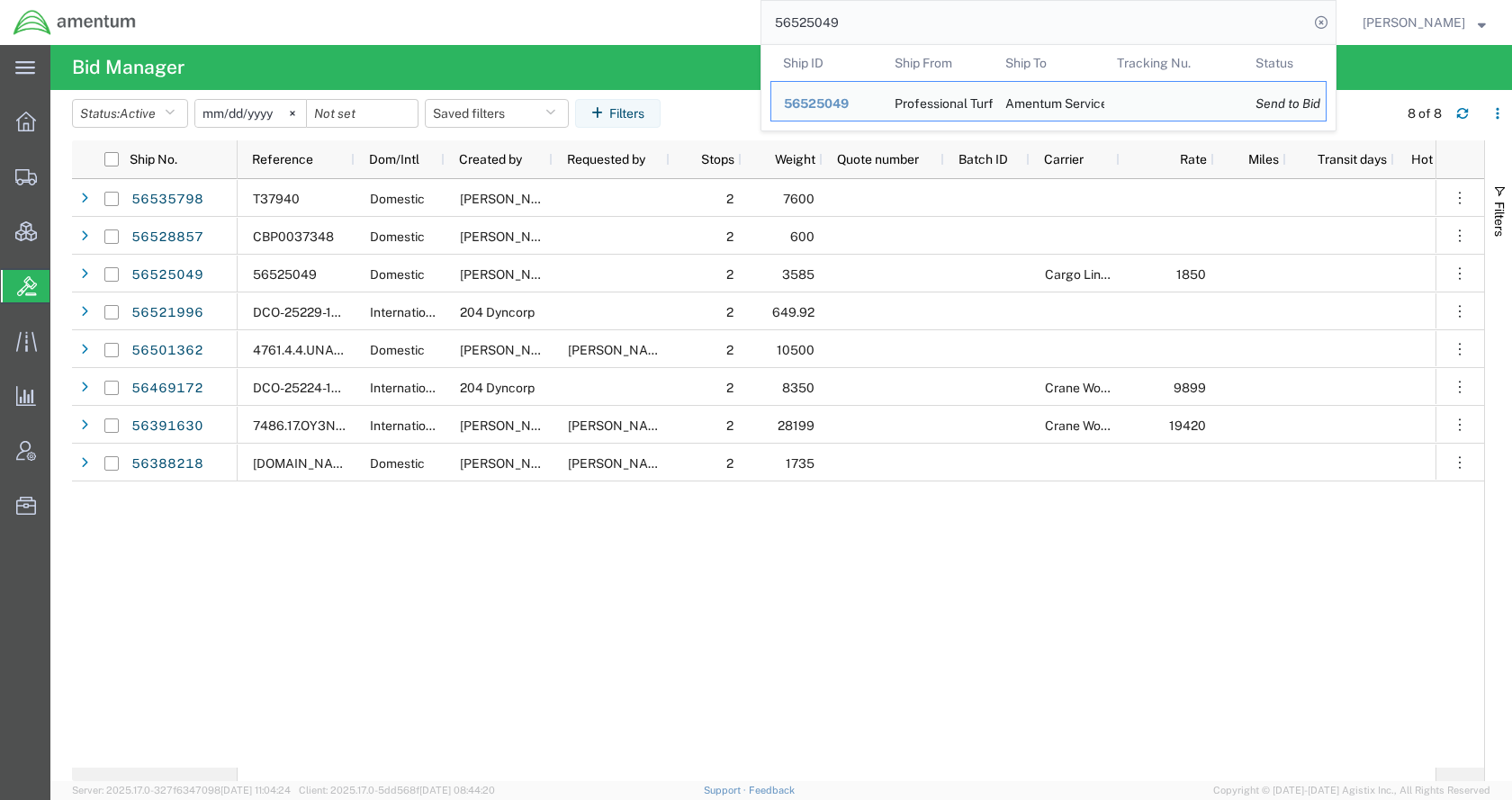
drag, startPoint x: 916, startPoint y: 26, endPoint x: 814, endPoint y: 34, distance: 102.3
click at [814, 34] on input "56525049" at bounding box center [1035, 22] width 548 height 43
click at [887, 23] on input "56525049" at bounding box center [1035, 22] width 548 height 43
drag, startPoint x: 891, startPoint y: 23, endPoint x: 777, endPoint y: 24, distance: 114.0
click at [777, 24] on div "56525049 Ship ID Ship From Ship To Tracking Nu. Status Ship ID 56525049 Ship Fr…" at bounding box center [743, 22] width 1187 height 45
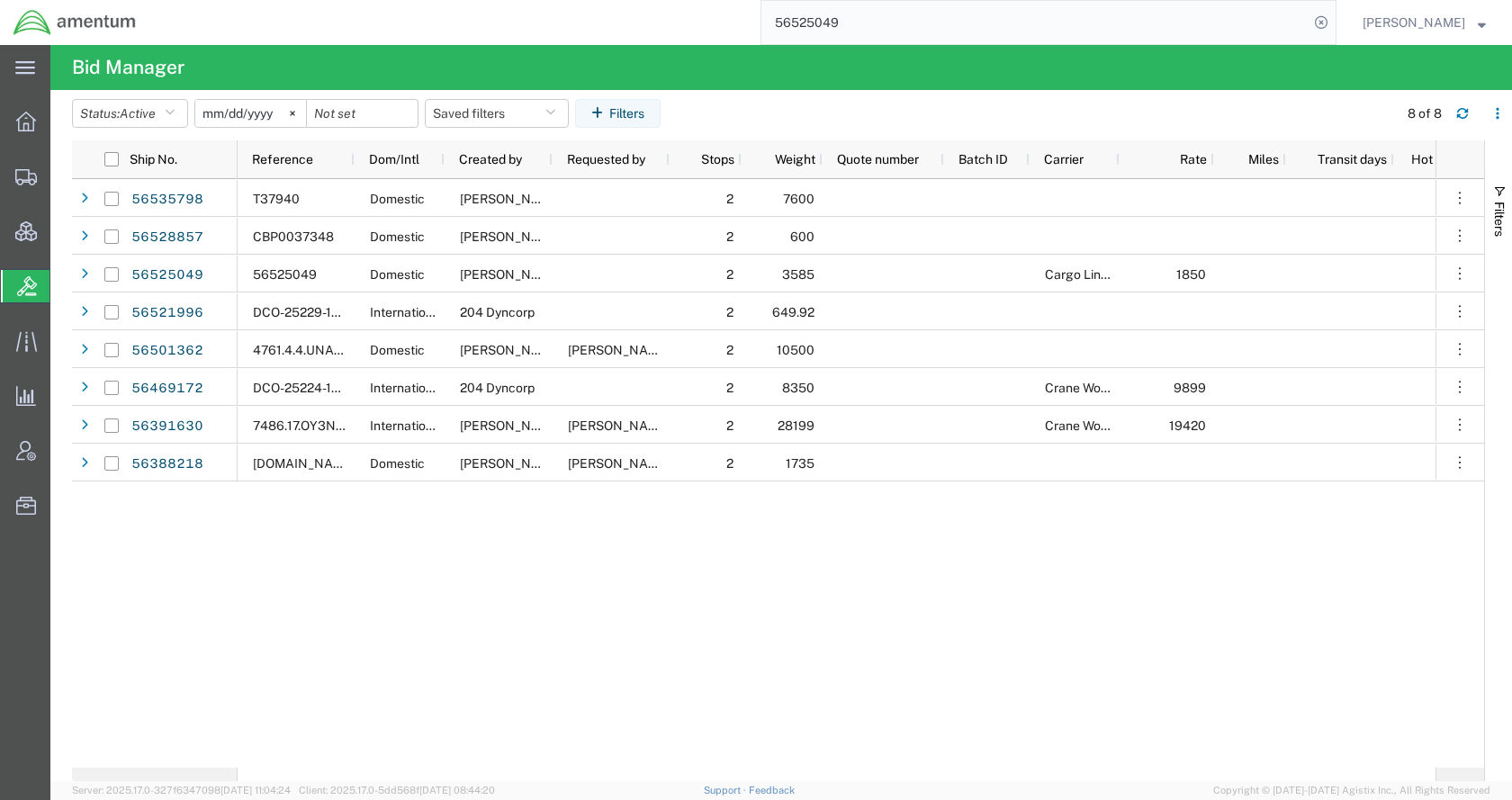
paste input "8857"
click at [1309, 28] on input "56528857" at bounding box center [1035, 22] width 548 height 43
click at [1334, 28] on icon at bounding box center [1322, 22] width 25 height 25
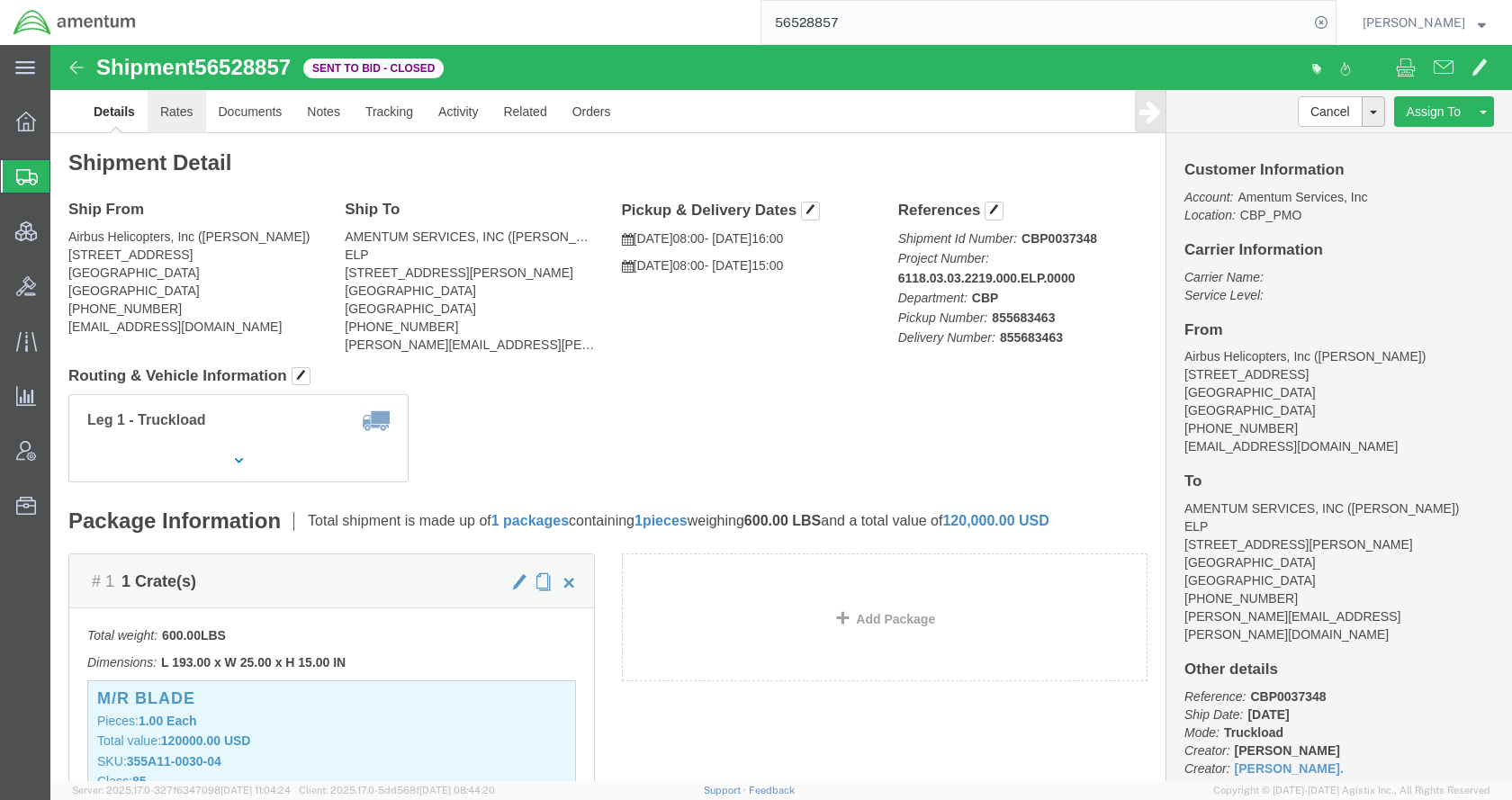
click link "Rates"
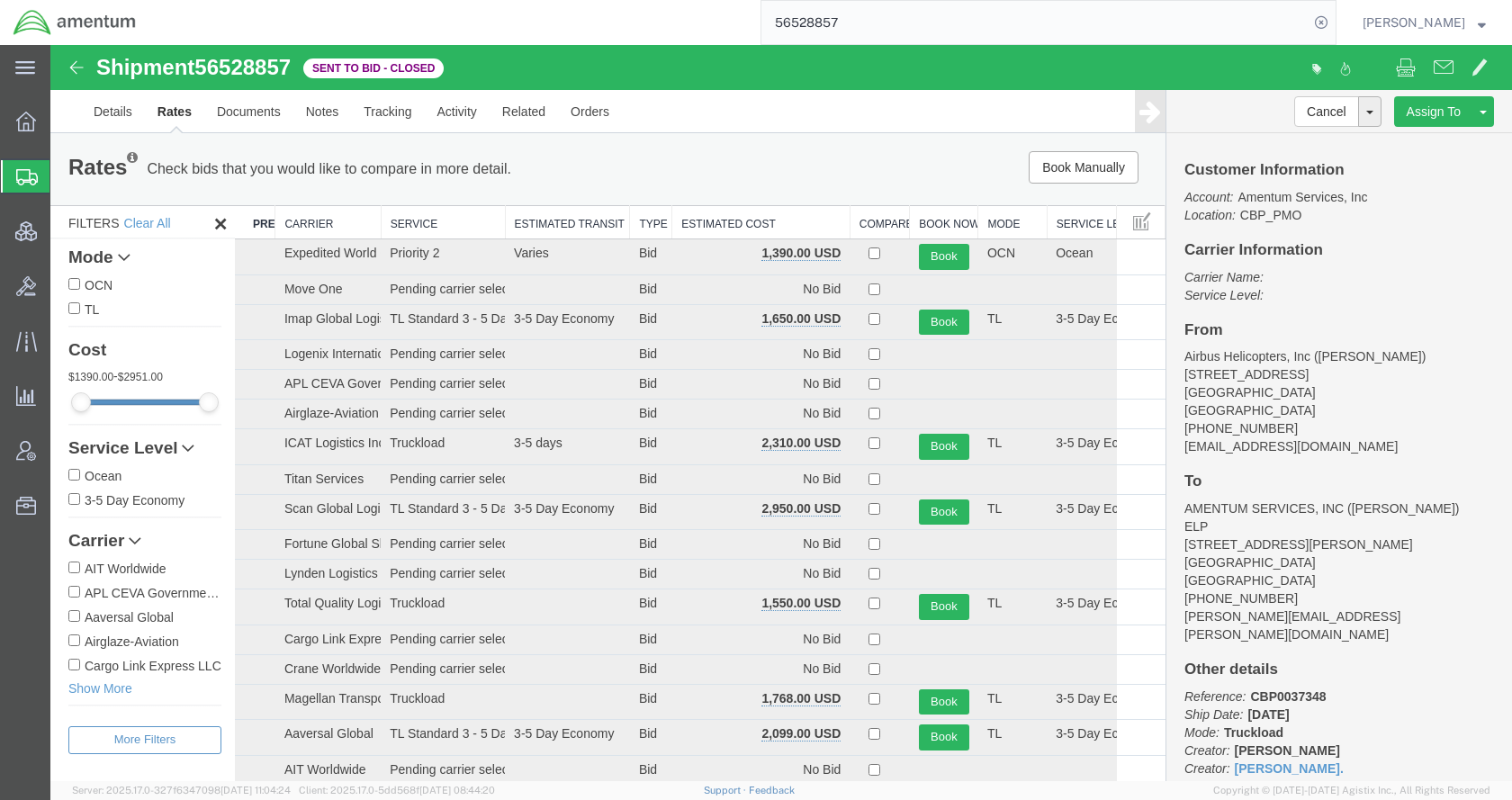
click at [702, 219] on th "Estimated Cost" at bounding box center [761, 222] width 179 height 33
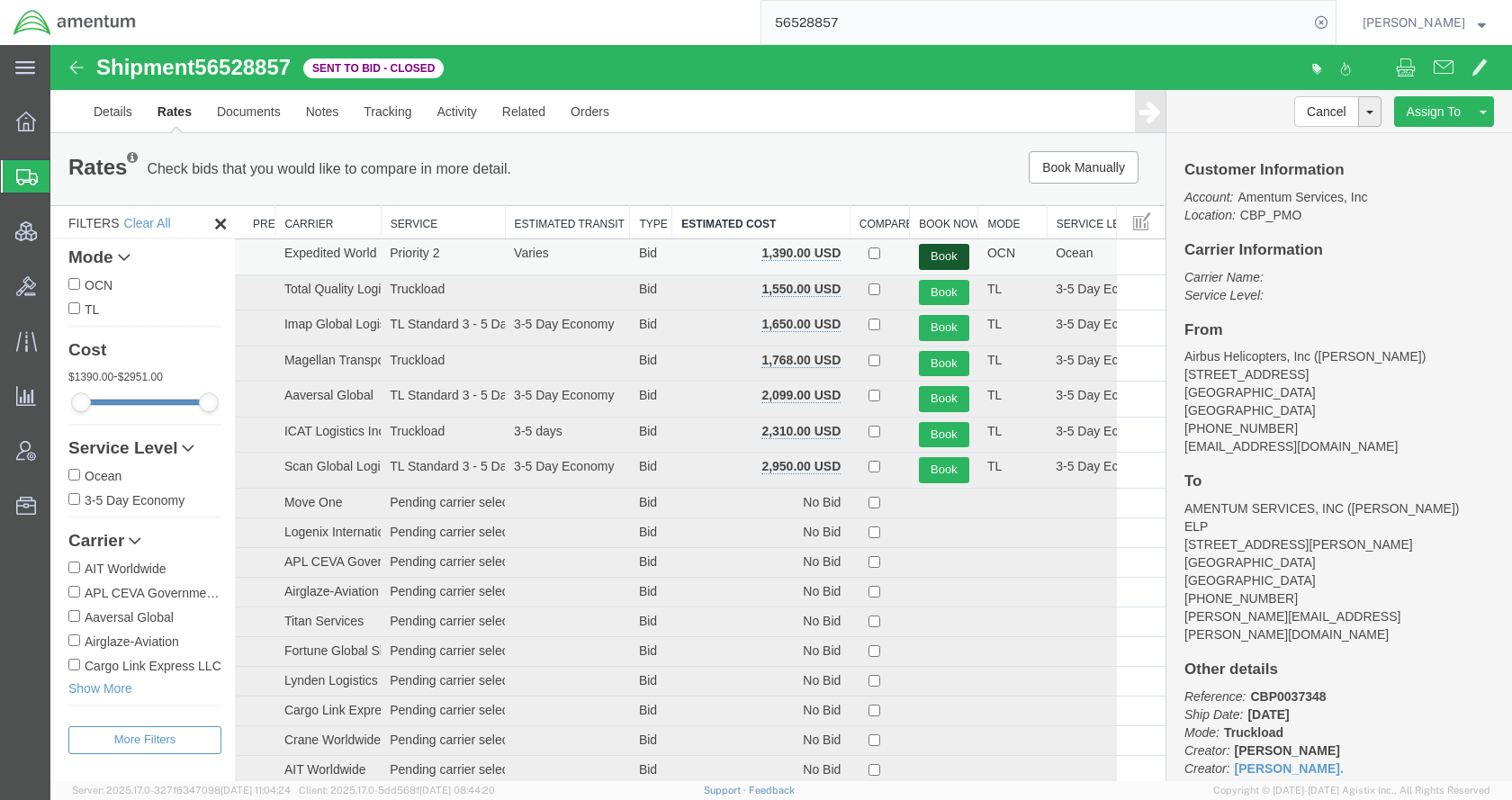
click at [928, 253] on button "Book" at bounding box center [944, 257] width 51 height 26
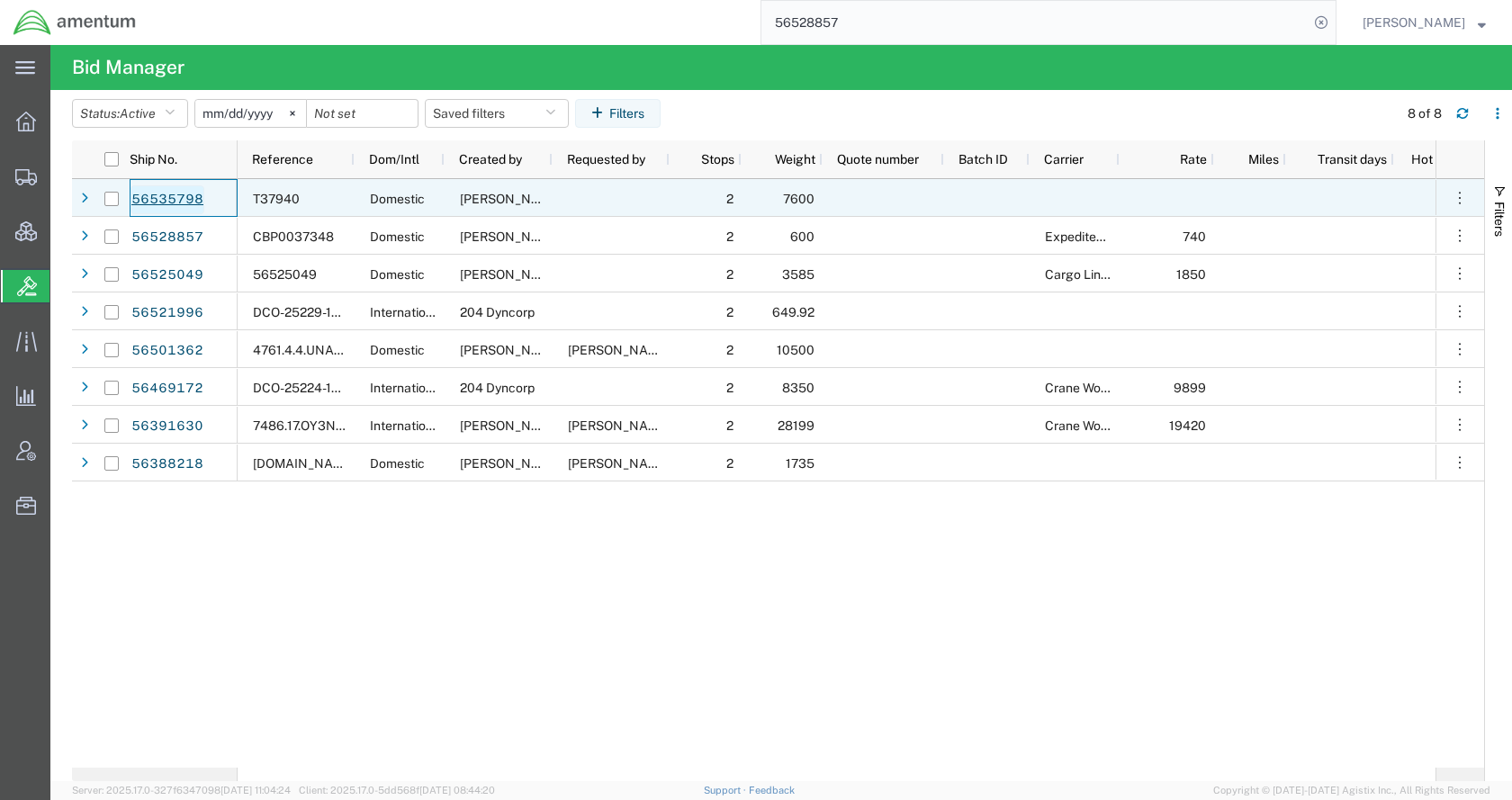
click at [190, 200] on link "56535798" at bounding box center [168, 200] width 74 height 29
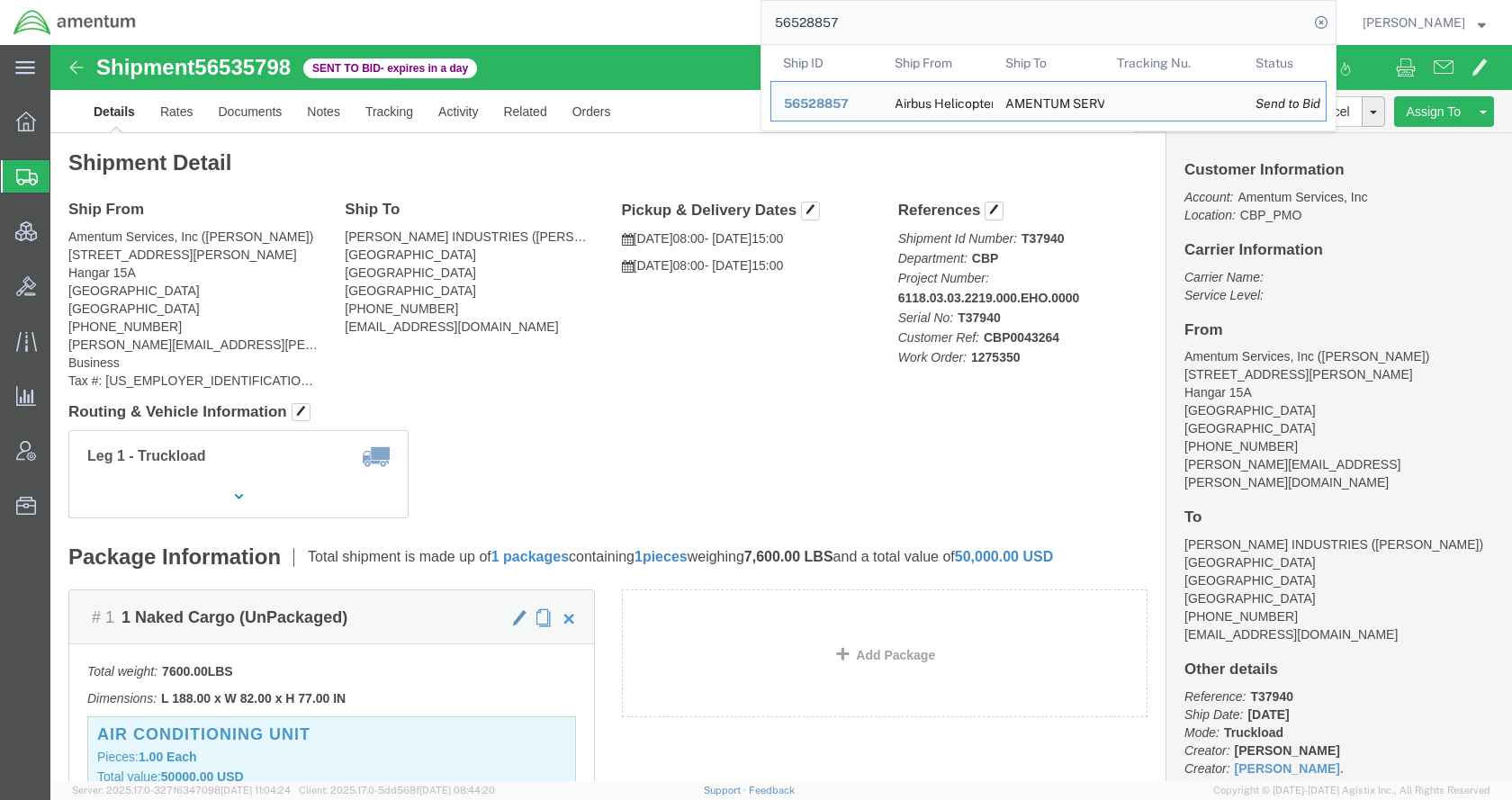
click at [895, 20] on input "56528857" at bounding box center [1035, 22] width 548 height 43
click at [849, 107] on span "56528857" at bounding box center [816, 103] width 64 height 15
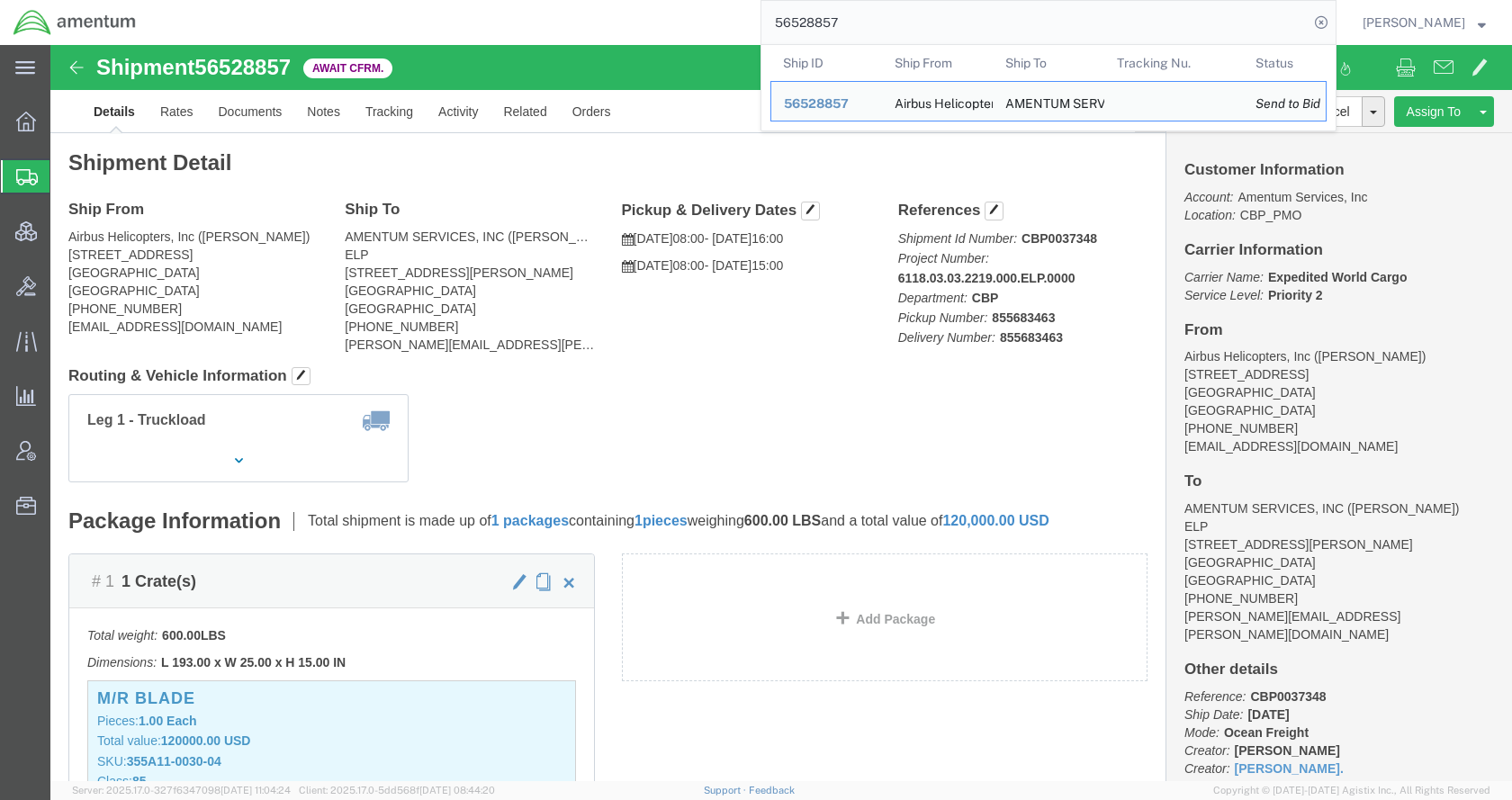
drag, startPoint x: 883, startPoint y: 21, endPoint x: 780, endPoint y: 22, distance: 103.0
click at [780, 22] on div "56528857 Ship ID Ship From Ship To Tracking Nu. Status Ship ID 56528857 Ship Fr…" at bounding box center [743, 22] width 1187 height 45
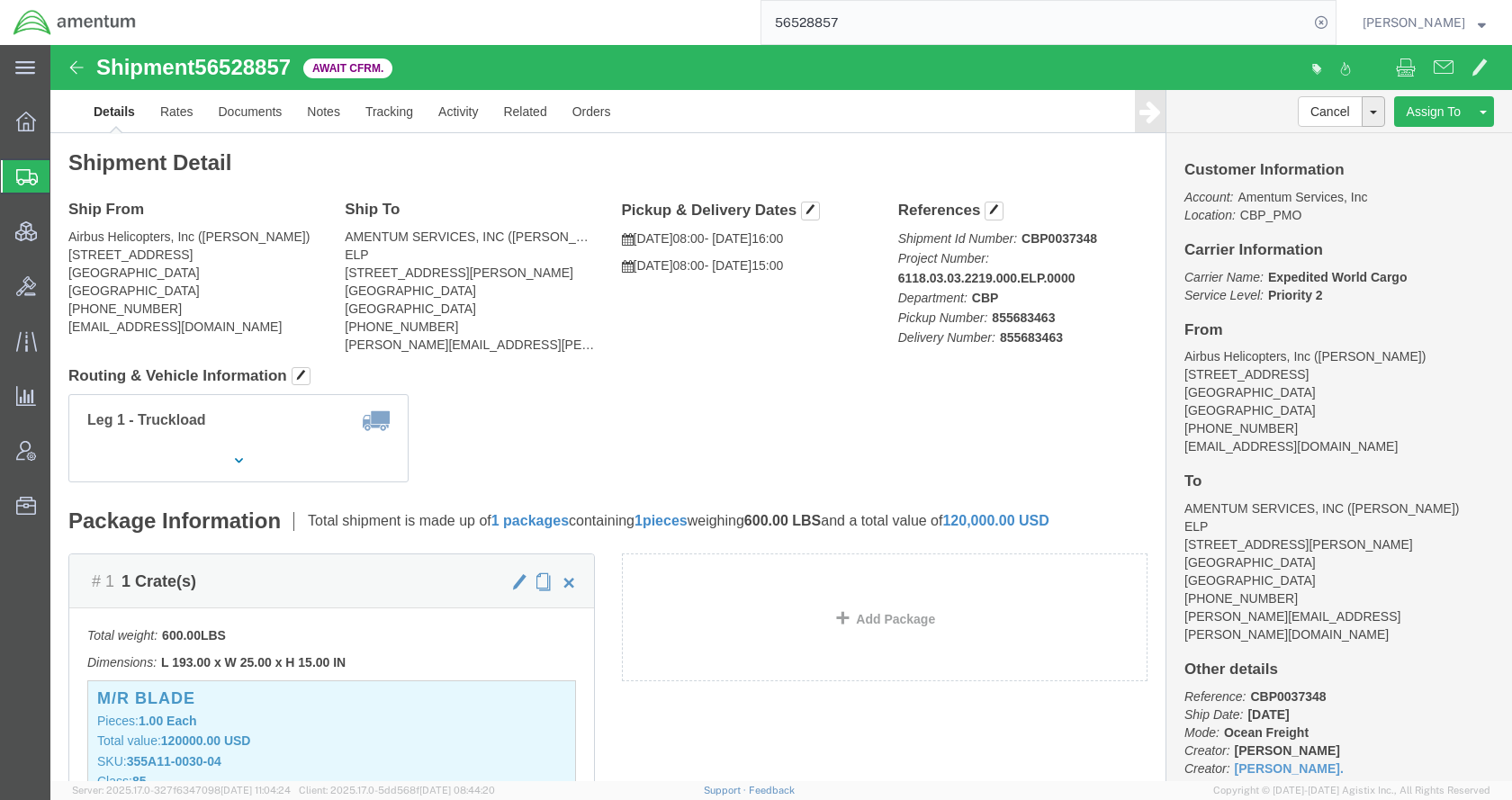
paste input "38325"
click at [1334, 20] on icon at bounding box center [1322, 22] width 25 height 25
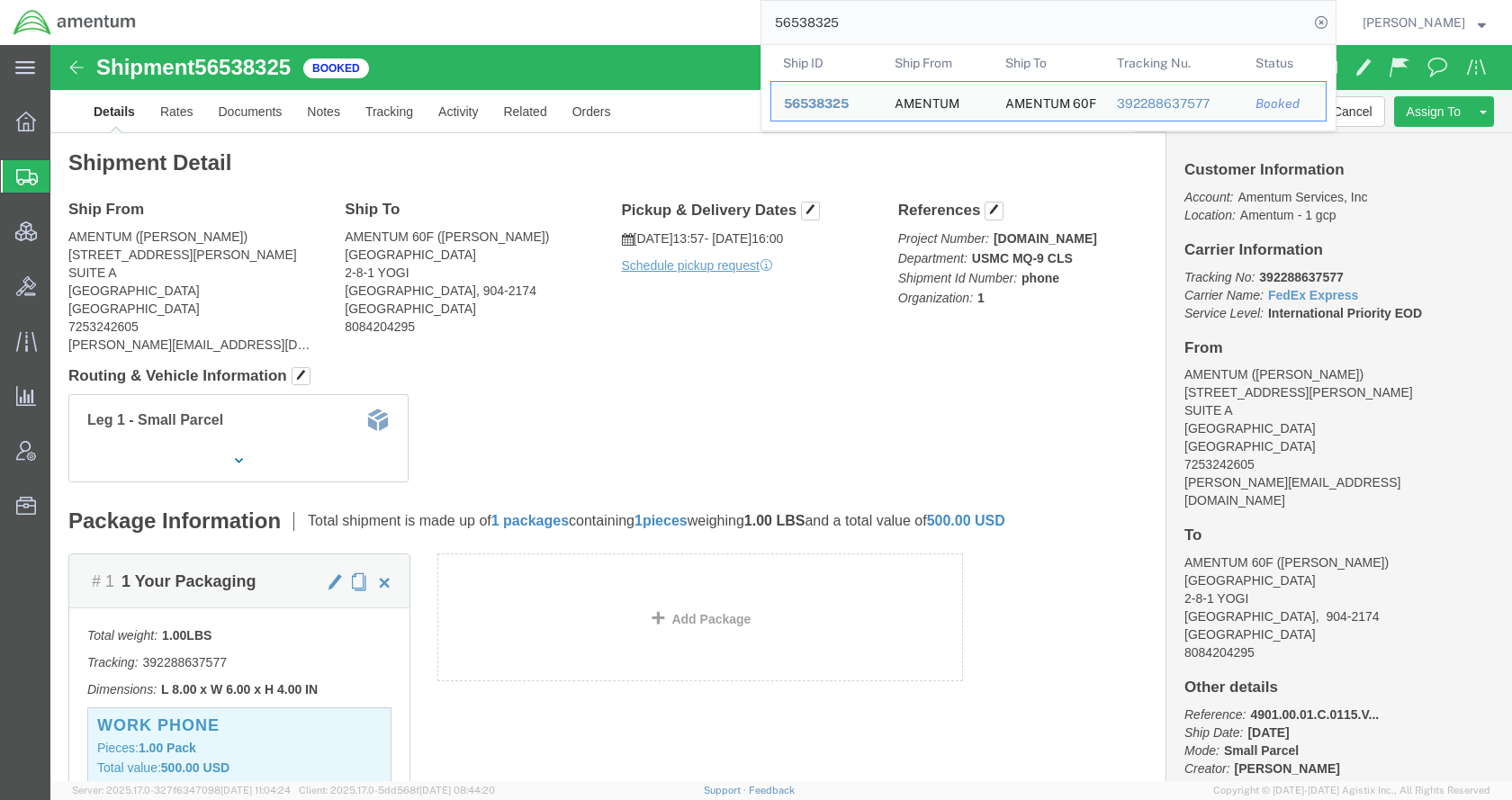
drag, startPoint x: 917, startPoint y: 25, endPoint x: 777, endPoint y: 24, distance: 140.0
click at [777, 24] on div "56538325 Ship ID Ship From Ship To Tracking Nu. Status Ship ID 56538325 Ship Fr…" at bounding box center [743, 22] width 1187 height 45
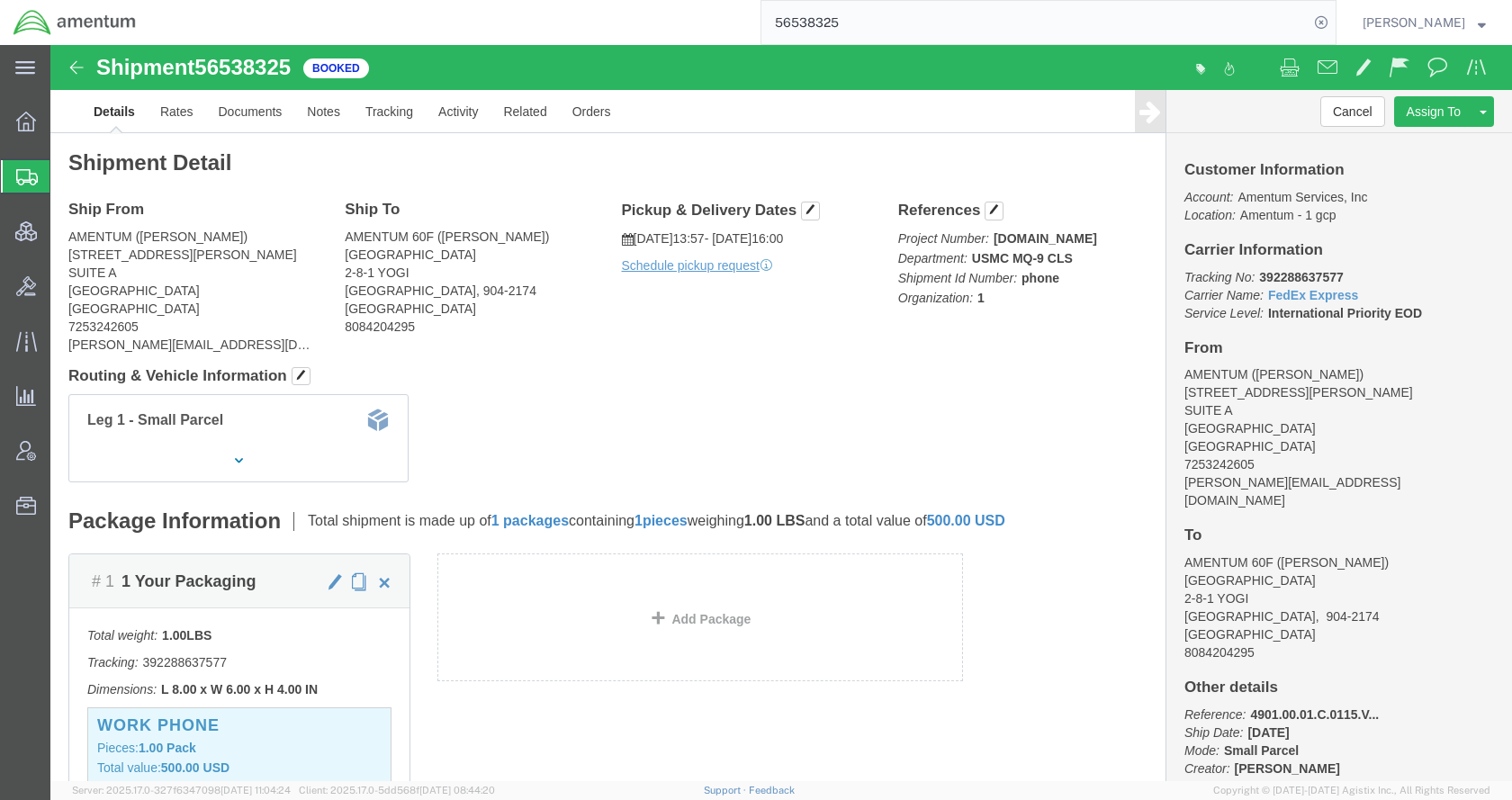
paste input "40229"
type input "56540229"
drag, startPoint x: 1351, startPoint y: 21, endPoint x: 1276, endPoint y: 2, distance: 77.4
click at [1334, 21] on icon at bounding box center [1322, 22] width 25 height 25
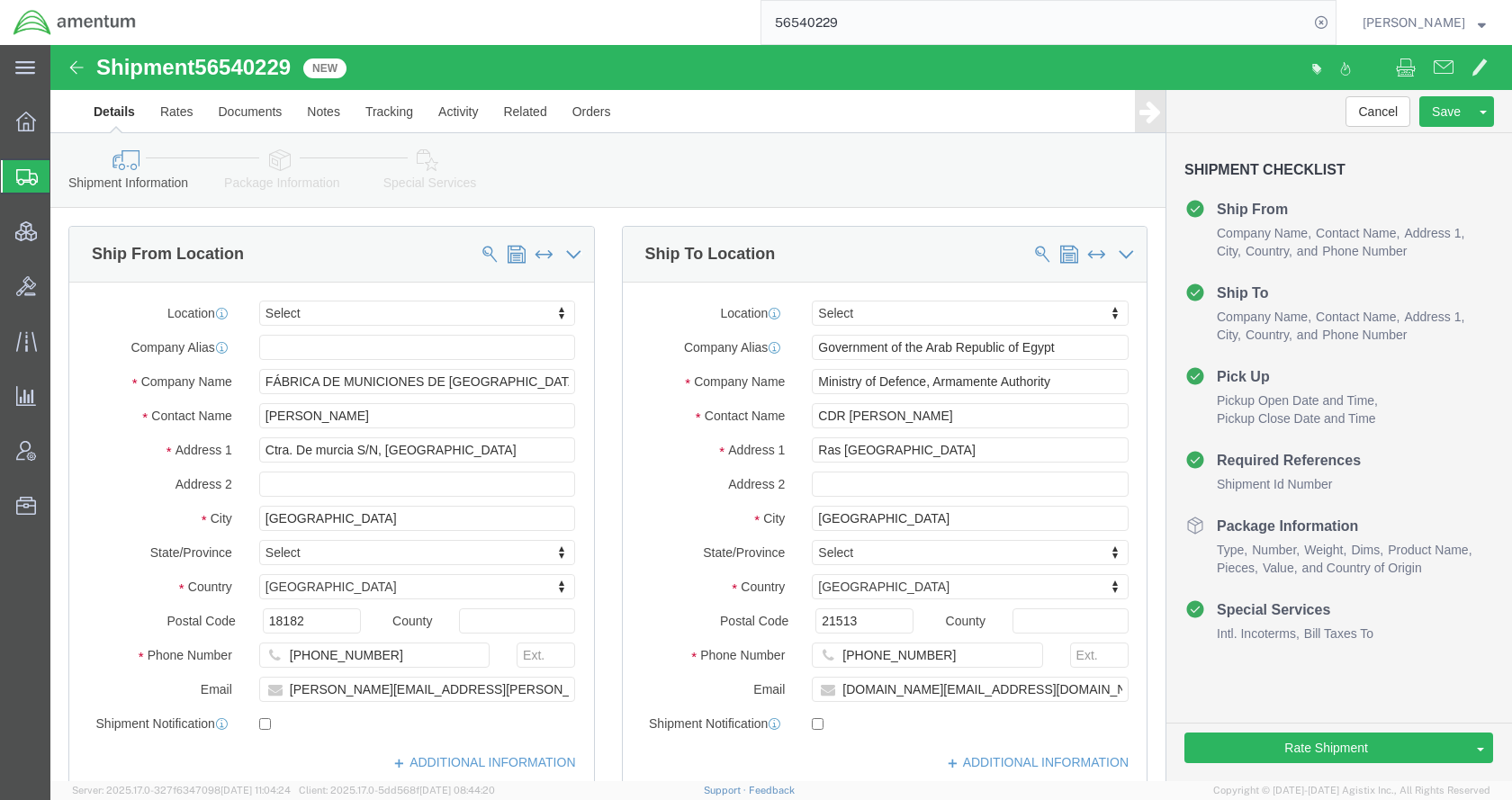
select select
click icon
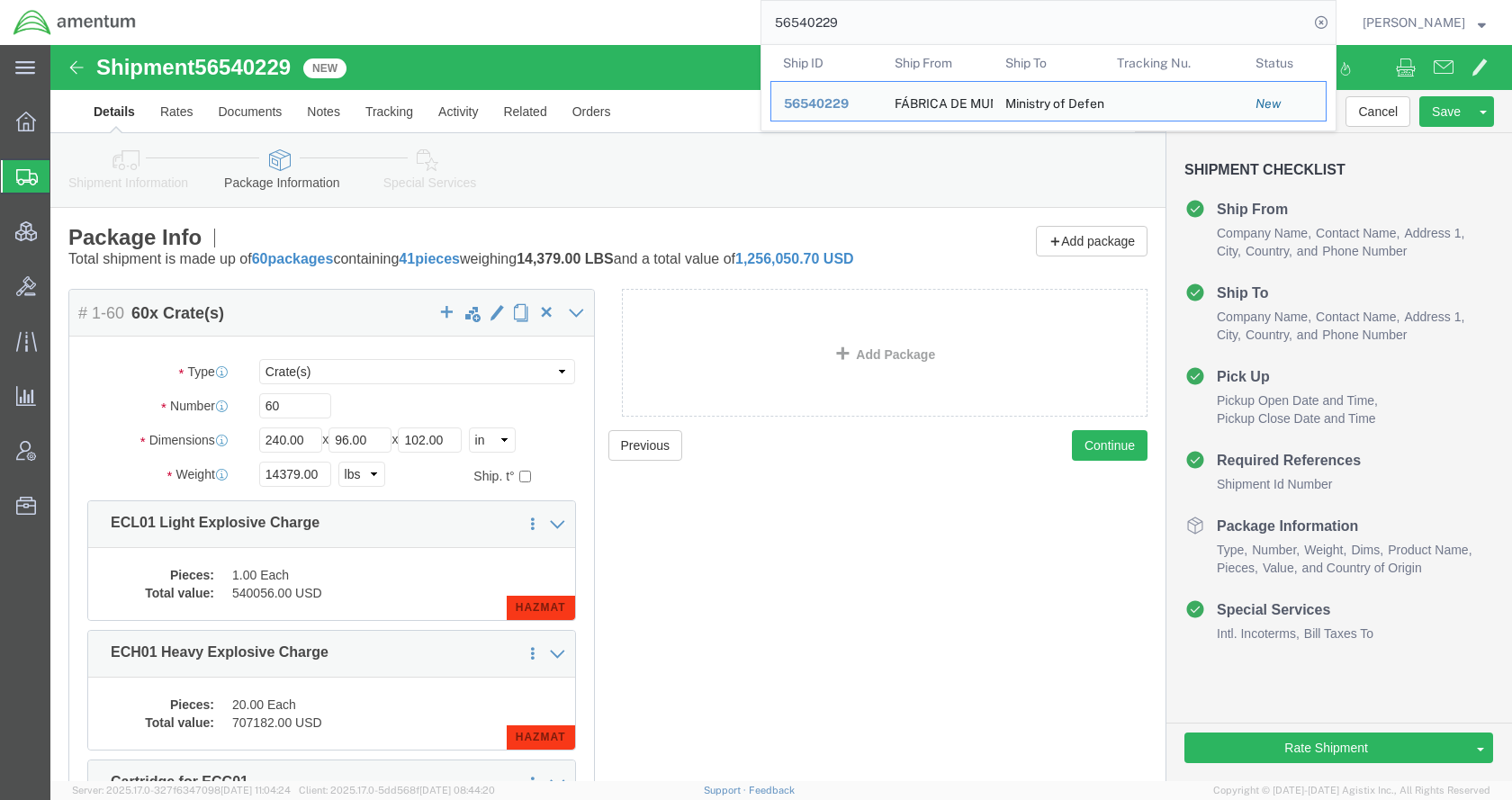
drag, startPoint x: 921, startPoint y: 17, endPoint x: 797, endPoint y: 21, distance: 124.1
click at [797, 21] on input "56540229" at bounding box center [1035, 22] width 548 height 43
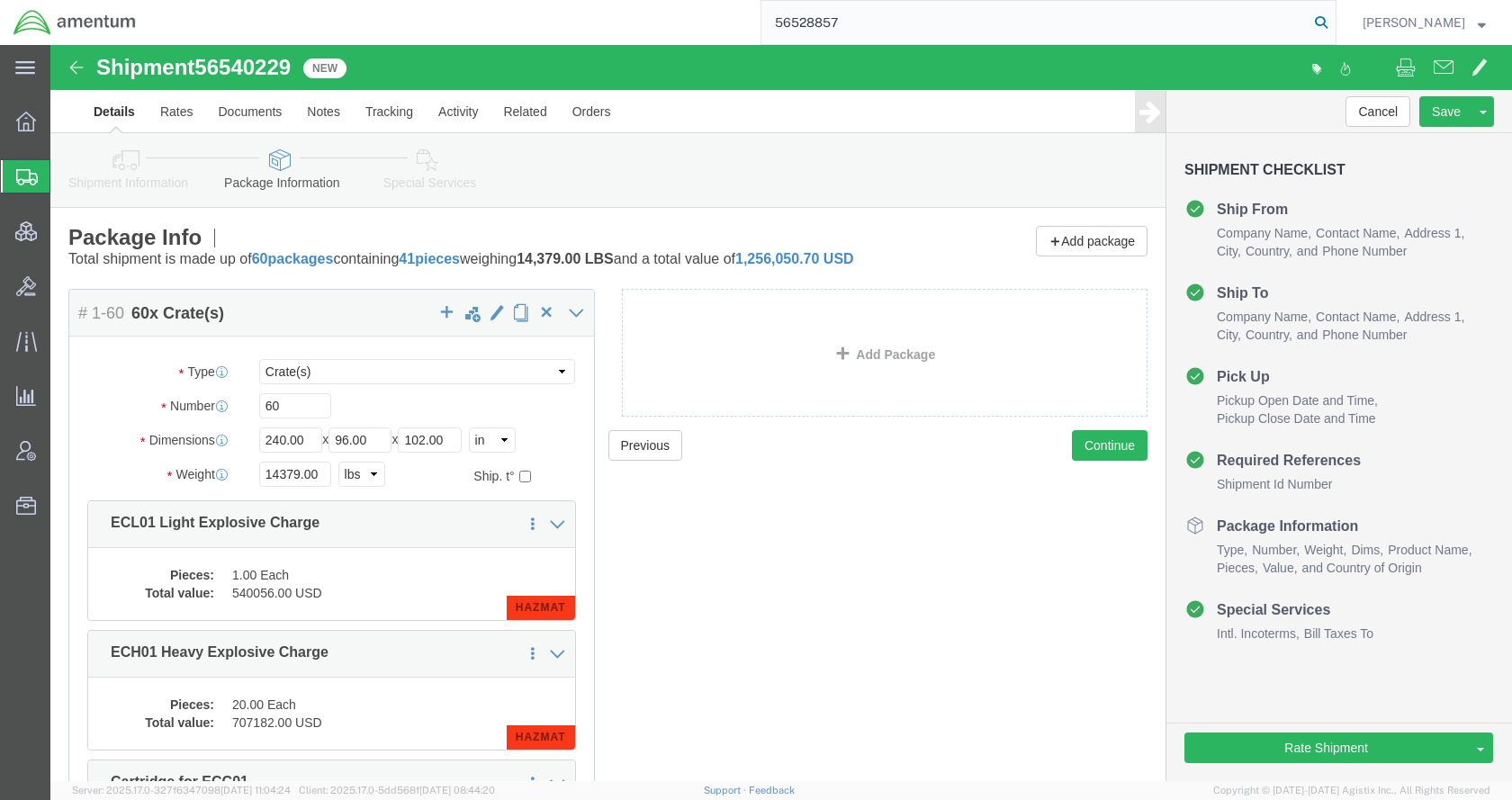
click at [1334, 16] on icon at bounding box center [1322, 22] width 25 height 25
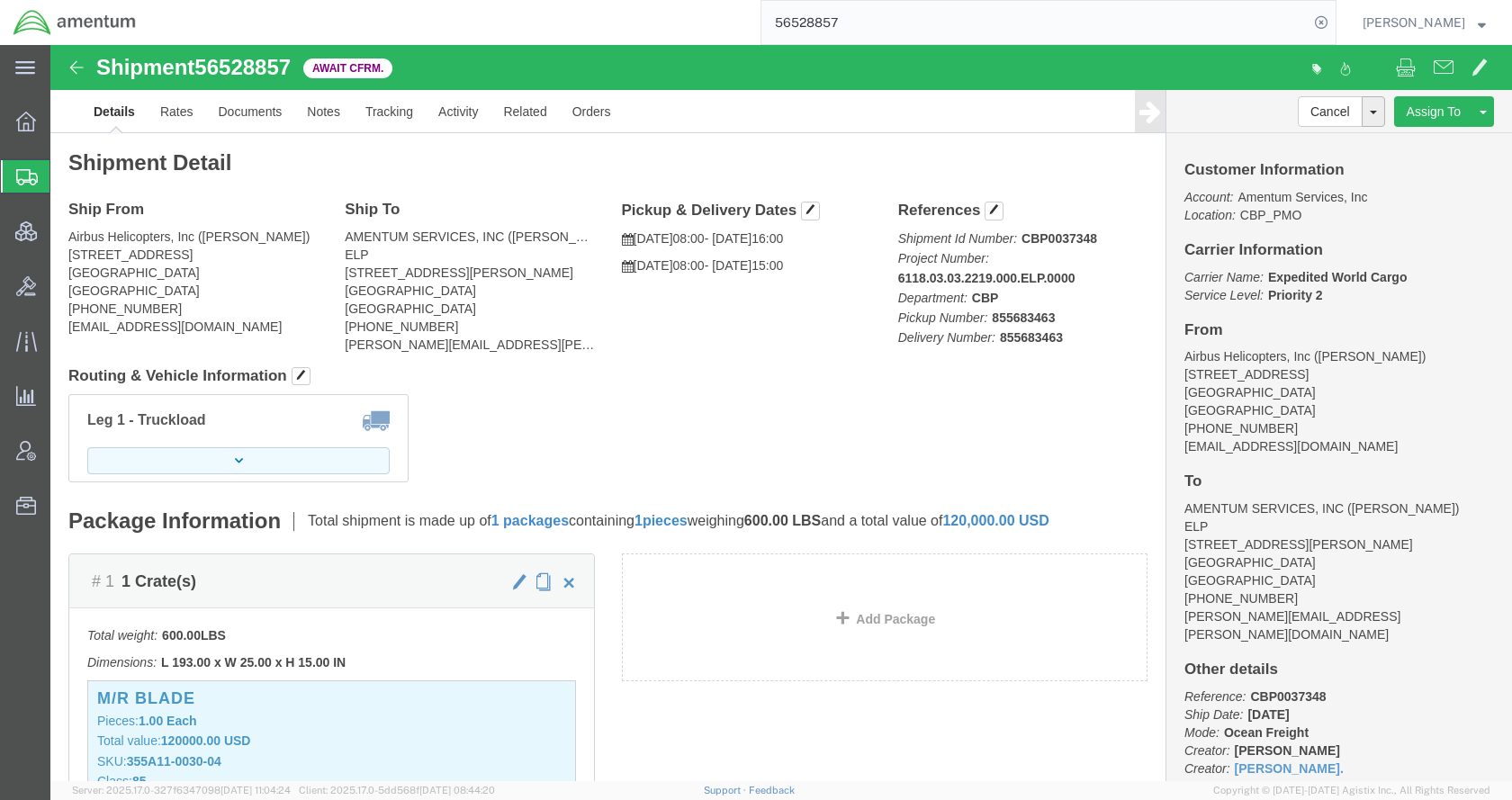
click icon "button"
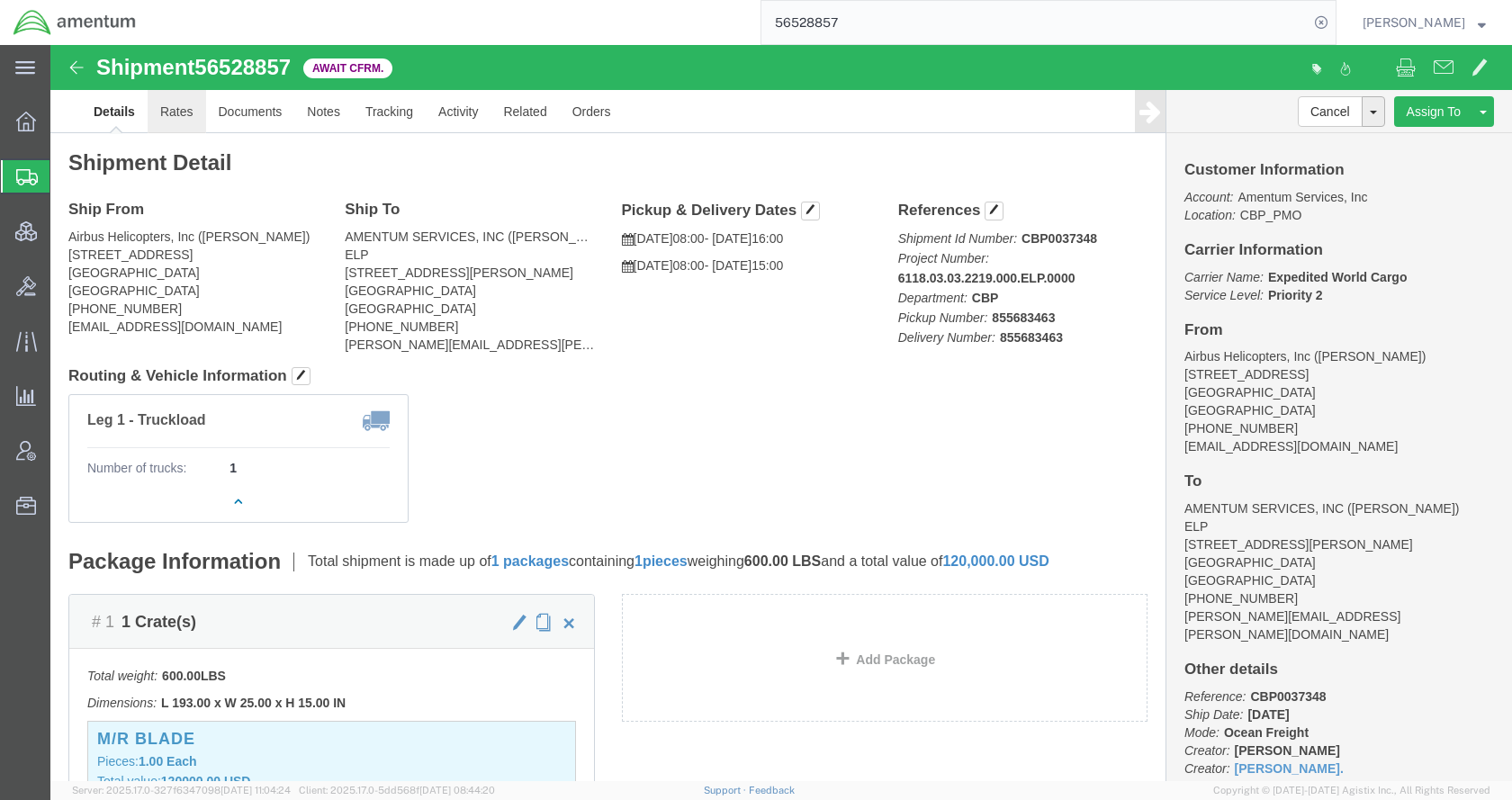
click link "Rates"
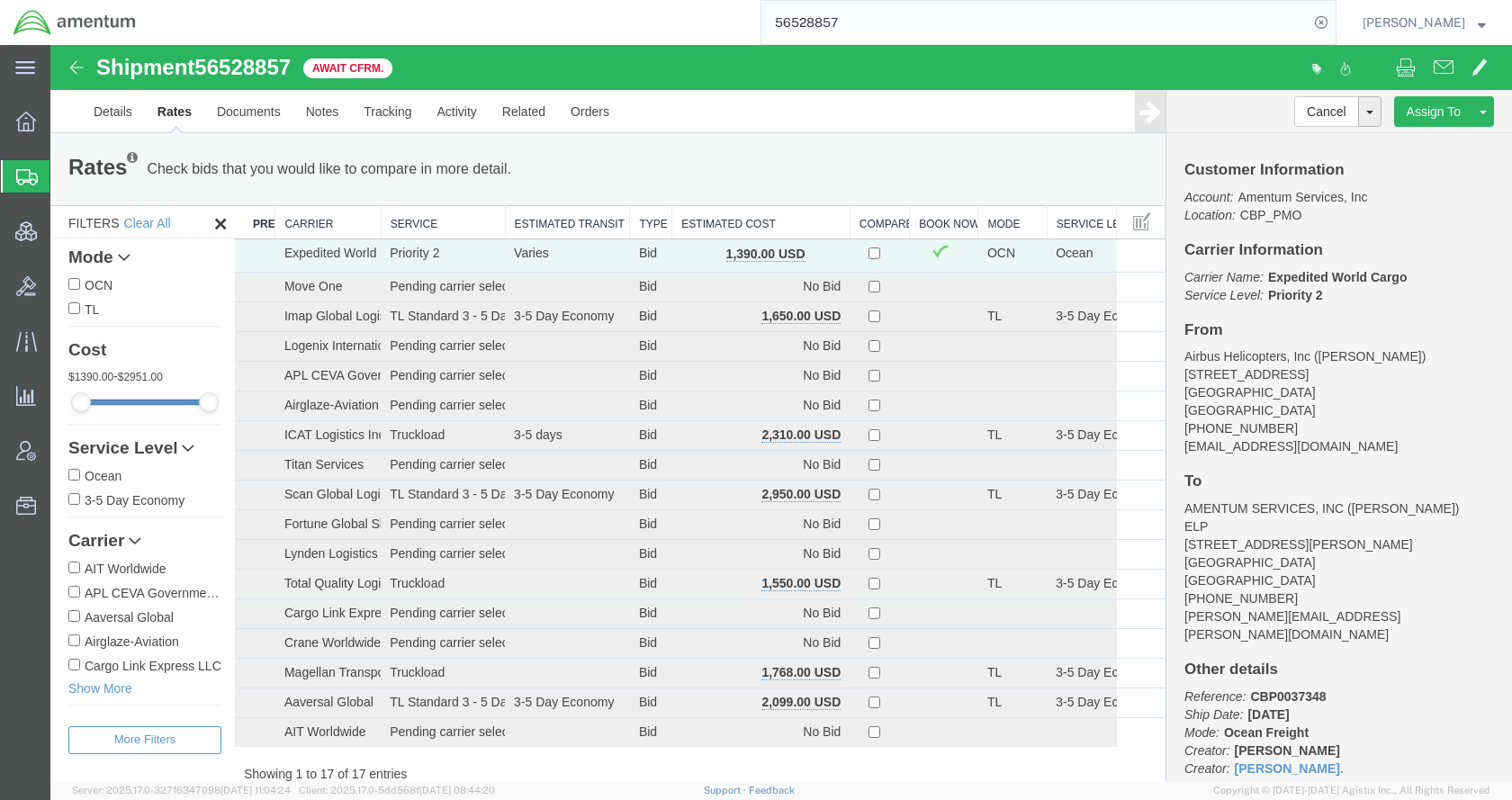
click at [711, 231] on th "Estimated Cost" at bounding box center [761, 222] width 179 height 33
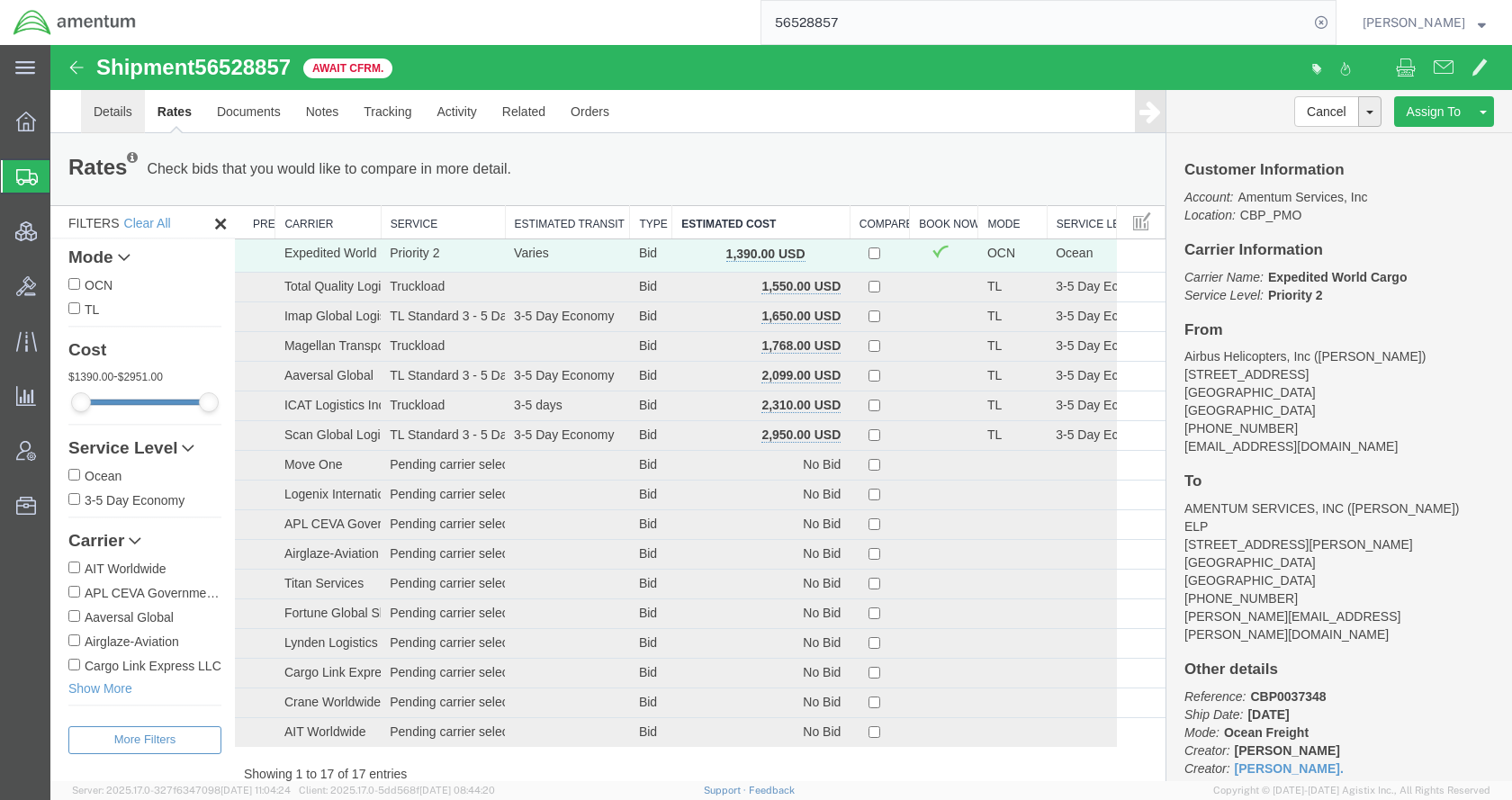
click at [118, 115] on link "Details" at bounding box center [112, 111] width 63 height 43
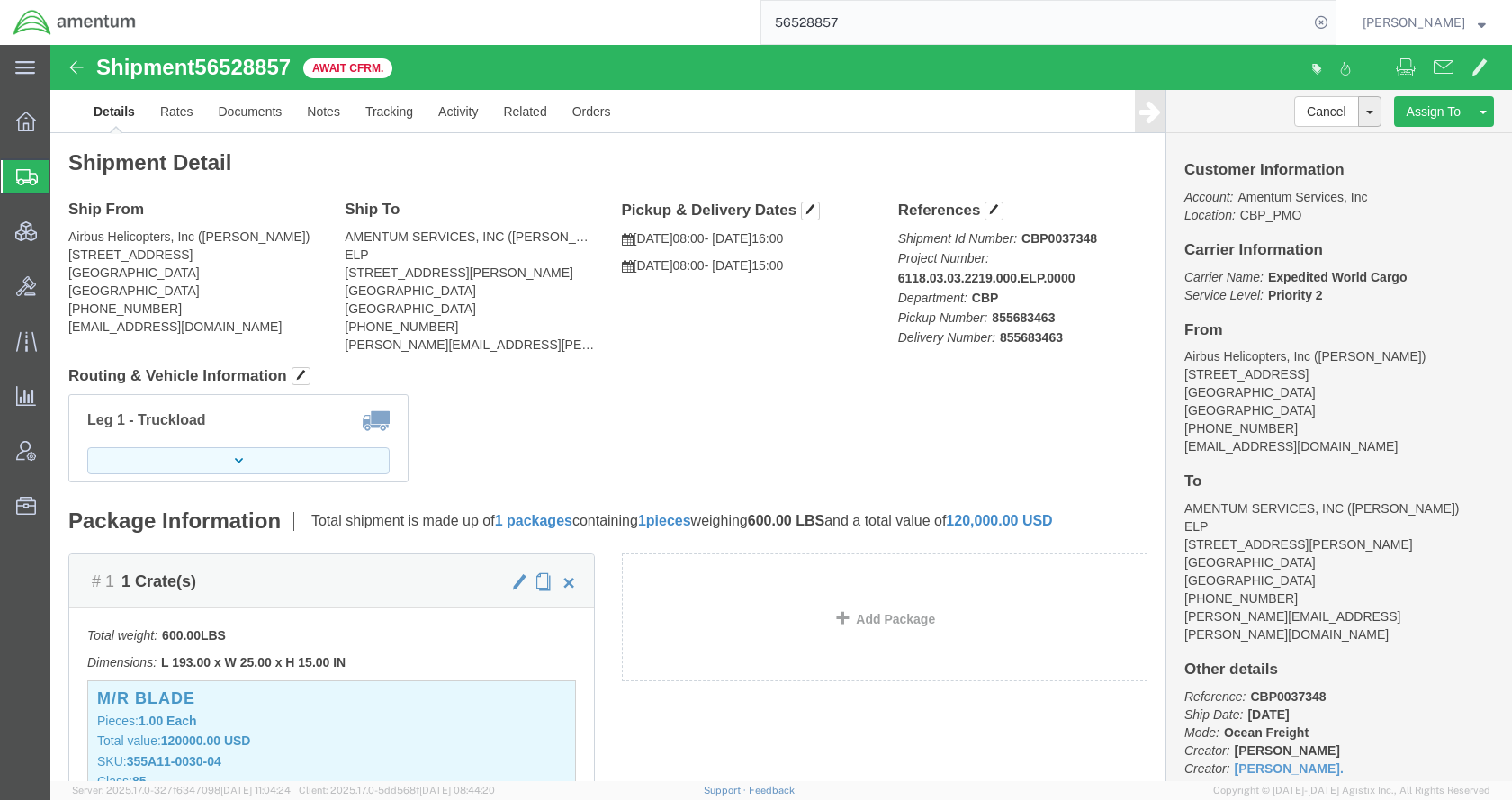
click button "button"
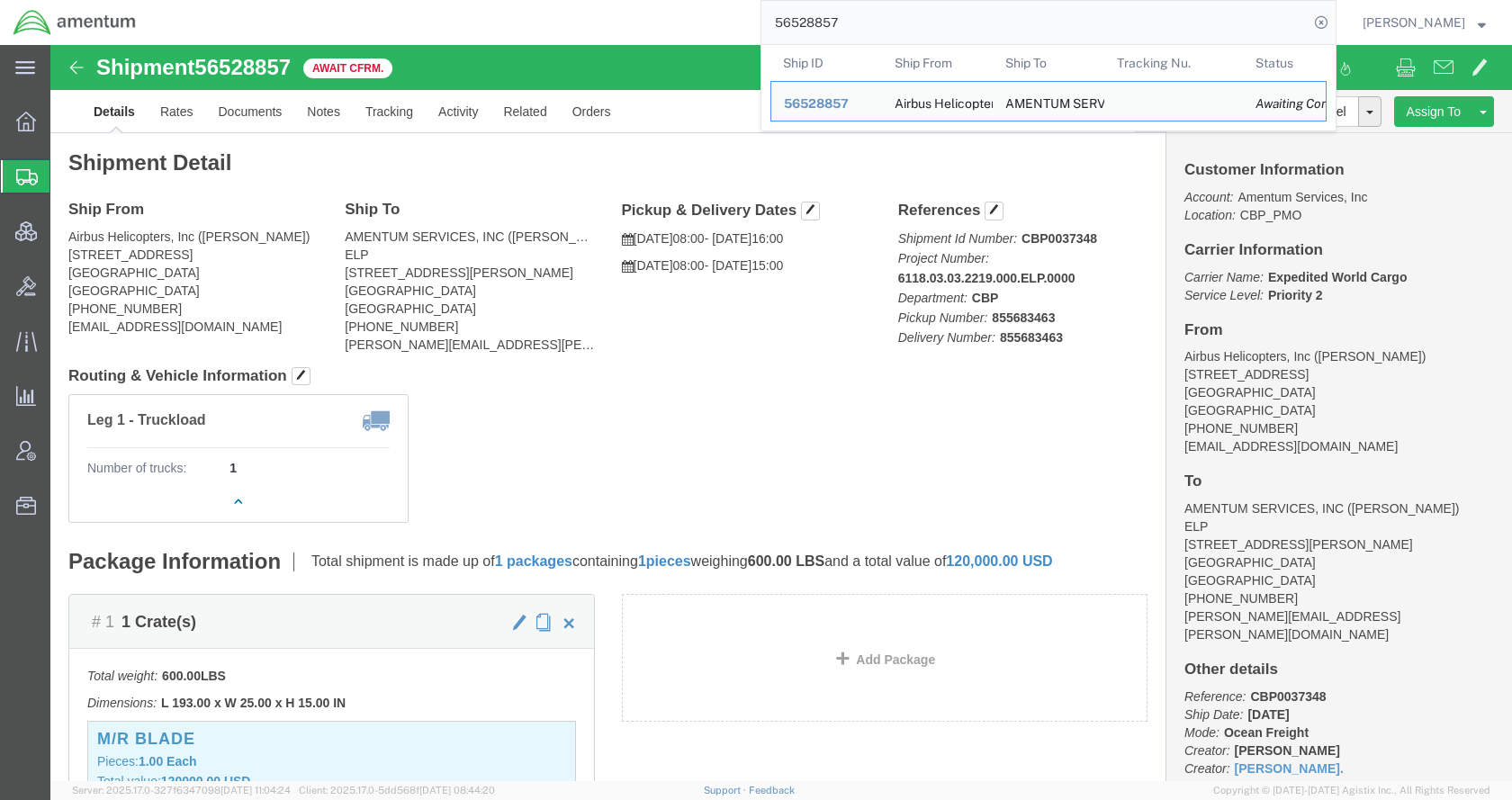
drag, startPoint x: 959, startPoint y: 30, endPoint x: 776, endPoint y: 32, distance: 183.0
click at [776, 32] on div "56528857 Ship ID Ship From Ship To Tracking Nu. Status Ship ID 56528857 Ship Fr…" at bounding box center [743, 22] width 1187 height 45
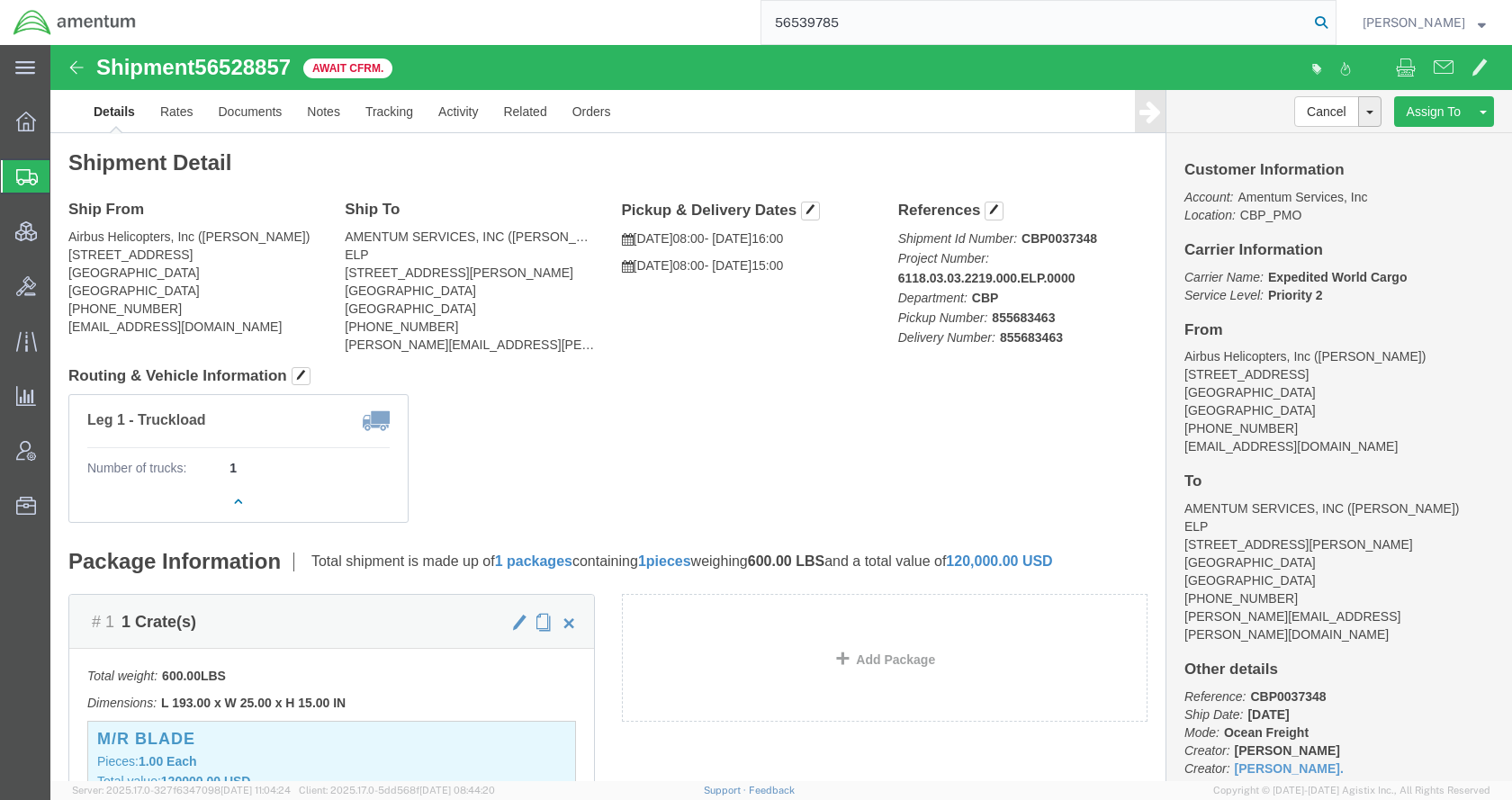
type input "56539785"
click at [1334, 20] on icon at bounding box center [1322, 22] width 25 height 25
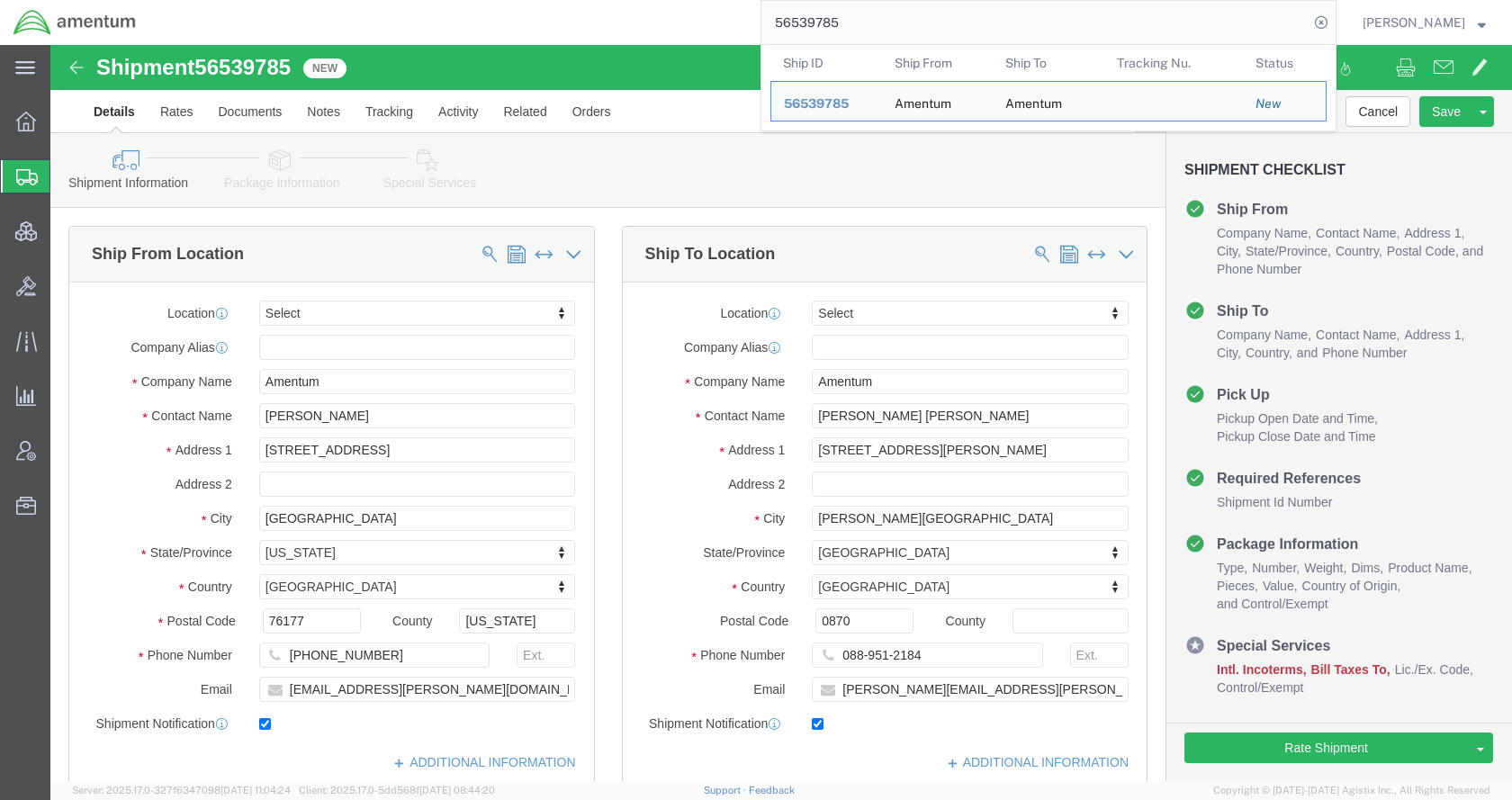
click icon
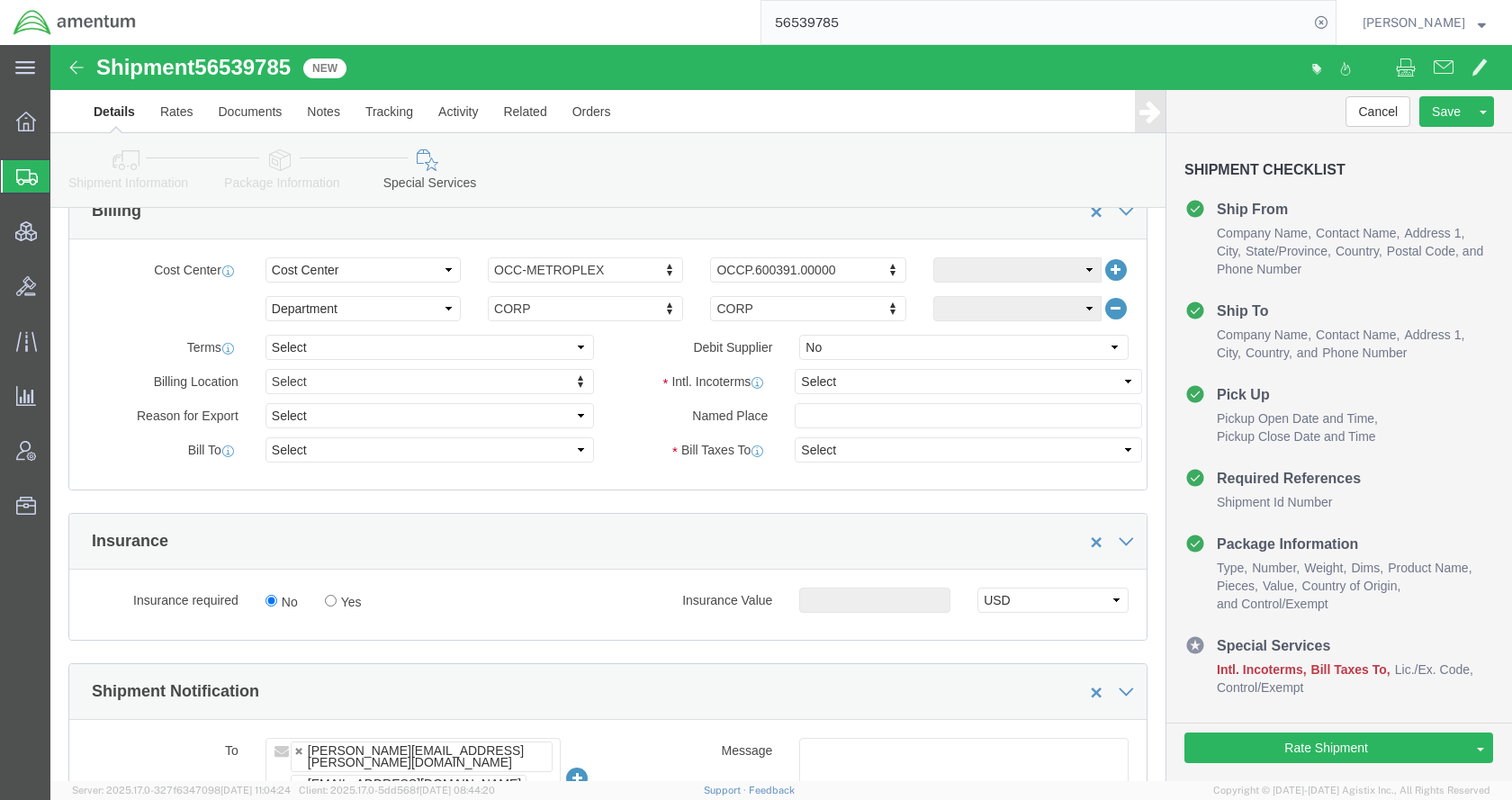
scroll to position [900, 0]
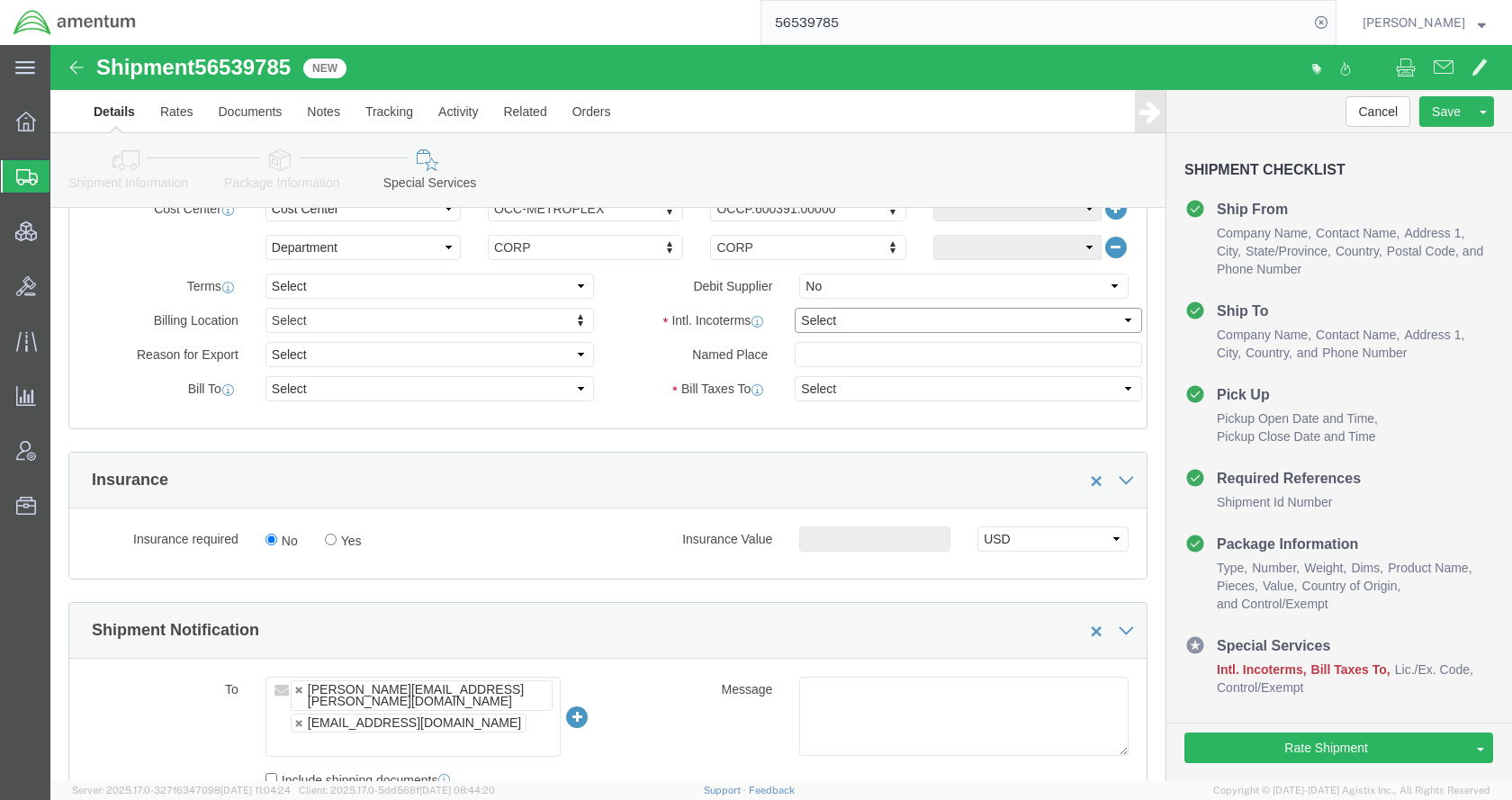
drag, startPoint x: 808, startPoint y: 278, endPoint x: 817, endPoint y: 281, distance: 9.5
click select "Select Carriage Insurance Paid Carriage Paid To Cost and Freight Cost Insurance…"
select select "DDP"
click select "Select Carriage Insurance Paid Carriage Paid To Cost and Freight Cost Insurance…"
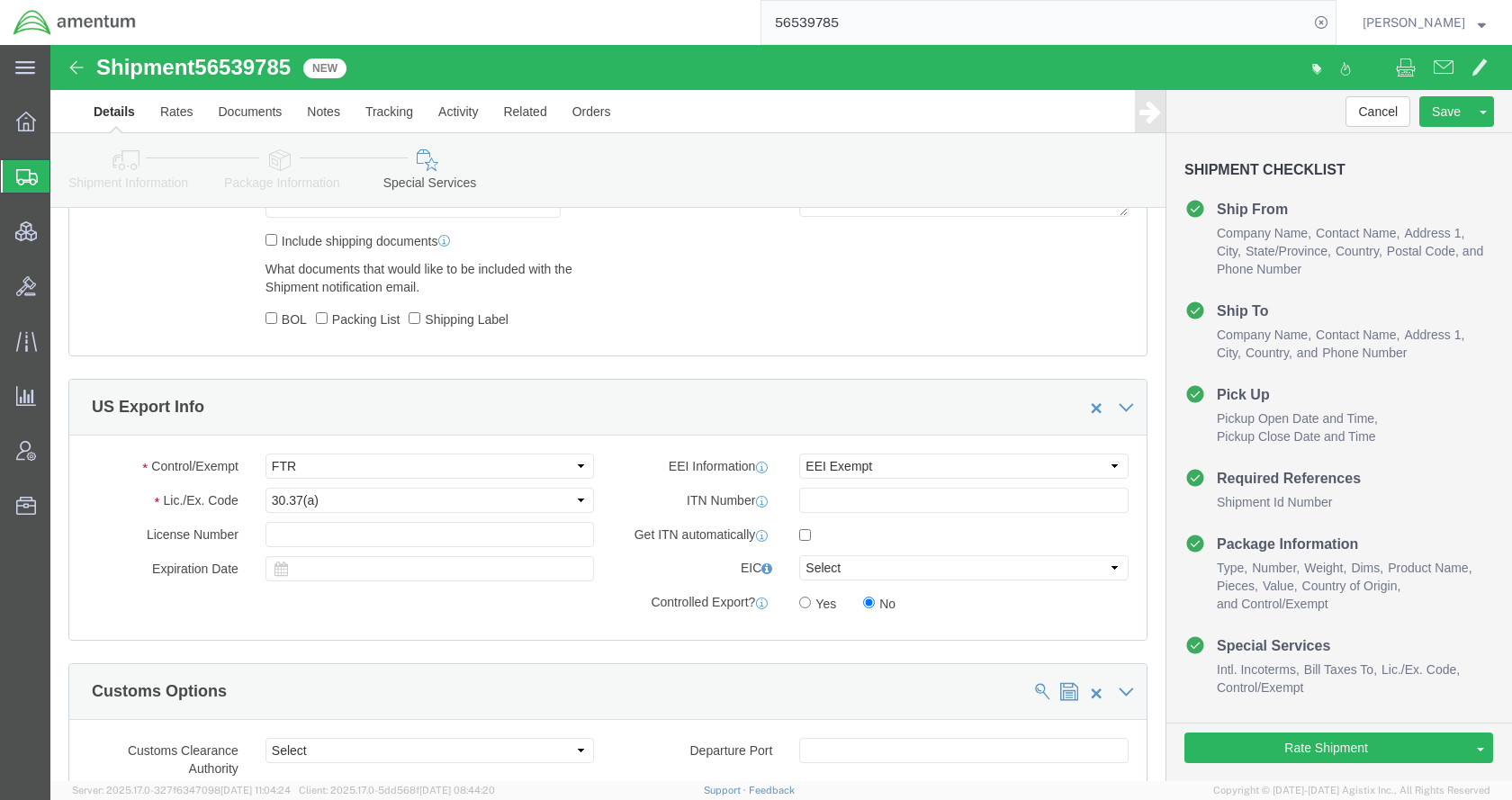
scroll to position [1439, 0]
click button "Rate Shipment"
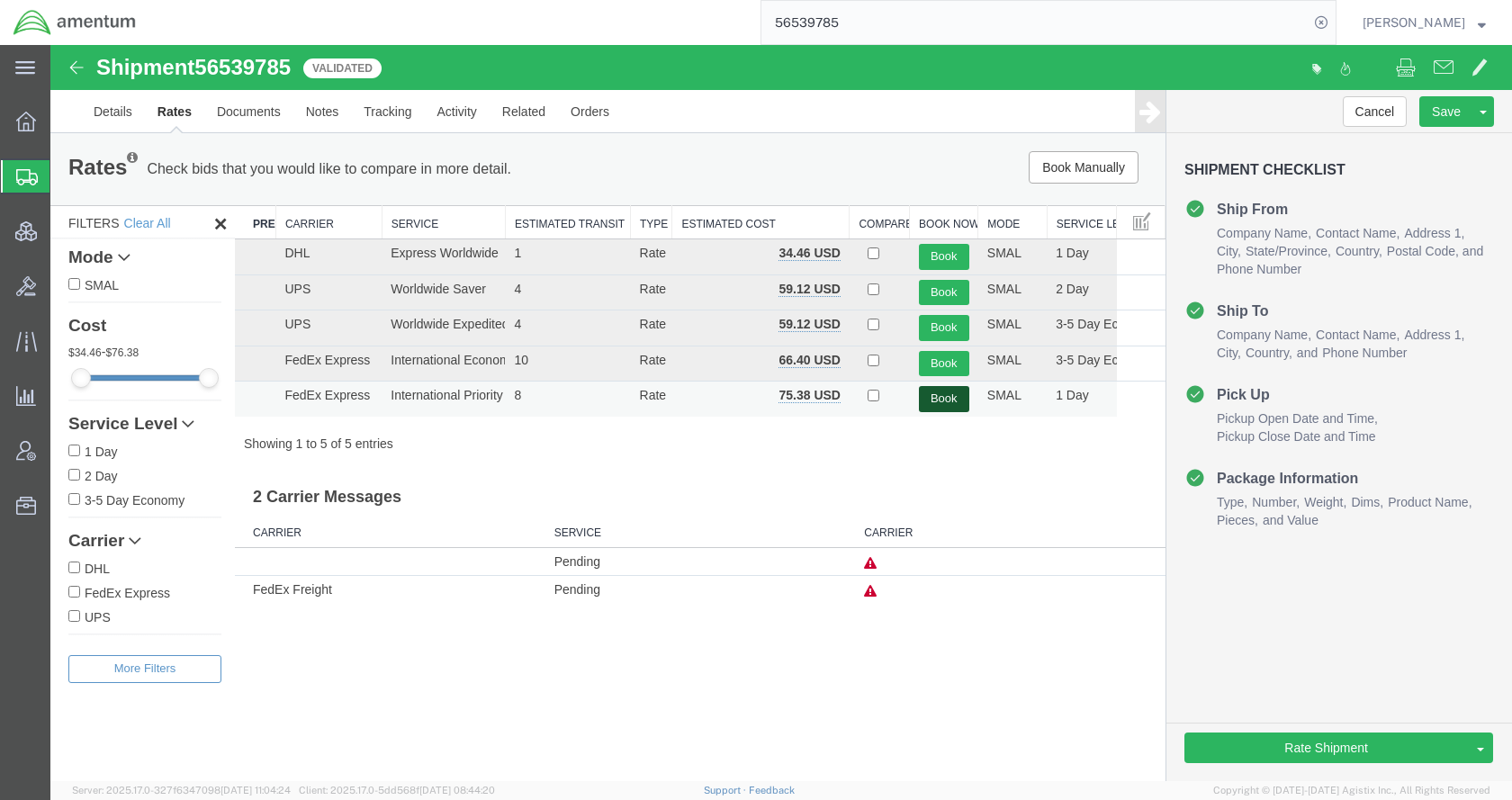
click at [943, 395] on button "Book" at bounding box center [944, 399] width 51 height 26
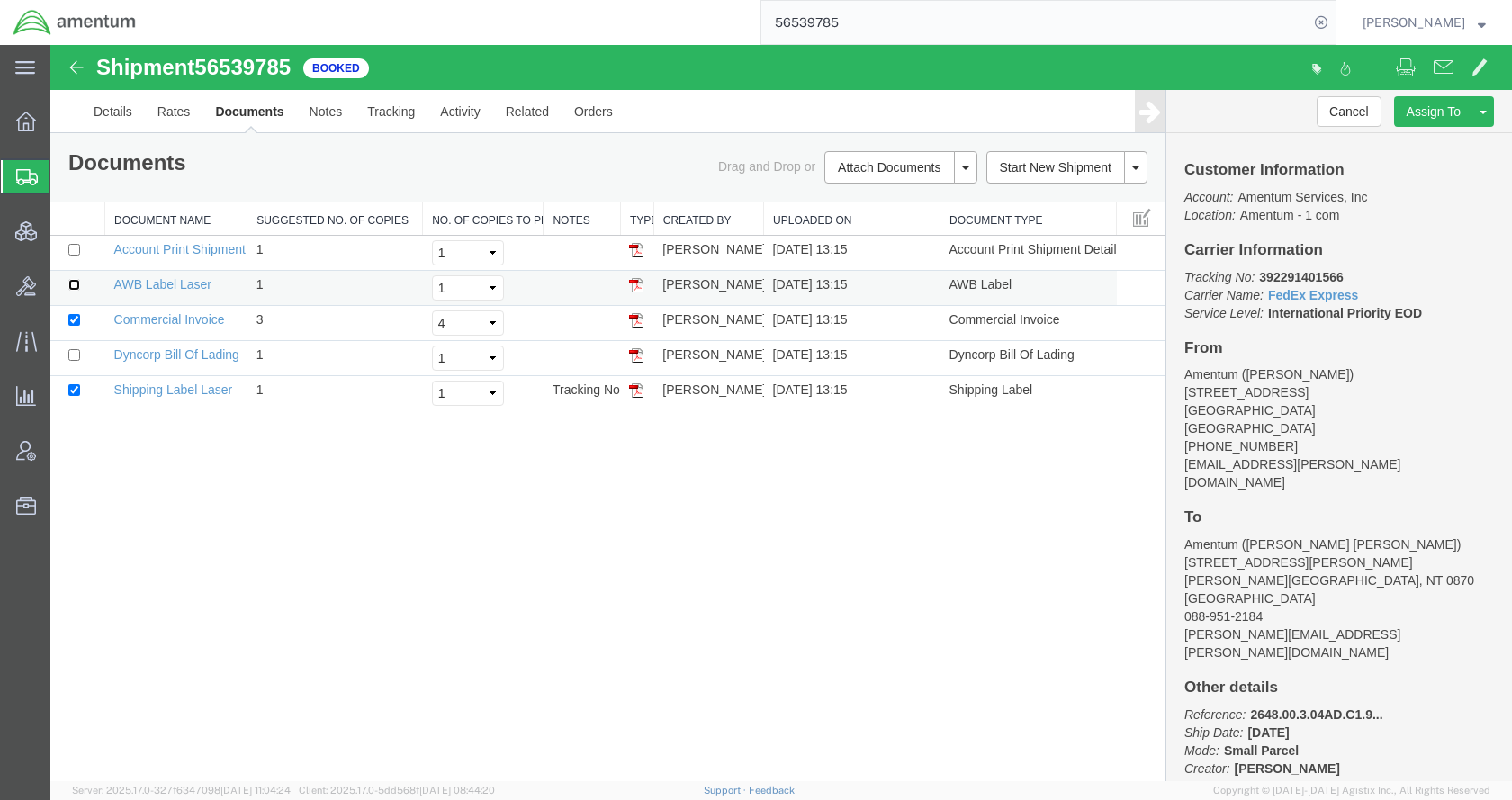
click at [75, 286] on input "checkbox" at bounding box center [74, 285] width 12 height 12
checkbox input "true"
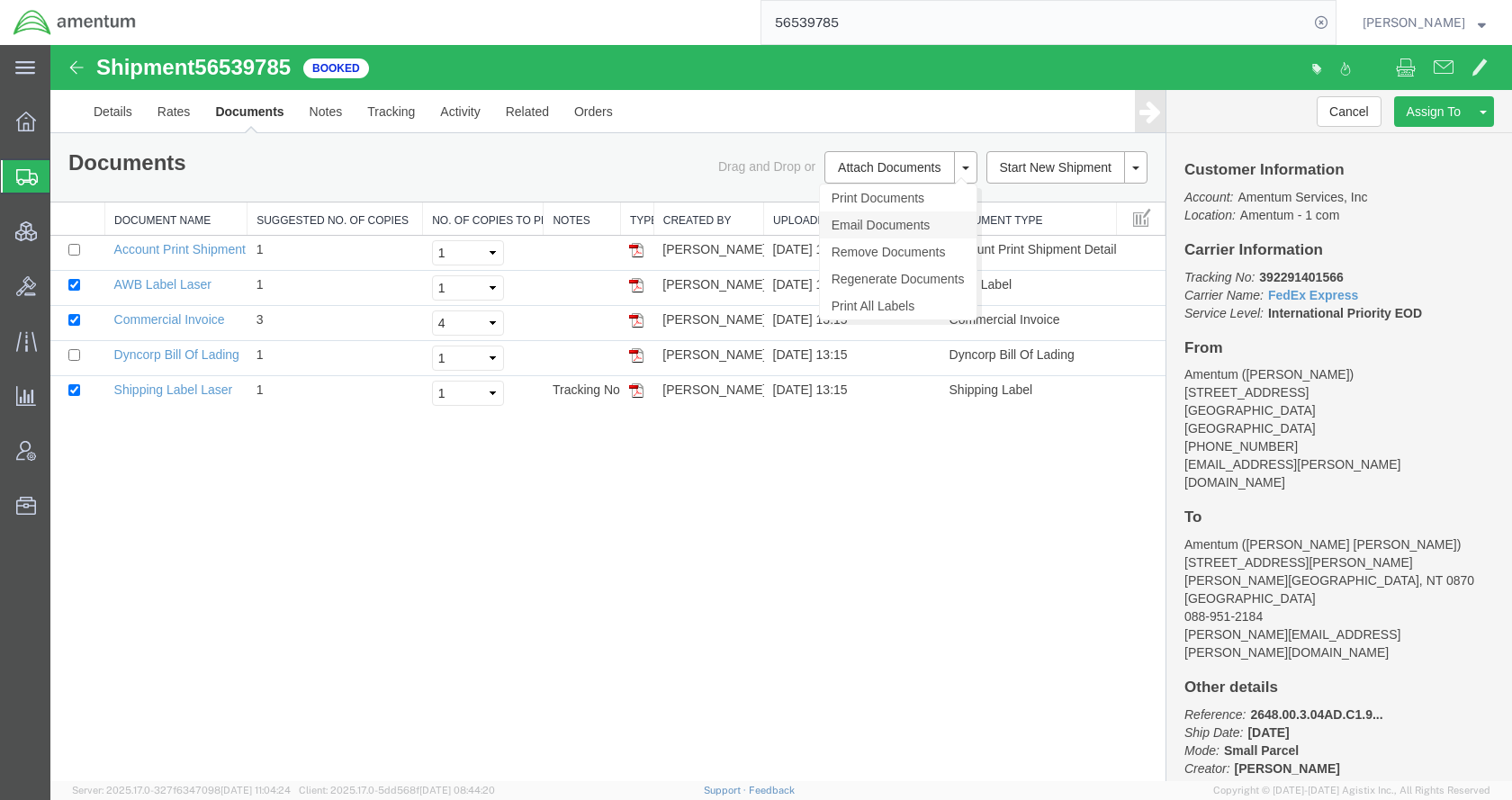
click at [882, 220] on link "Email Documents" at bounding box center [898, 225] width 156 height 27
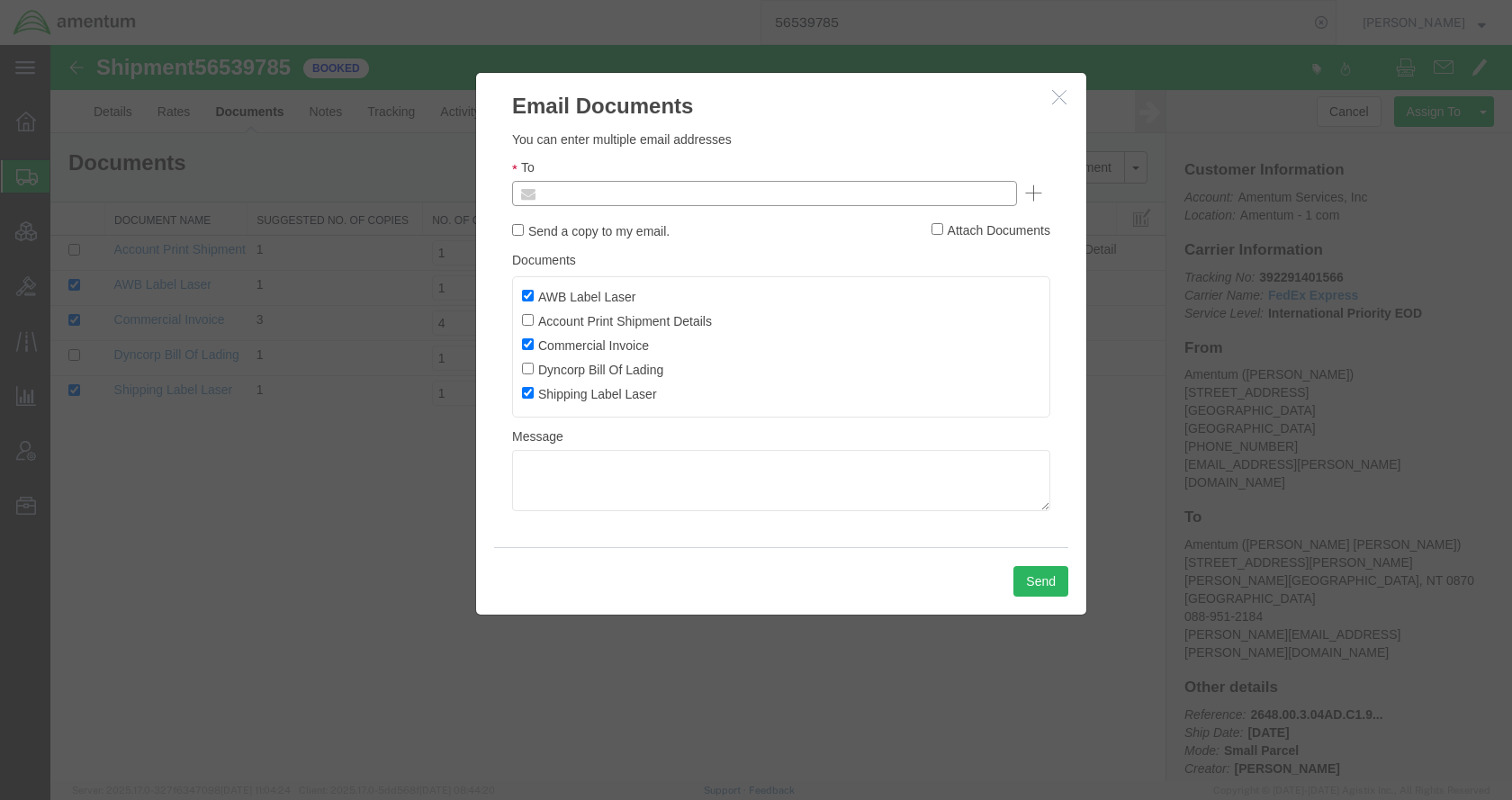
click at [640, 199] on input "text" at bounding box center [642, 193] width 211 height 23
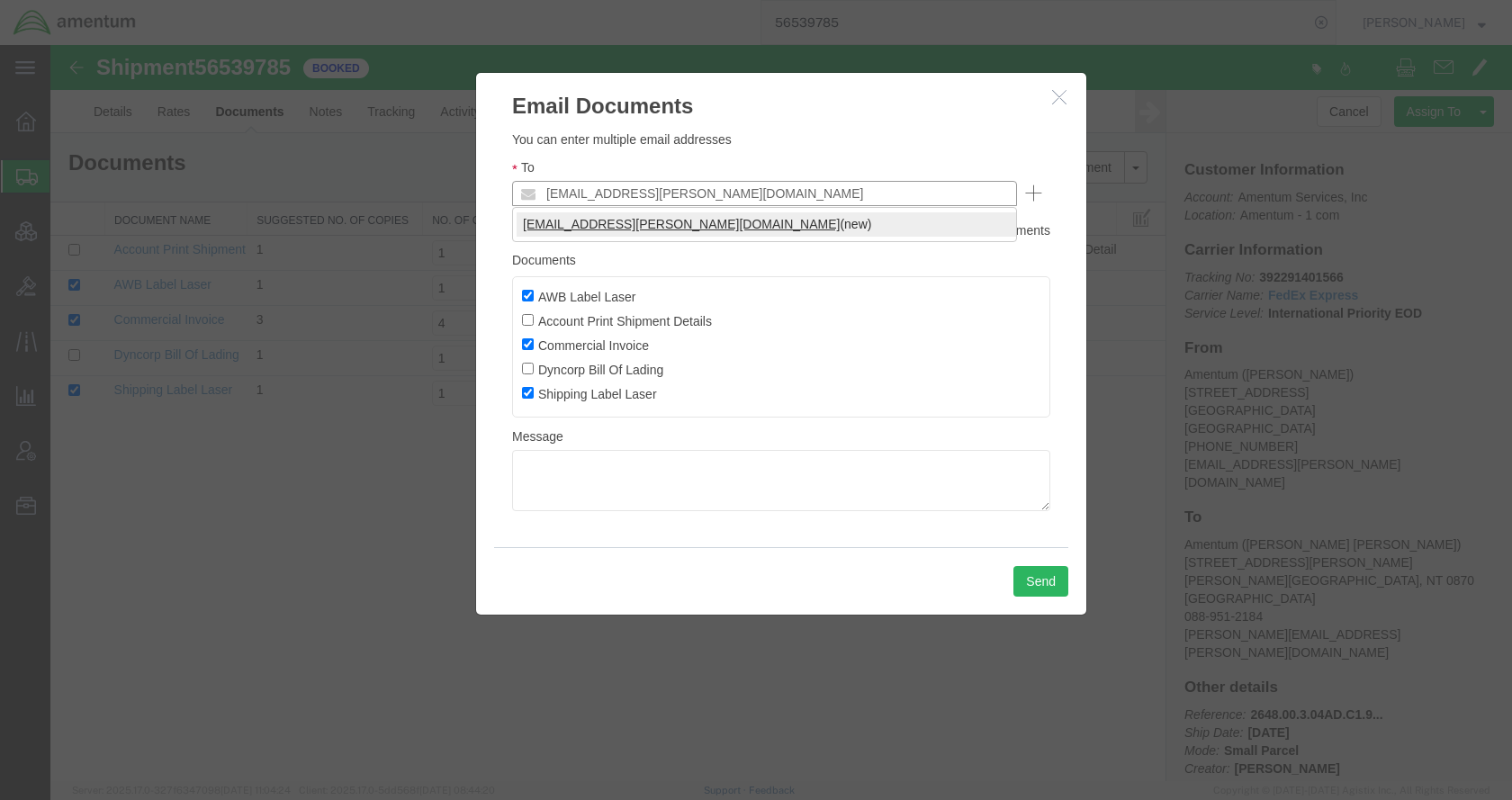
type input "[EMAIL_ADDRESS][PERSON_NAME][DOMAIN_NAME]"
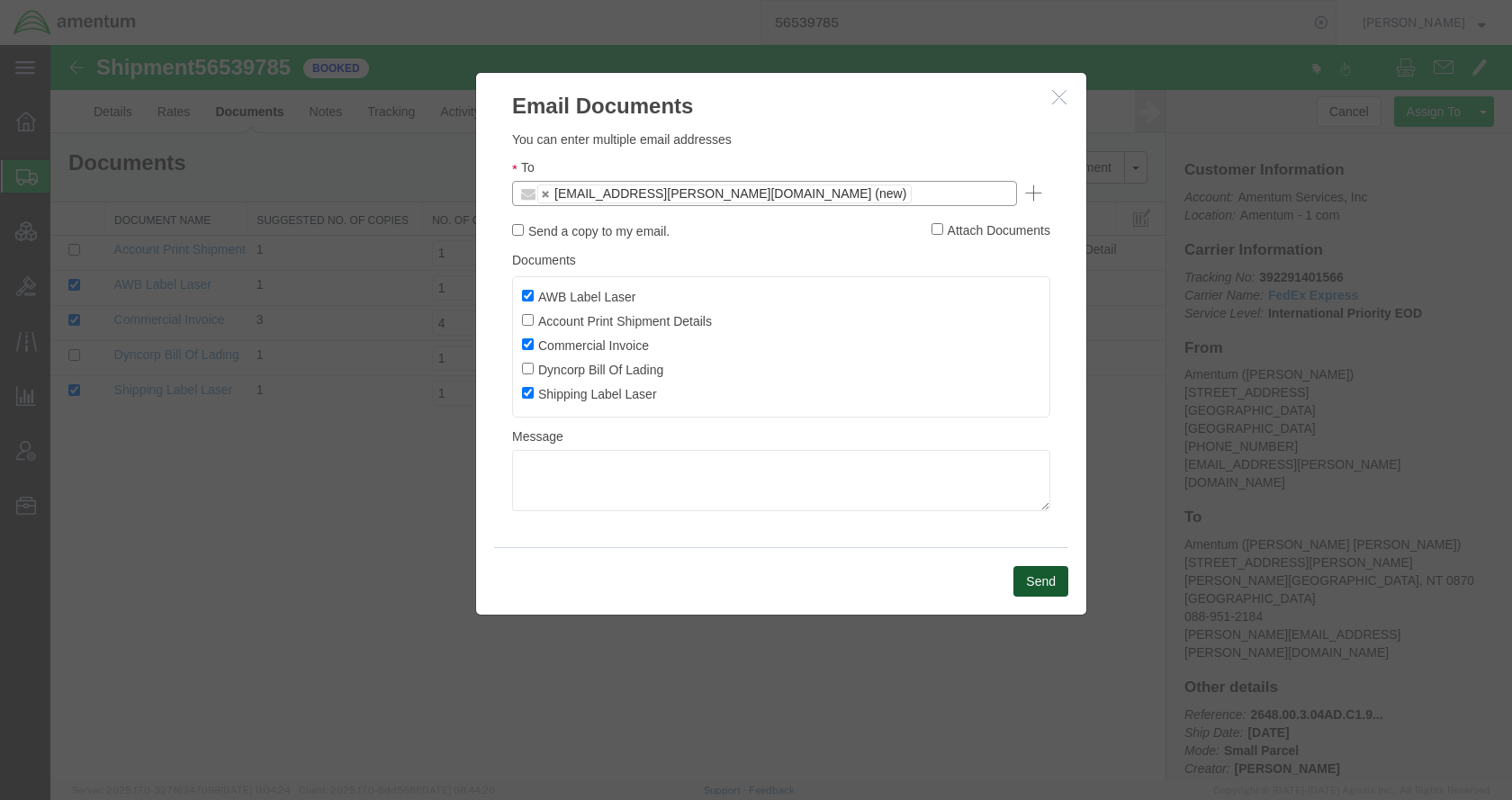
click at [1027, 585] on button "Send" at bounding box center [1041, 580] width 55 height 30
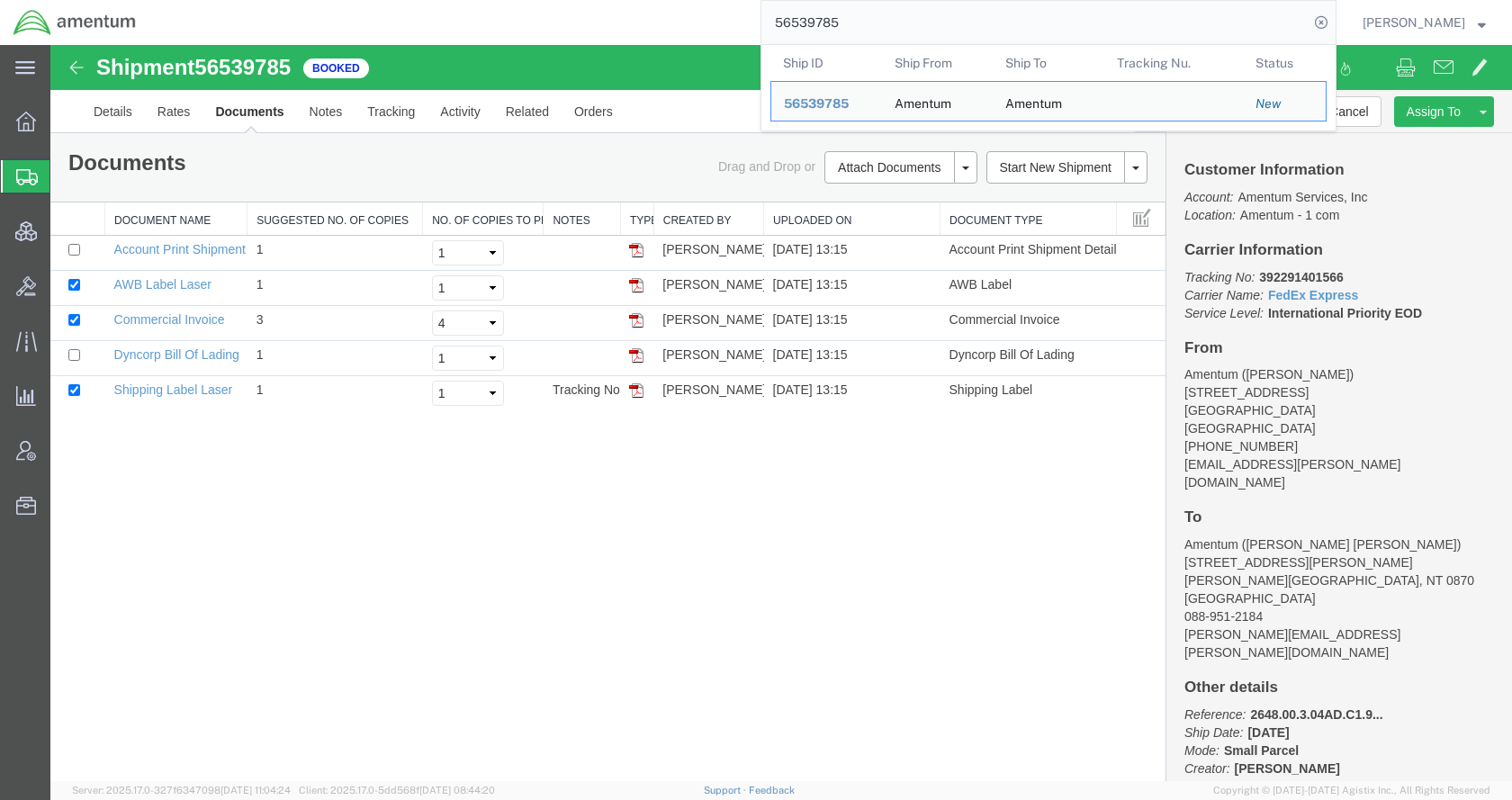
drag, startPoint x: 920, startPoint y: 28, endPoint x: 779, endPoint y: 32, distance: 141.1
click at [779, 32] on div "56539785 Ship ID Ship From Ship To Tracking Nu. Status Ship ID 56539785 Ship Fr…" at bounding box center [743, 22] width 1187 height 45
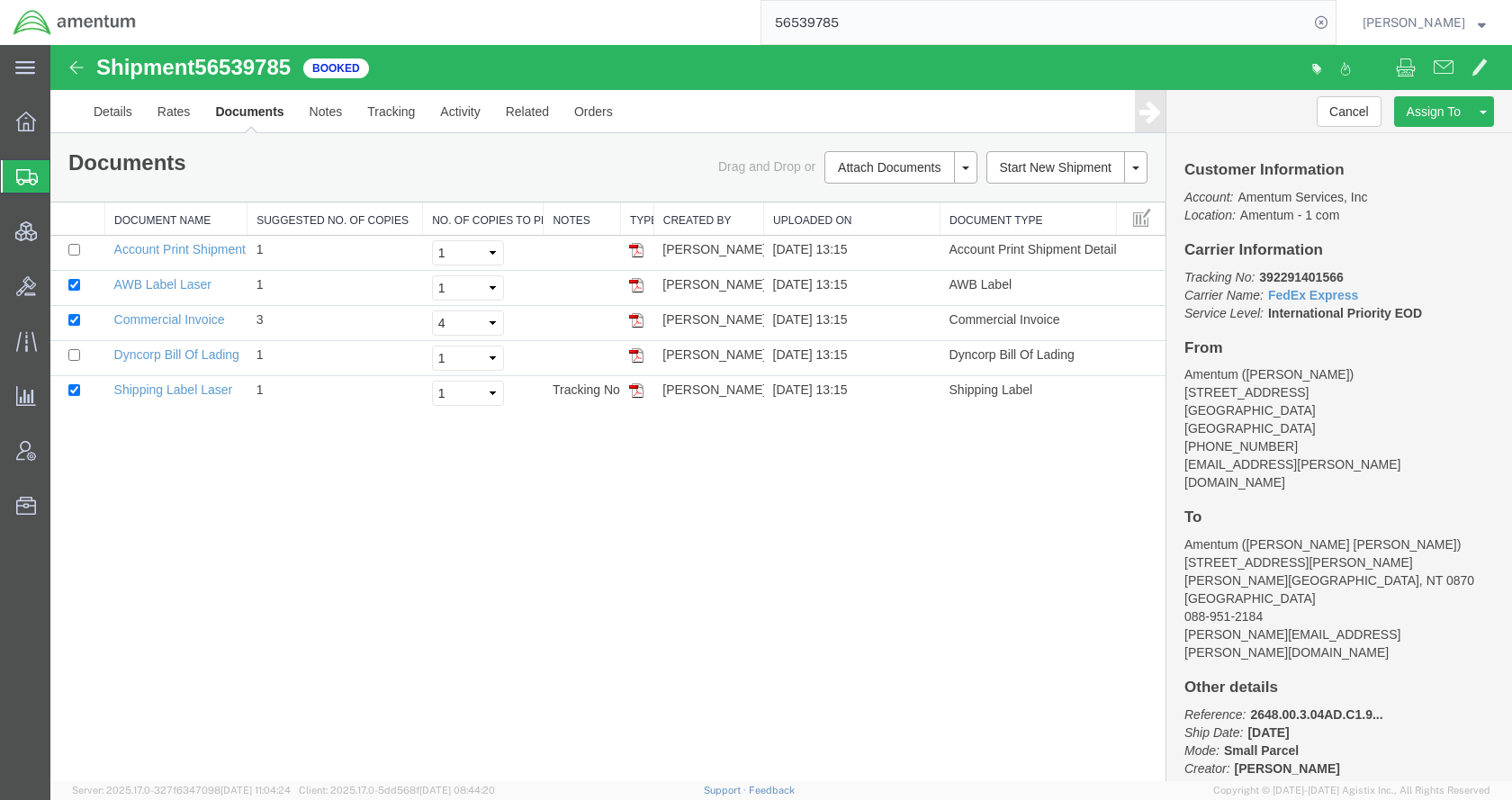
paste input "40926"
type input "56540926"
click at [1334, 23] on icon at bounding box center [1322, 22] width 25 height 25
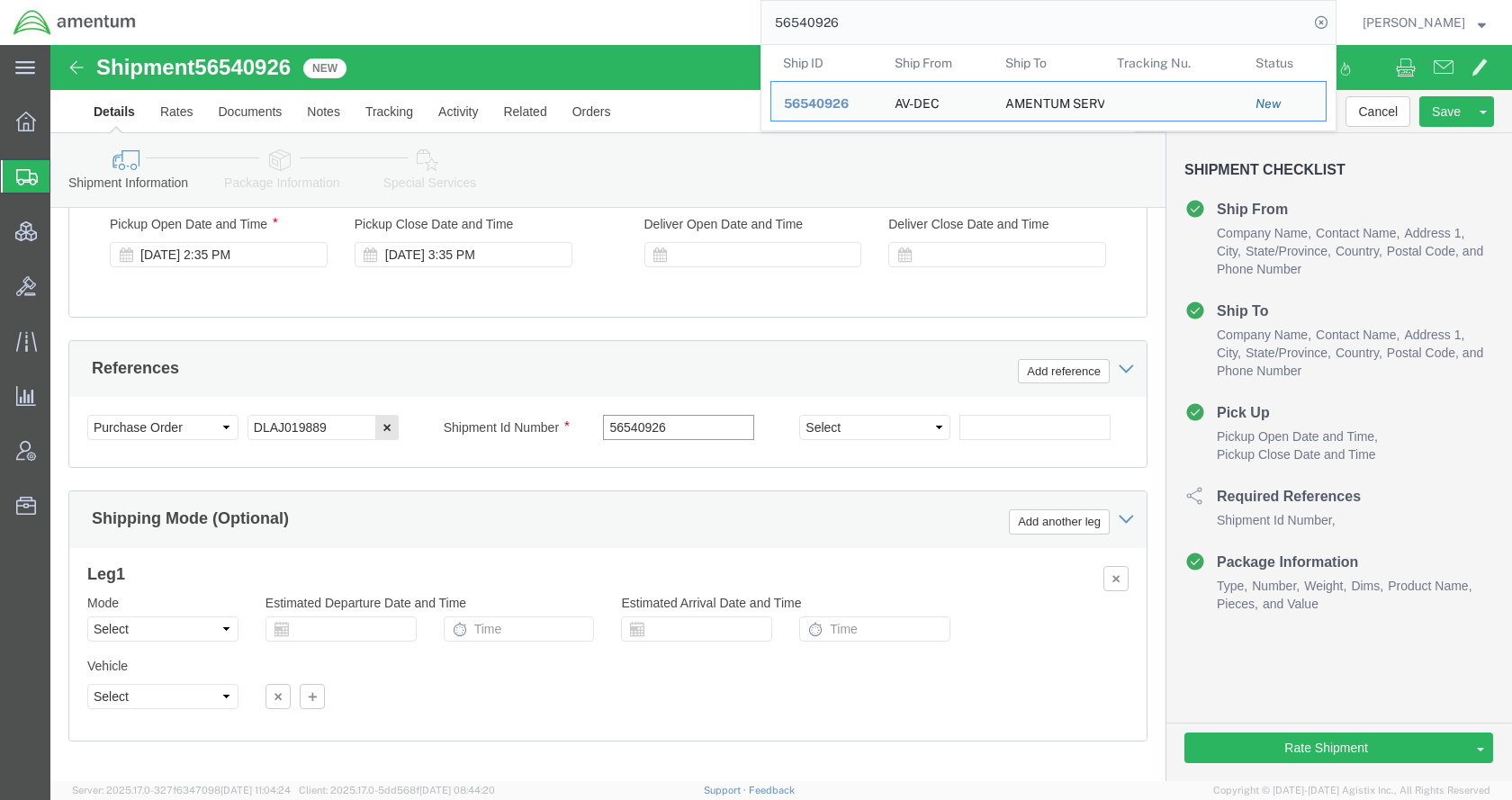
scroll to position [1149, 0]
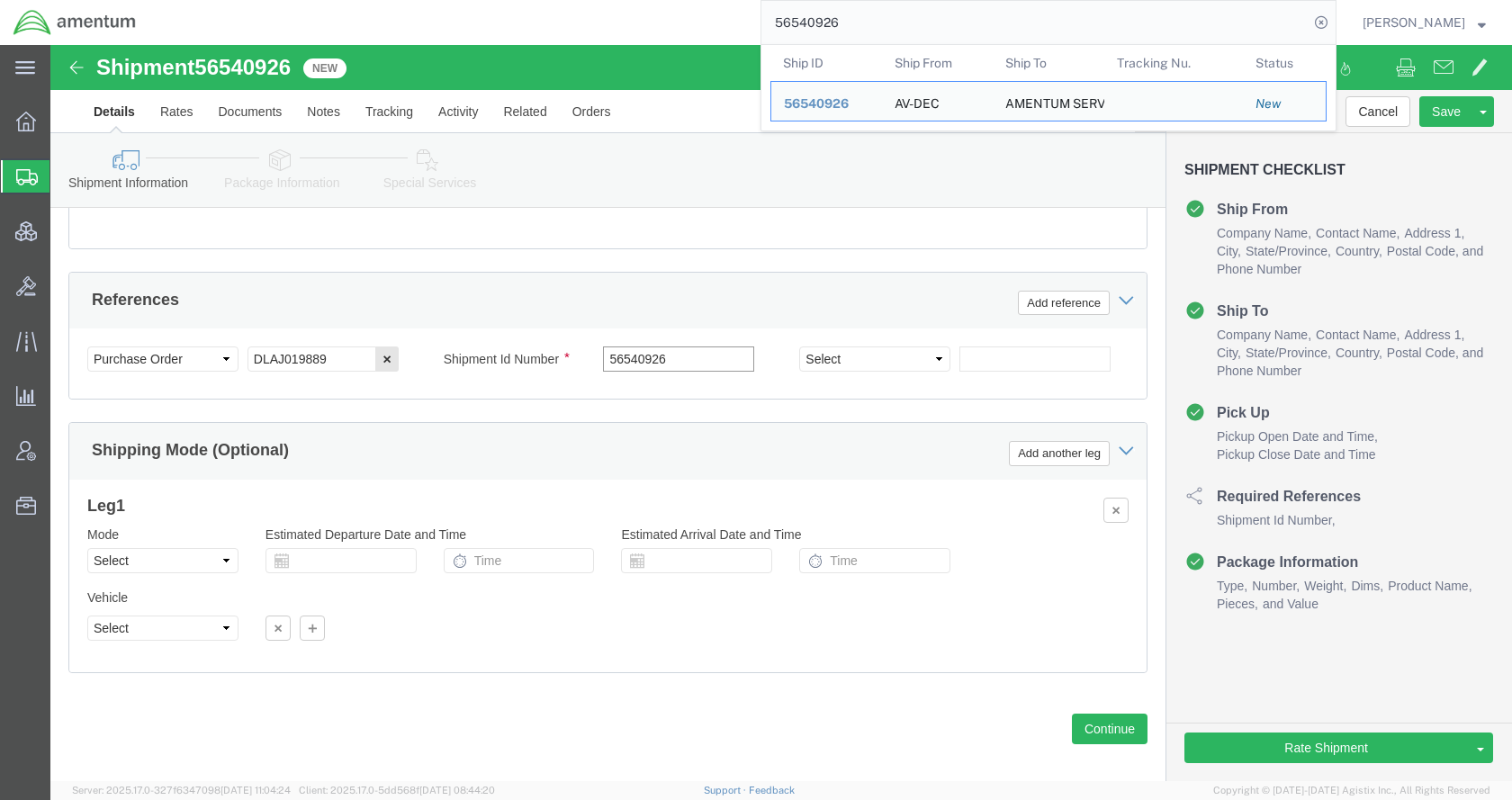
type input "56540926"
click icon
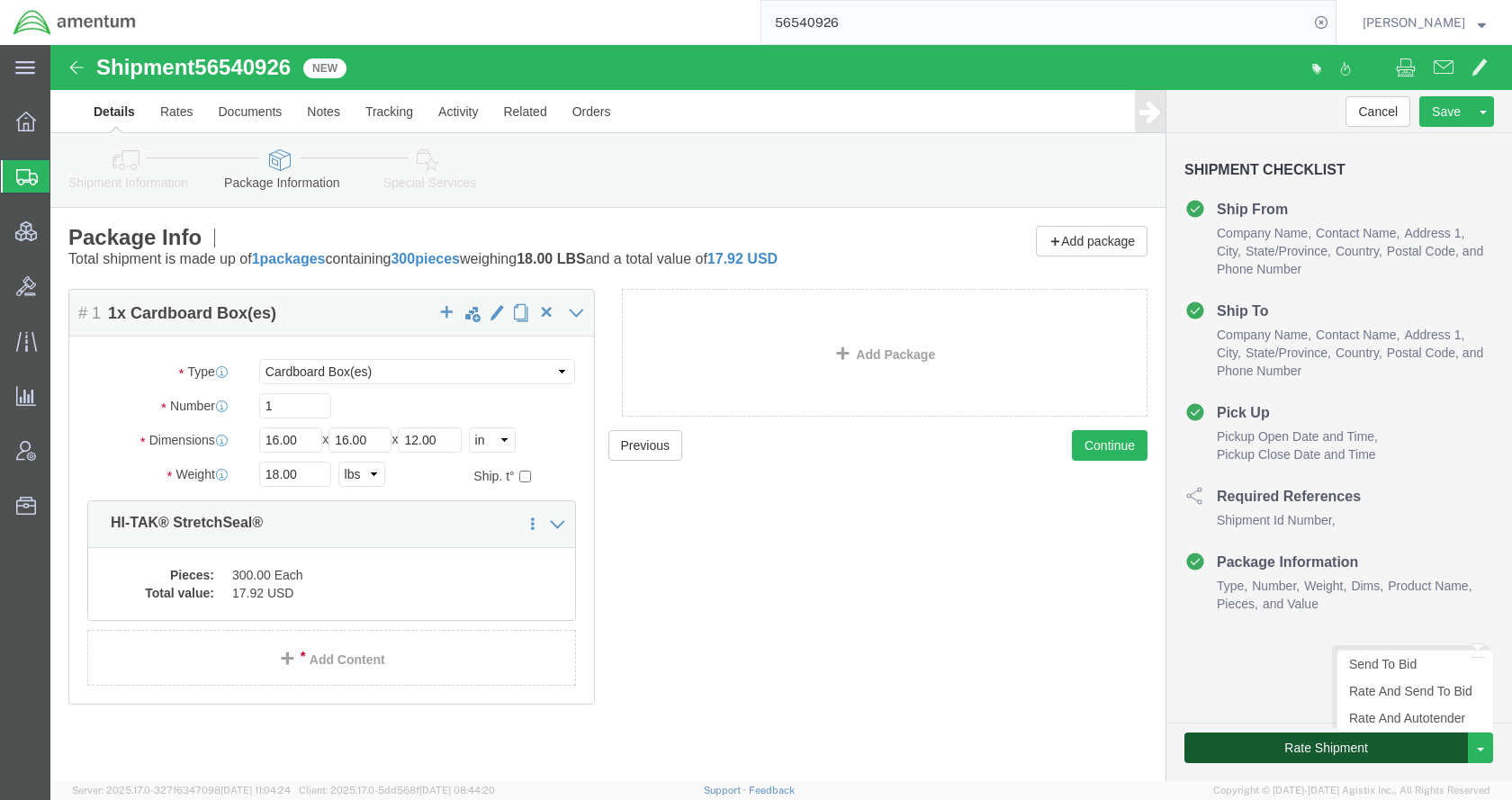
click button "Rate Shipment"
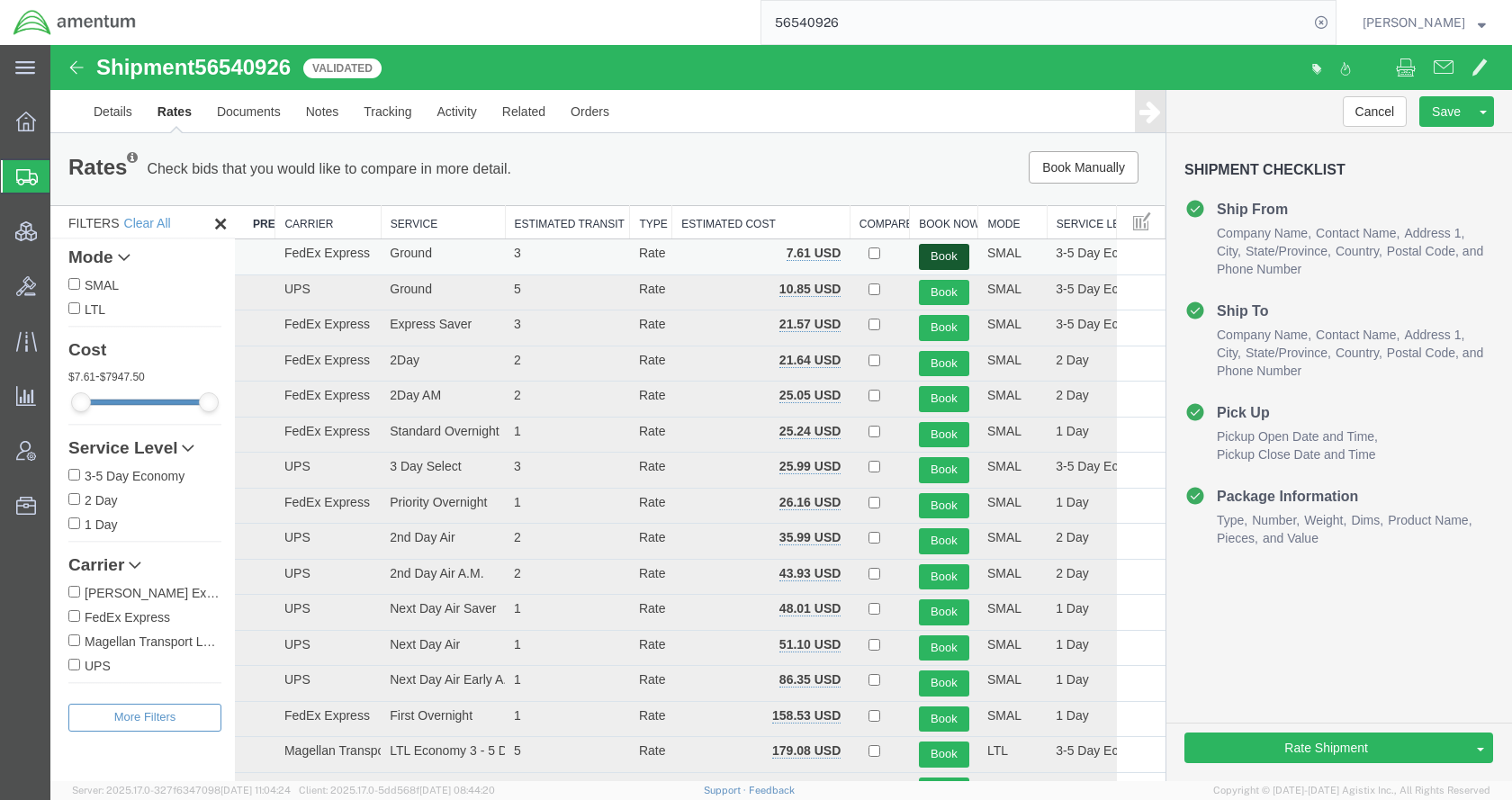
click at [927, 253] on button "Book" at bounding box center [944, 257] width 51 height 26
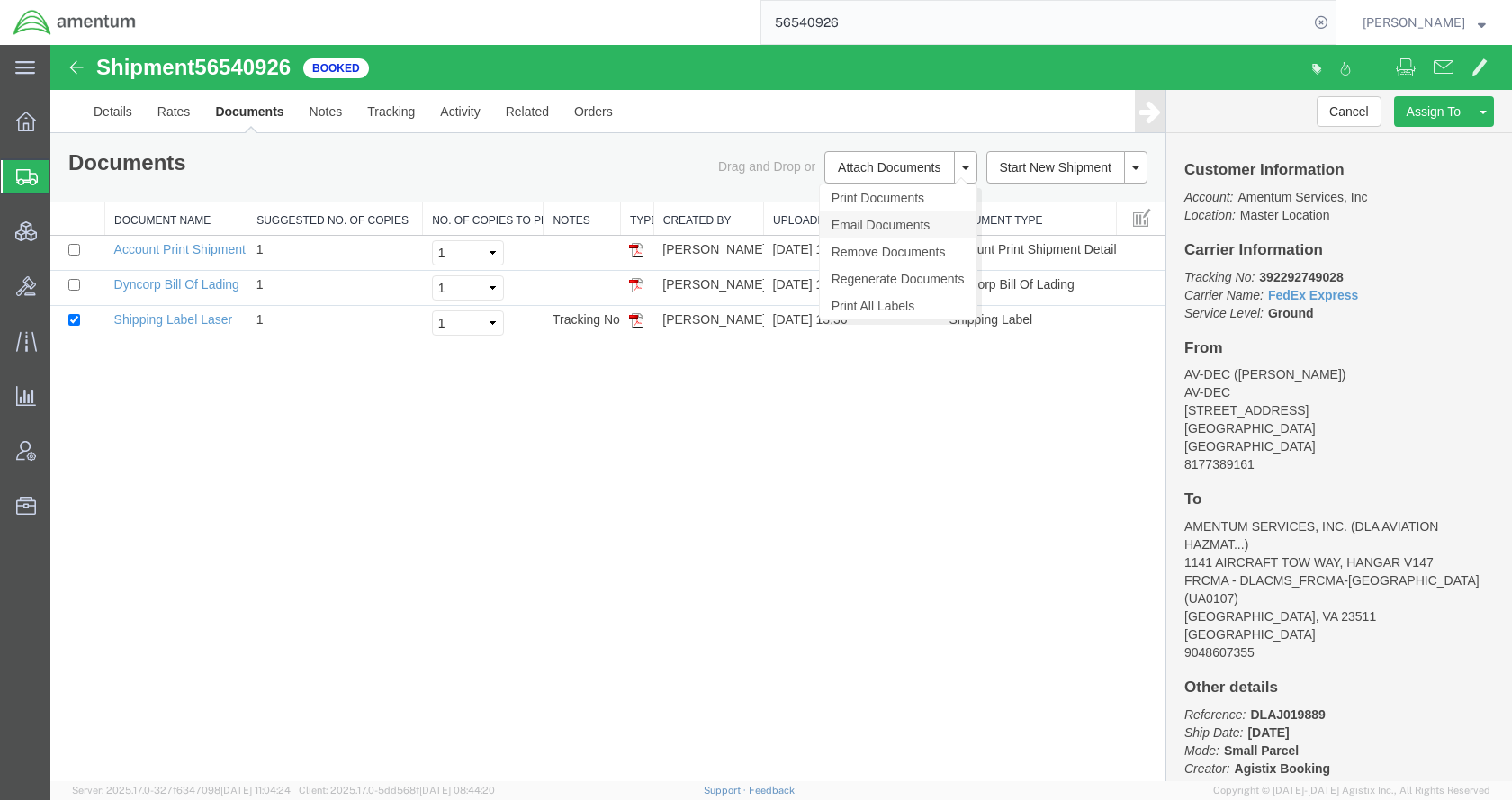
click at [895, 220] on link "Email Documents" at bounding box center [898, 225] width 156 height 27
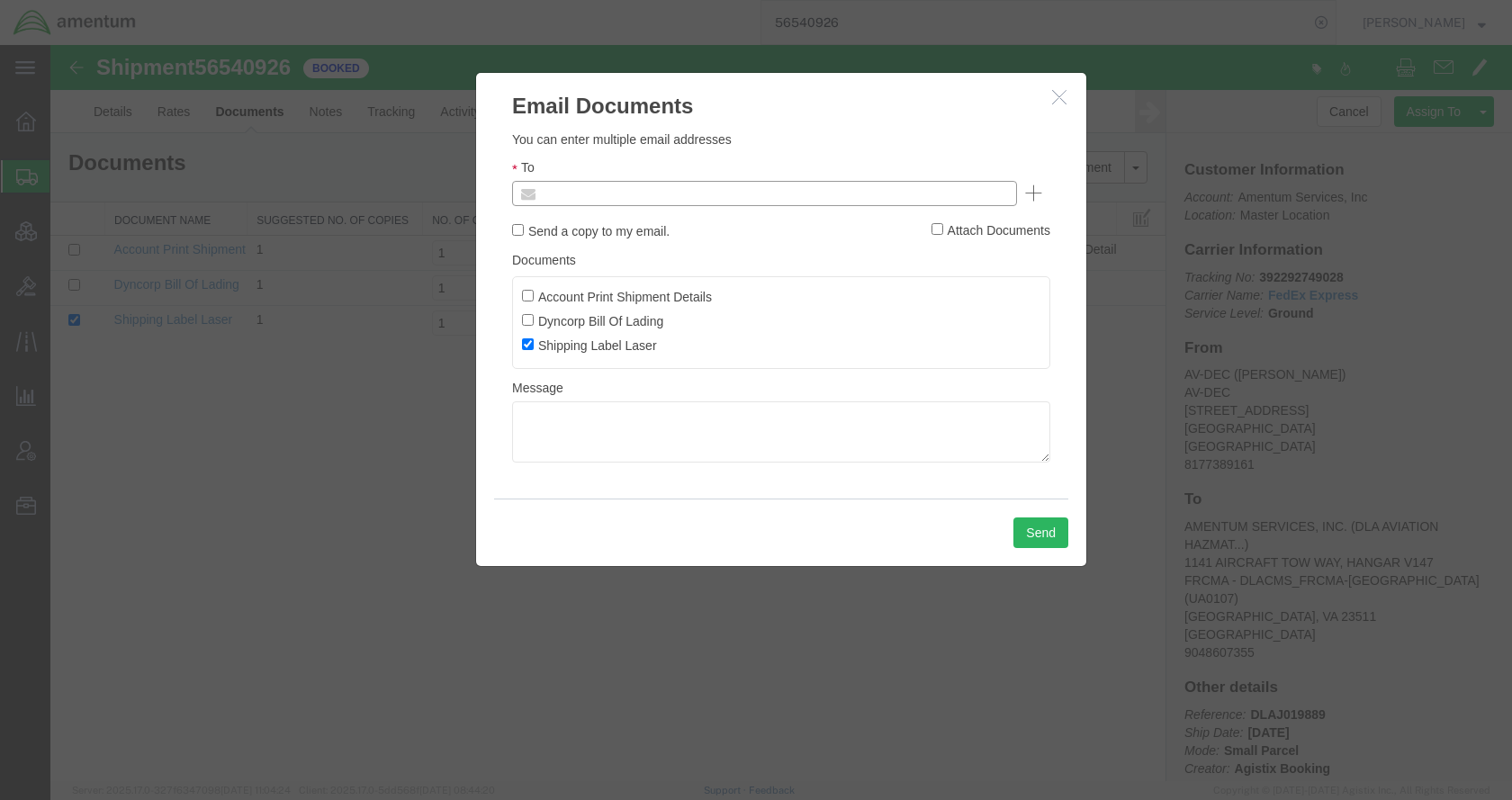
click at [667, 198] on input "text" at bounding box center [642, 193] width 211 height 23
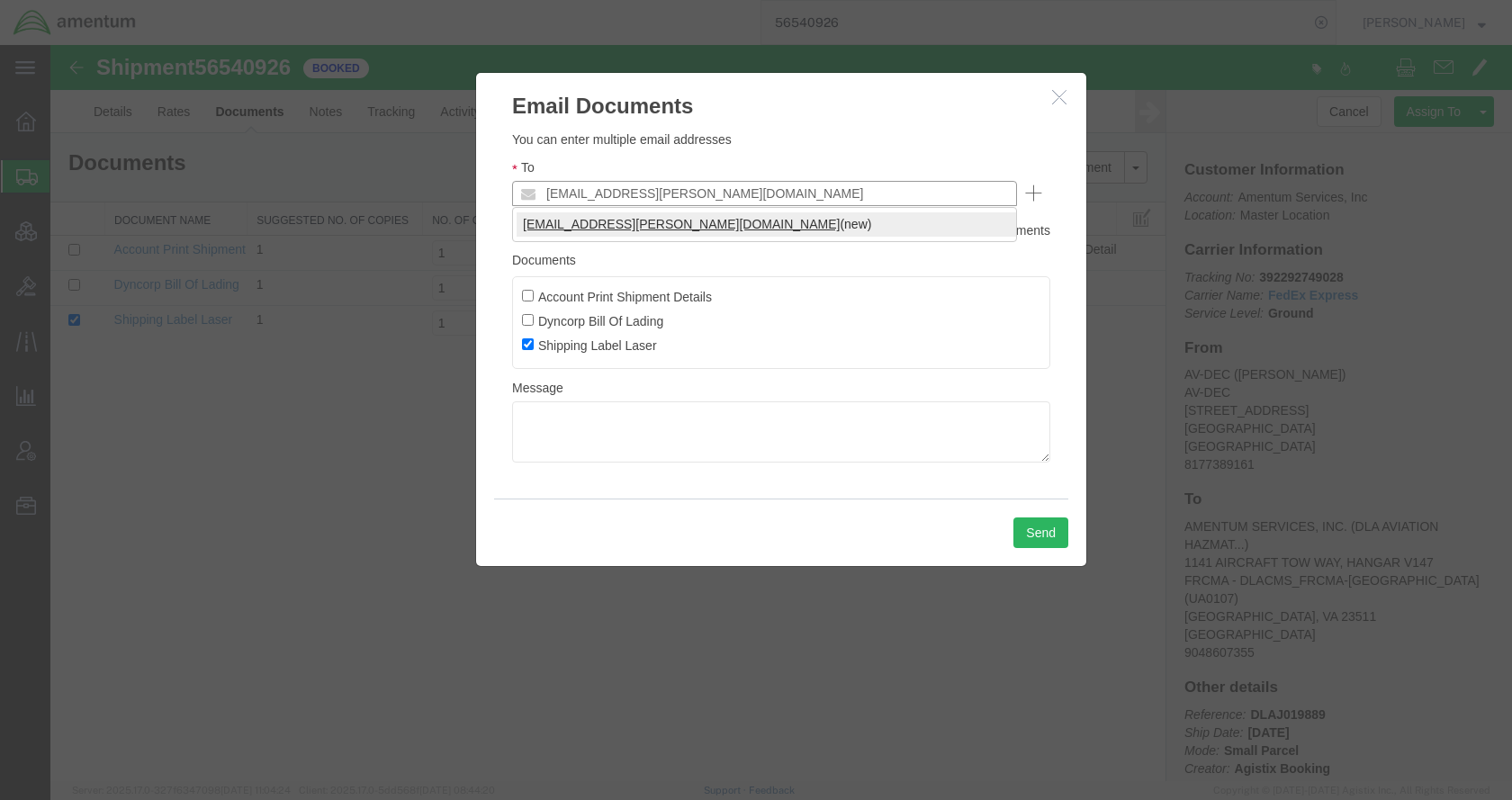
type input "[EMAIL_ADDRESS][PERSON_NAME][DOMAIN_NAME]"
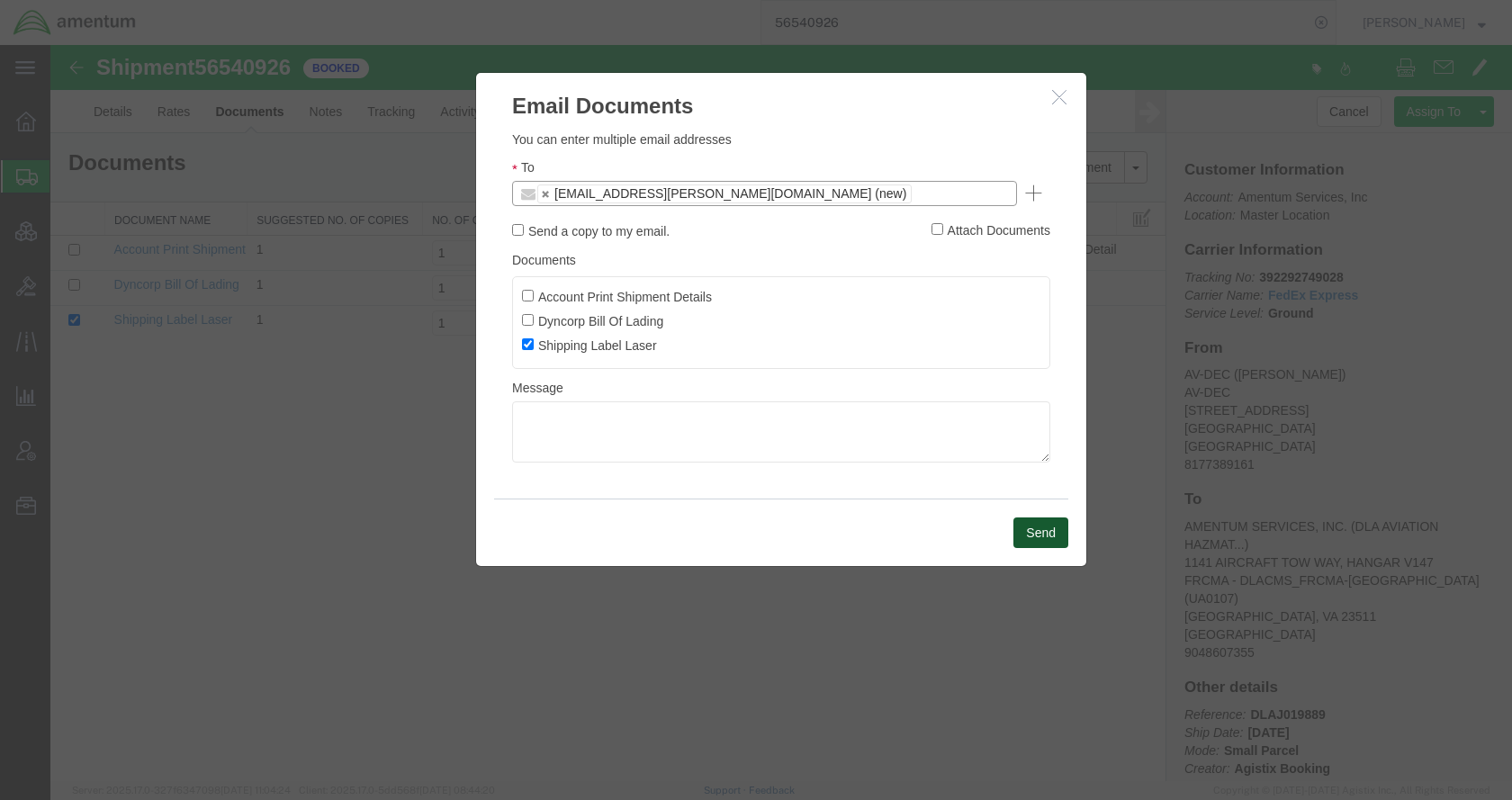
click at [1028, 523] on button "Send" at bounding box center [1041, 532] width 55 height 30
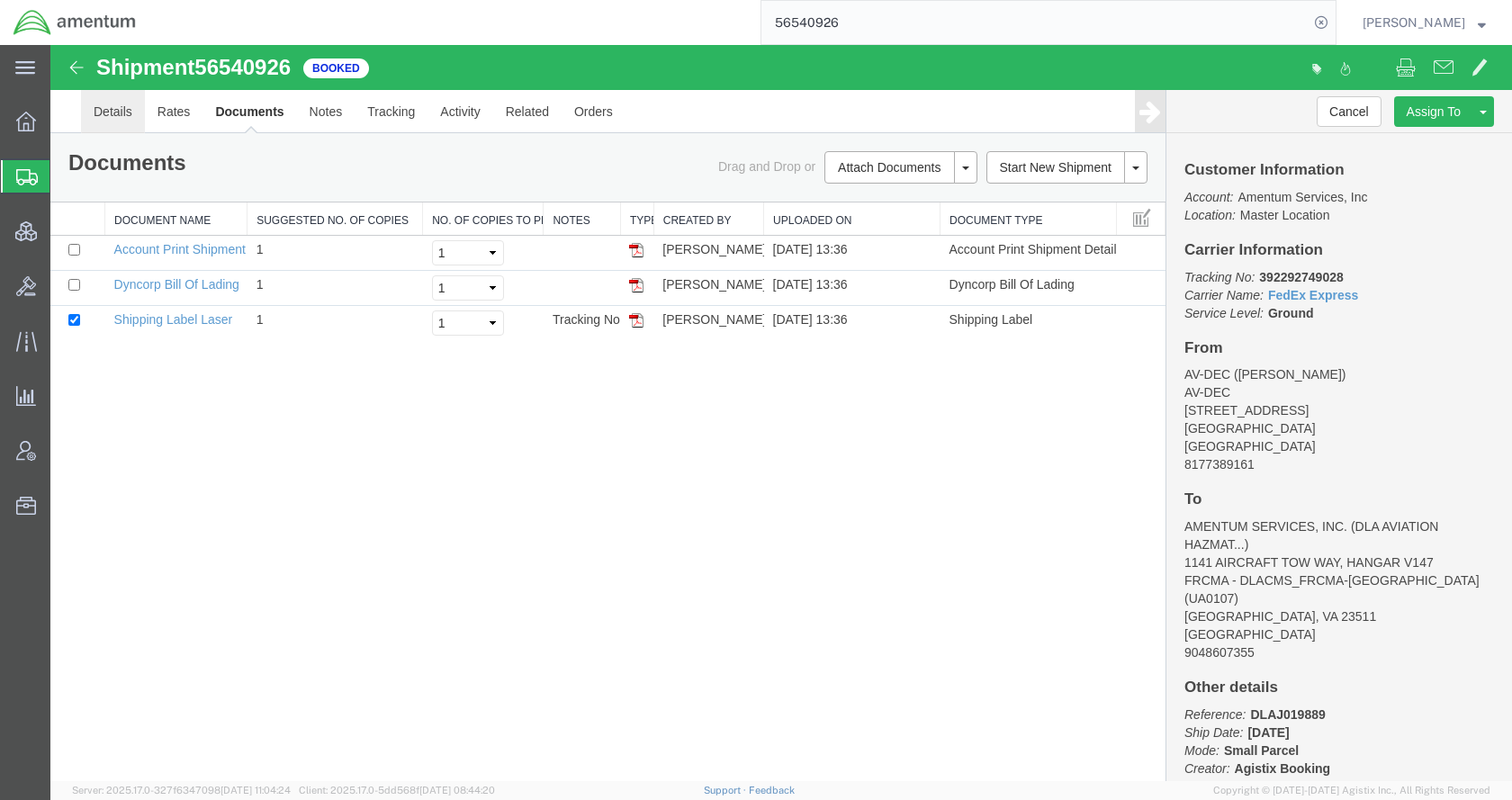
click at [133, 109] on link "Details" at bounding box center [112, 111] width 63 height 43
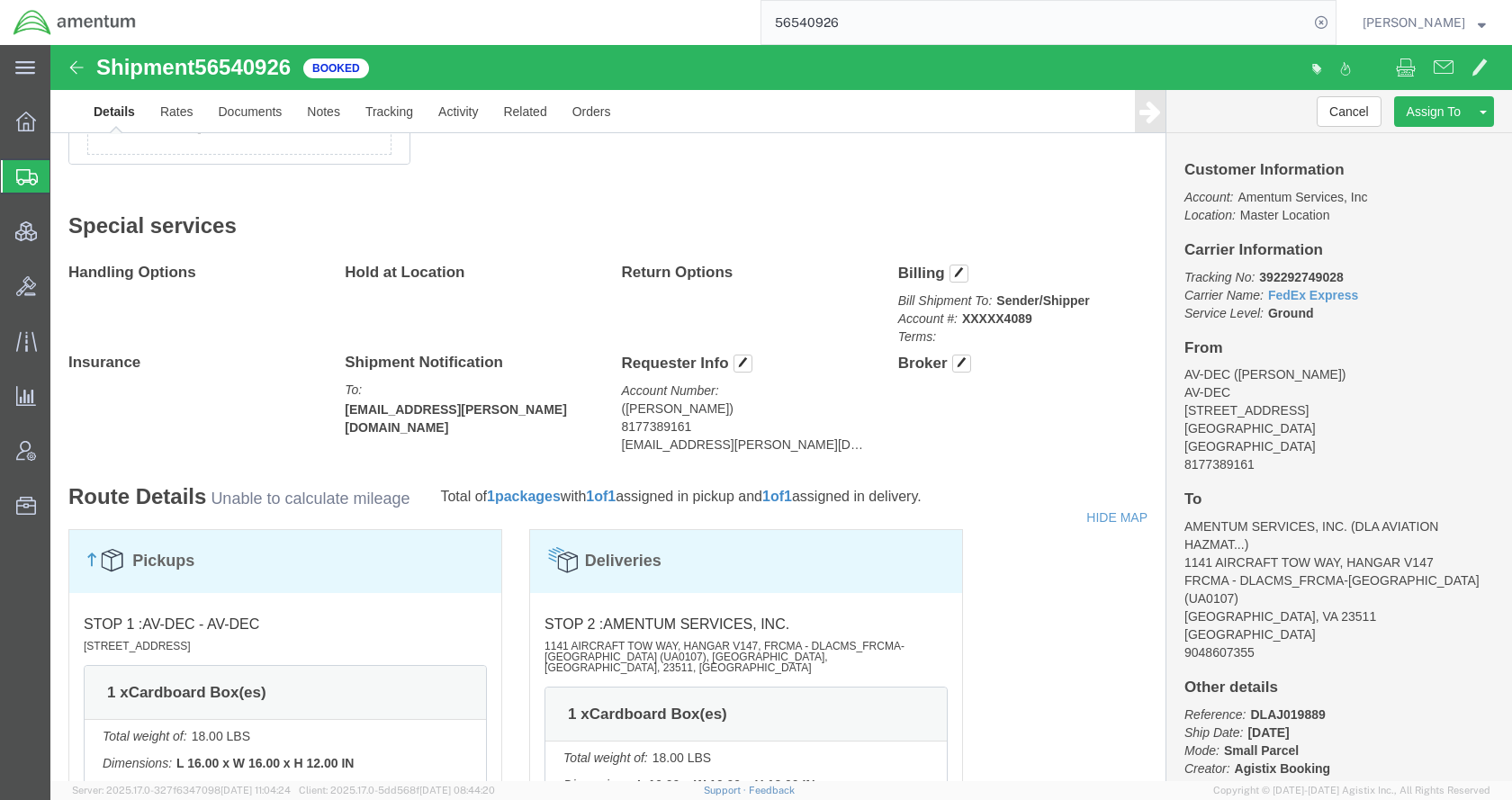
scroll to position [900, 0]
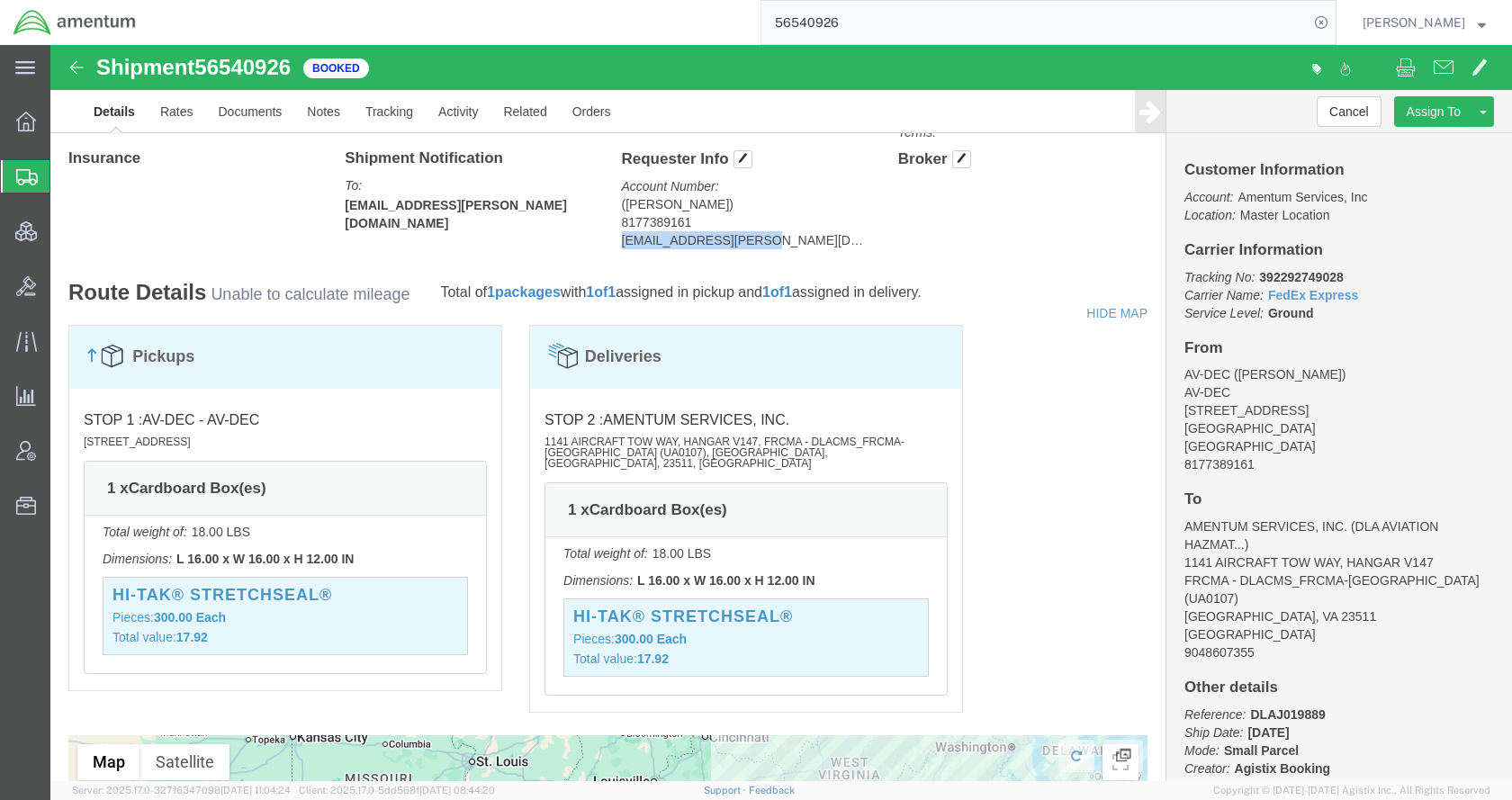
drag, startPoint x: 720, startPoint y: 194, endPoint x: 567, endPoint y: 207, distance: 153.6
click div "Requester Info Account Number: ([PERSON_NAME]) 8177389161 [EMAIL_ADDRESS][PERSO…"
copy address "[EMAIL_ADDRESS][PERSON_NAME][DOMAIN_NAME]"
click link "Documents"
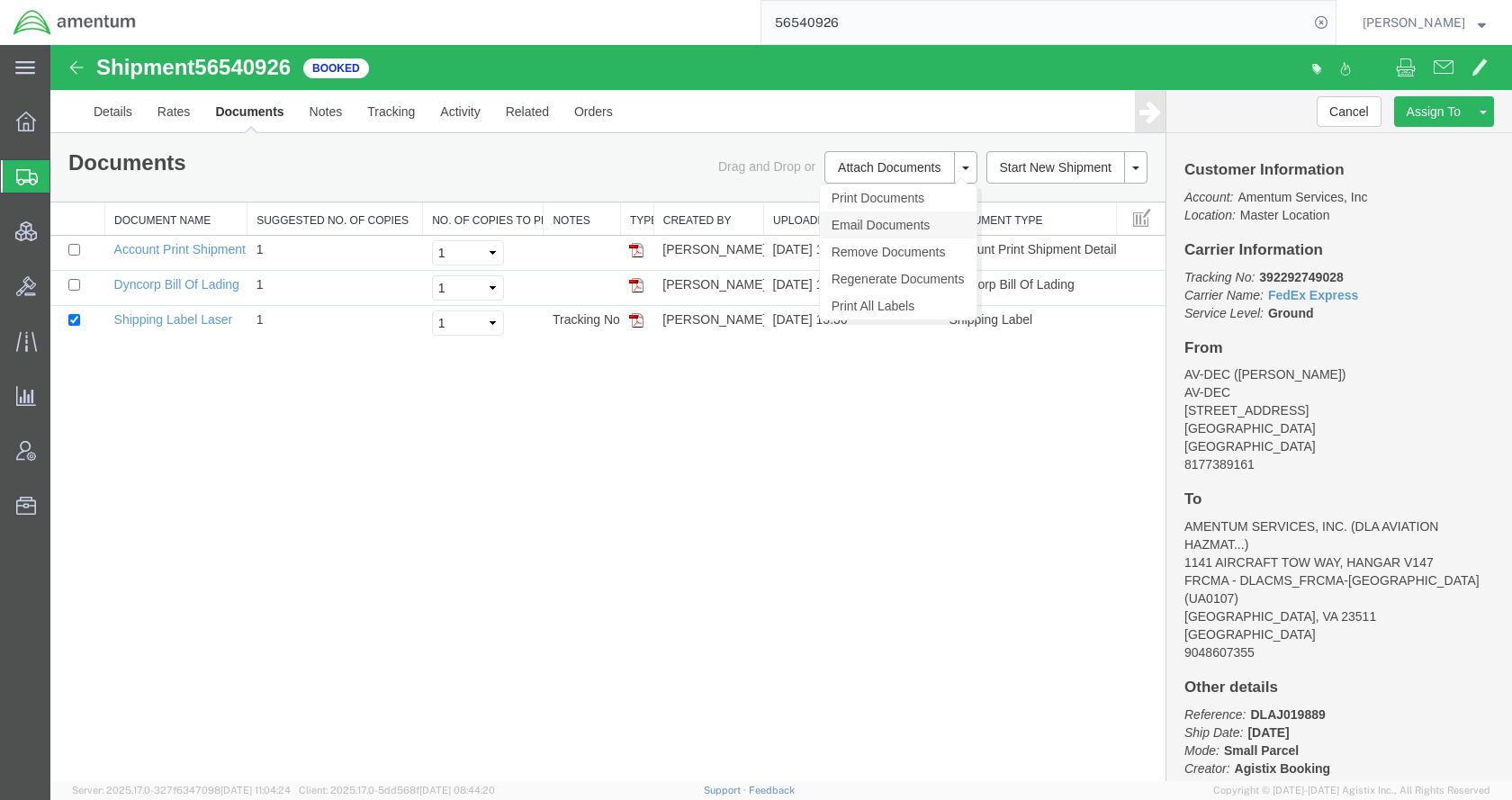
click at [863, 220] on link "Email Documents" at bounding box center [898, 225] width 156 height 27
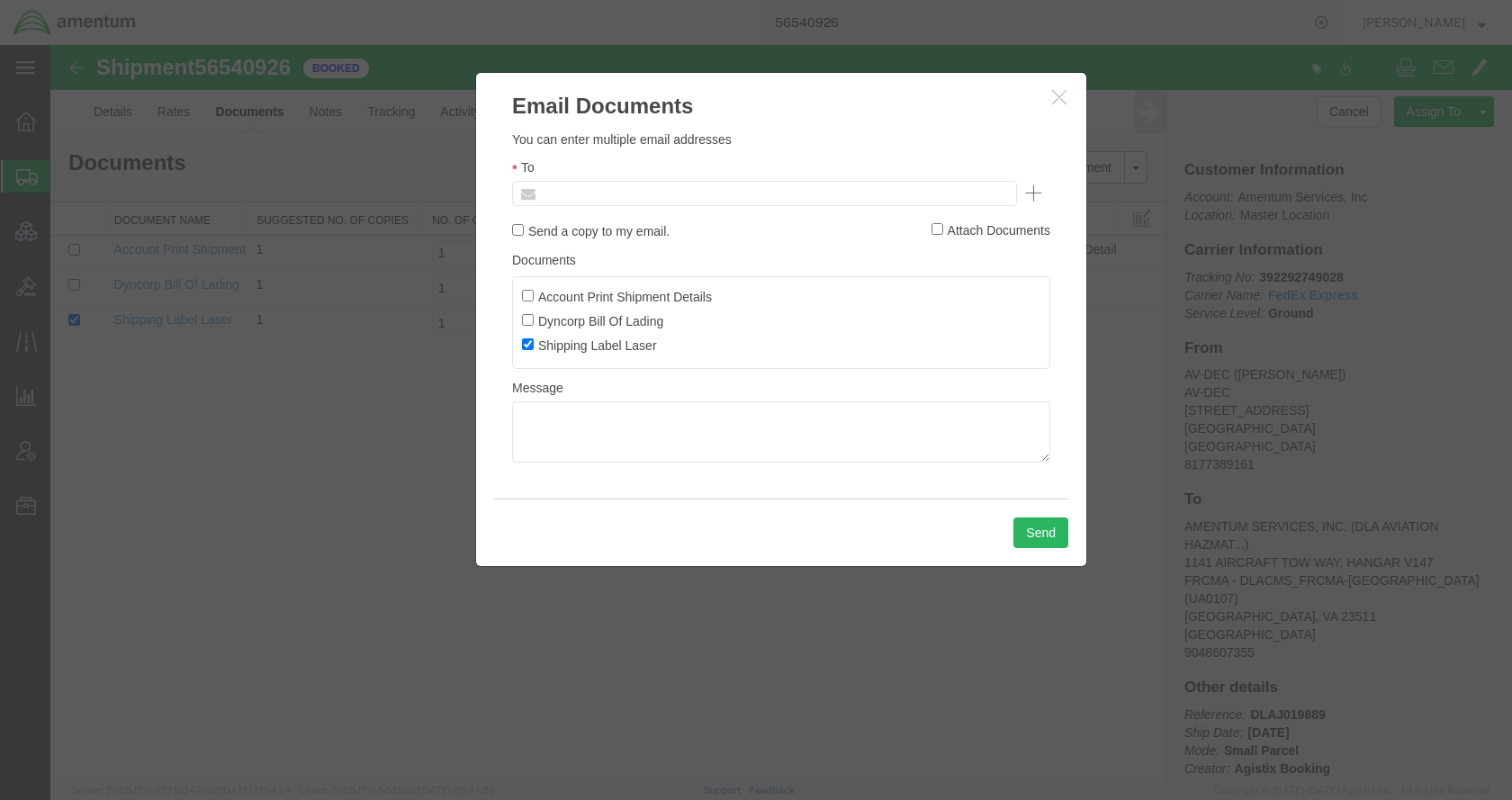
click at [697, 186] on input "text" at bounding box center [642, 193] width 211 height 23
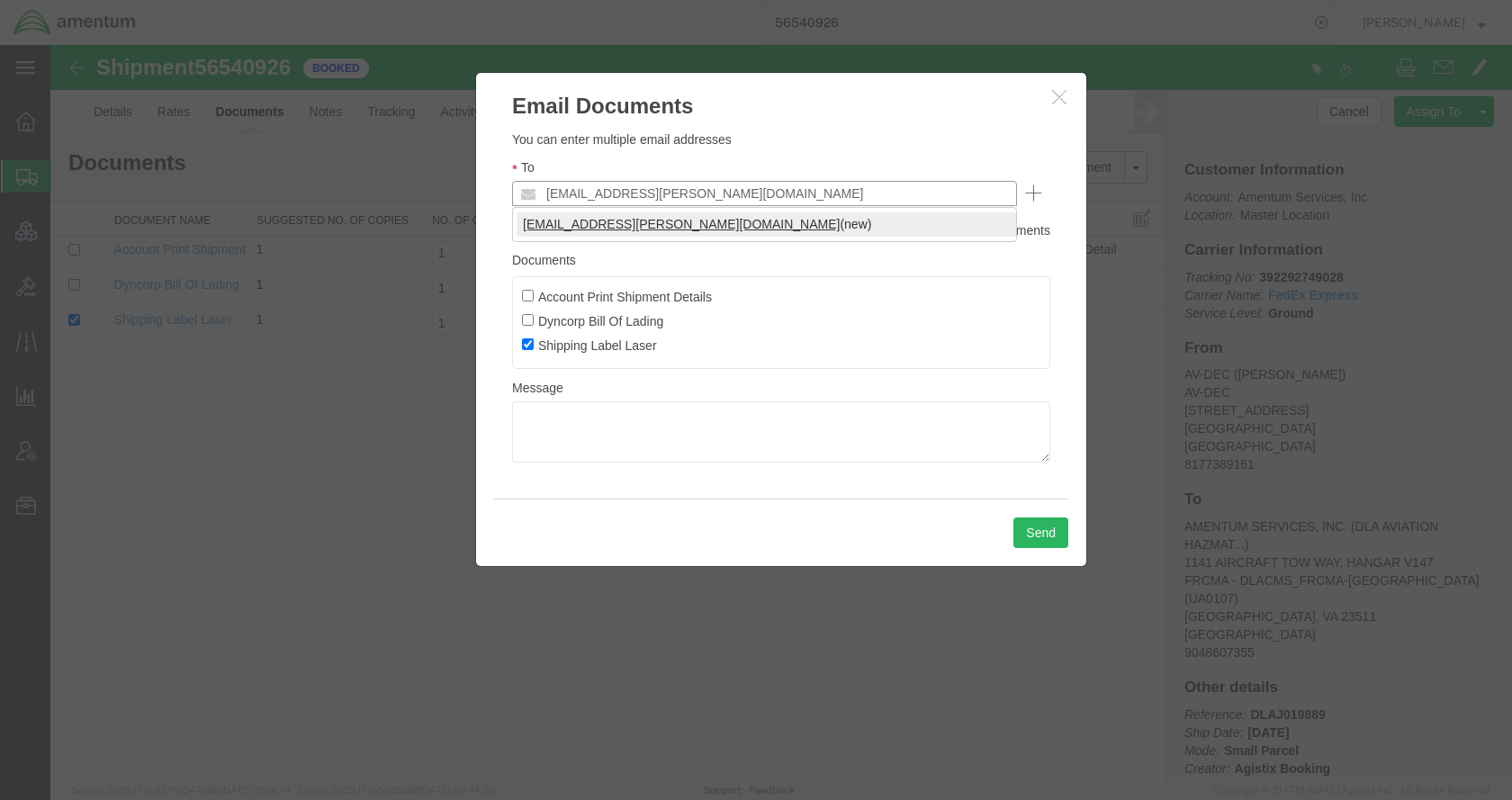
type input "[EMAIL_ADDRESS][PERSON_NAME][DOMAIN_NAME]"
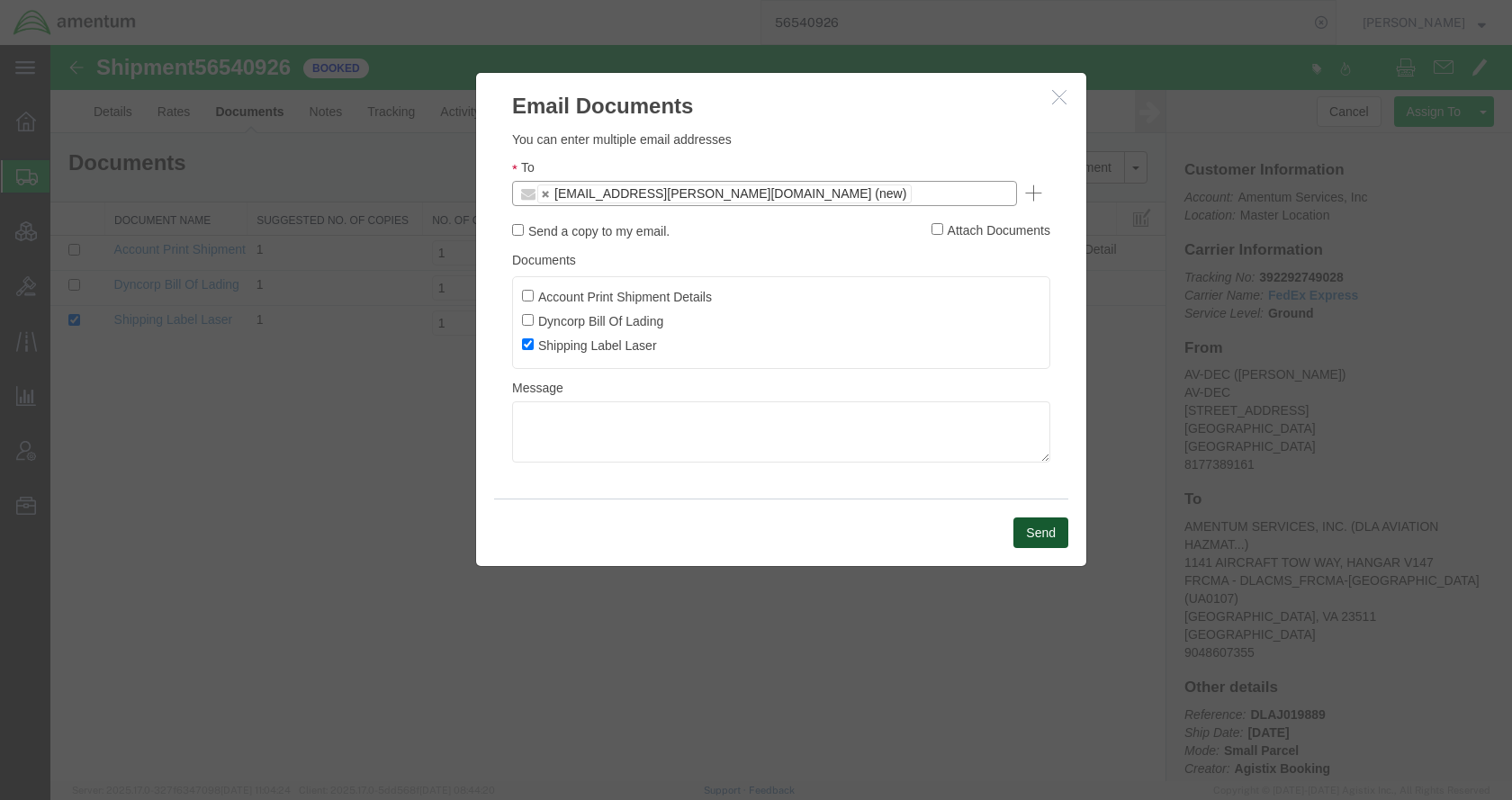
click at [1042, 537] on button "Send" at bounding box center [1041, 532] width 55 height 30
